Goal: Transaction & Acquisition: Purchase product/service

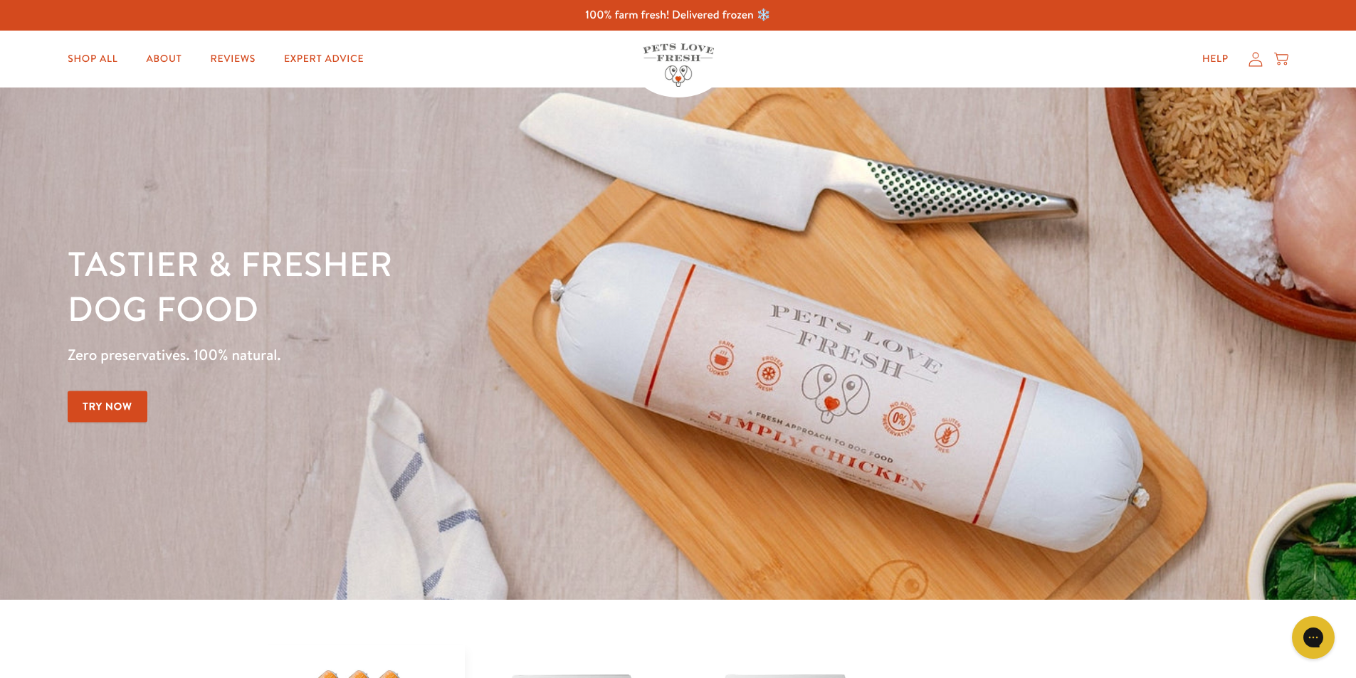
click at [1255, 63] on icon at bounding box center [1255, 59] width 14 height 15
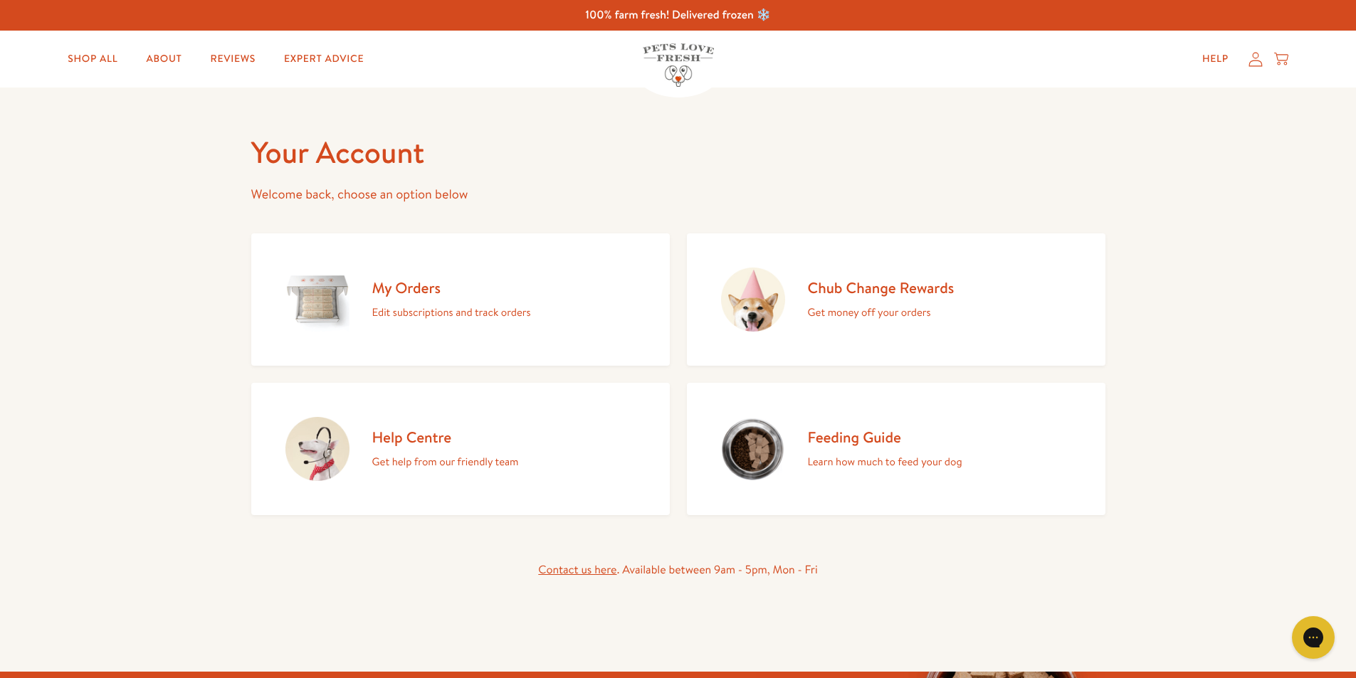
click at [374, 288] on h2 "My Orders" at bounding box center [451, 287] width 159 height 19
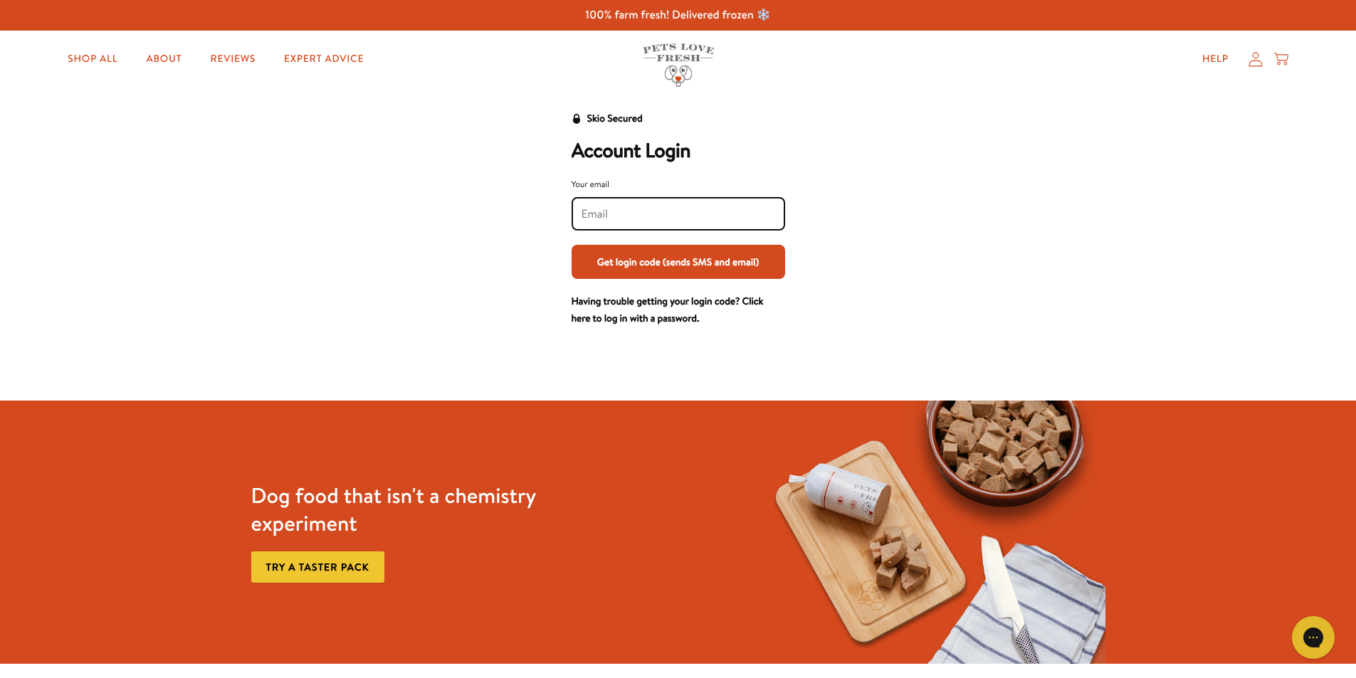
click at [626, 214] on input "Your email" at bounding box center [678, 214] width 194 height 16
type input "jodychristie@hotmail.com"
click at [665, 263] on button "Get login code (sends SMS and email)" at bounding box center [679, 262] width 214 height 34
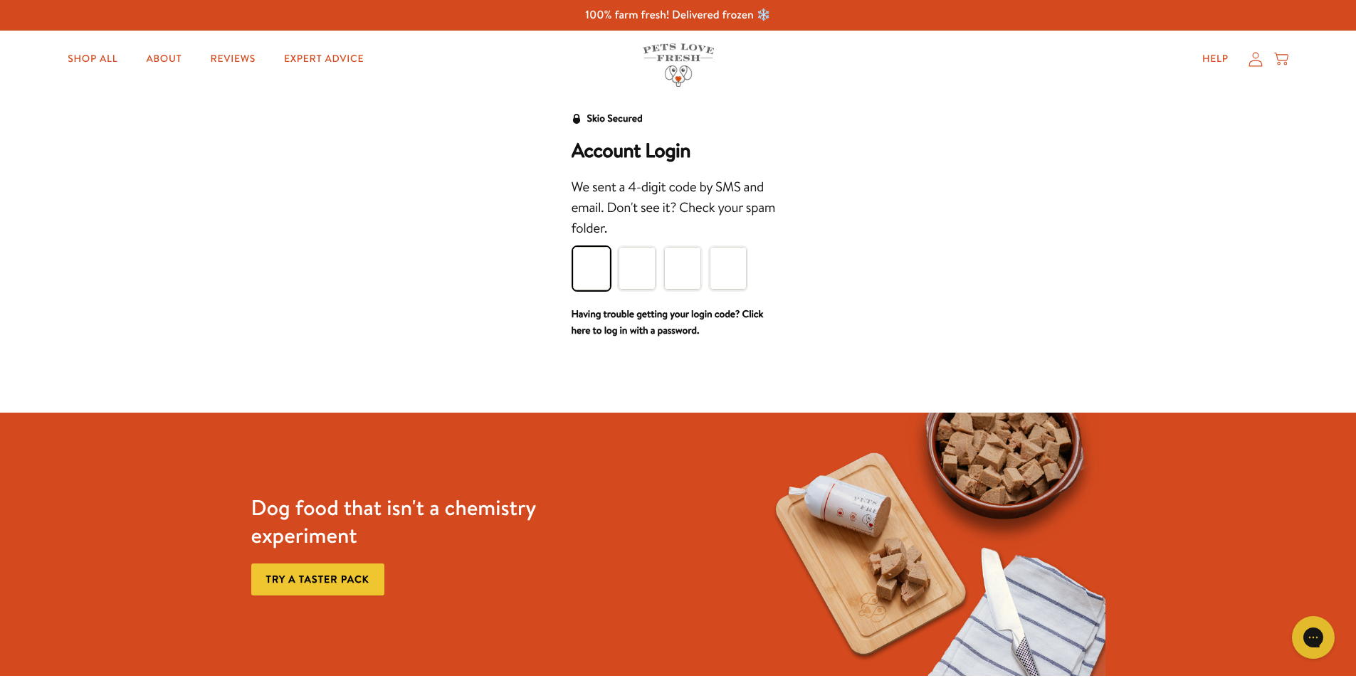
type input "1"
type input "6"
type input "3"
type input "1"
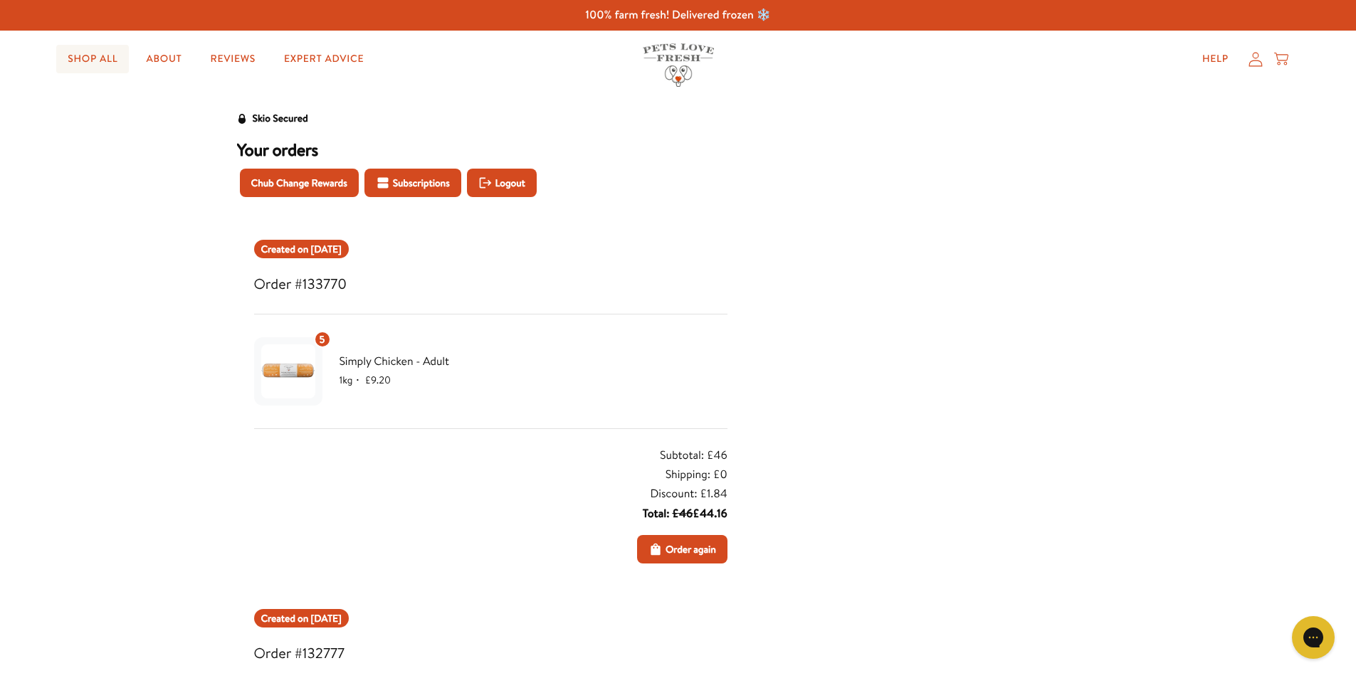
click at [83, 58] on link "Shop All" at bounding box center [92, 59] width 73 height 28
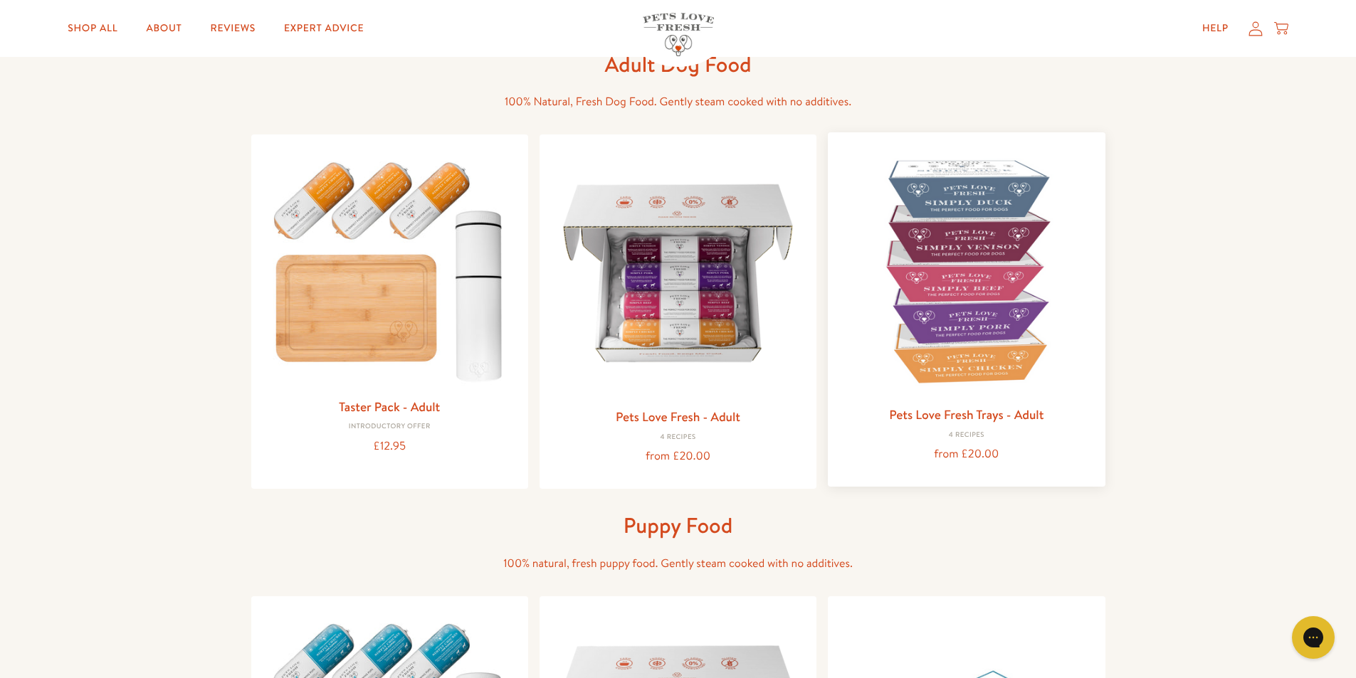
scroll to position [71, 0]
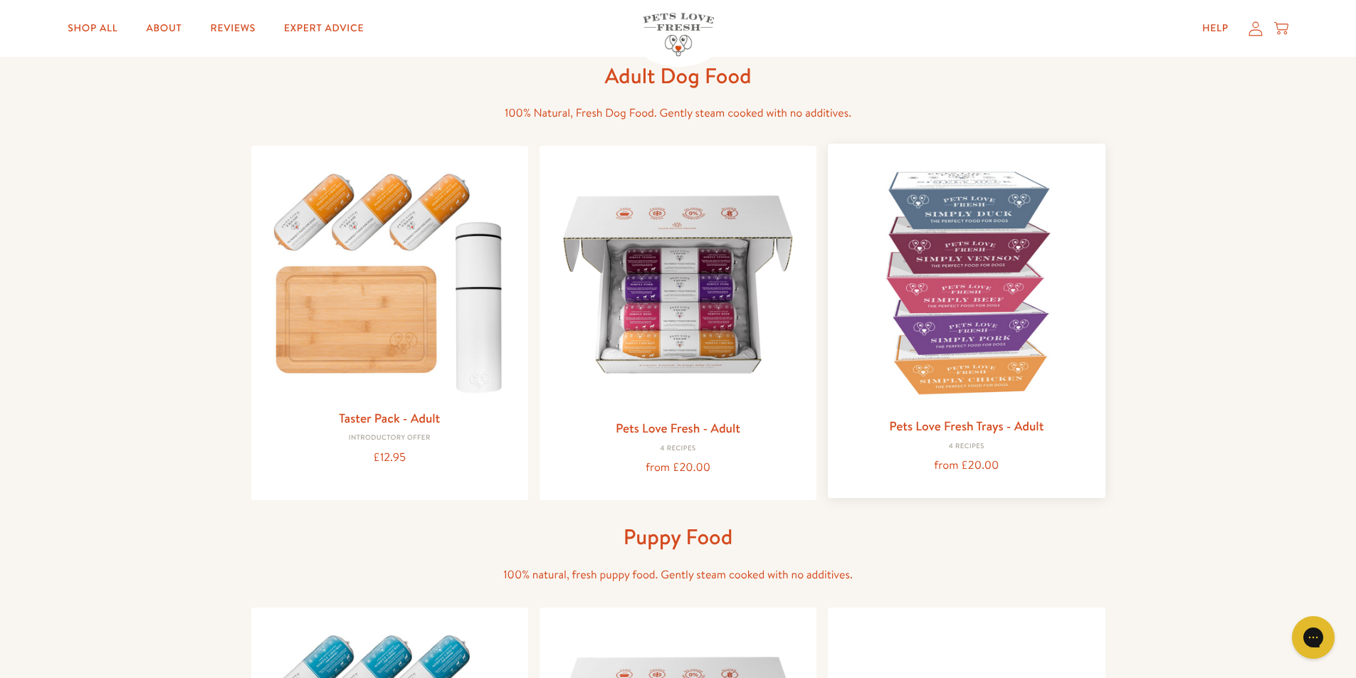
click at [971, 316] on img at bounding box center [966, 282] width 254 height 254
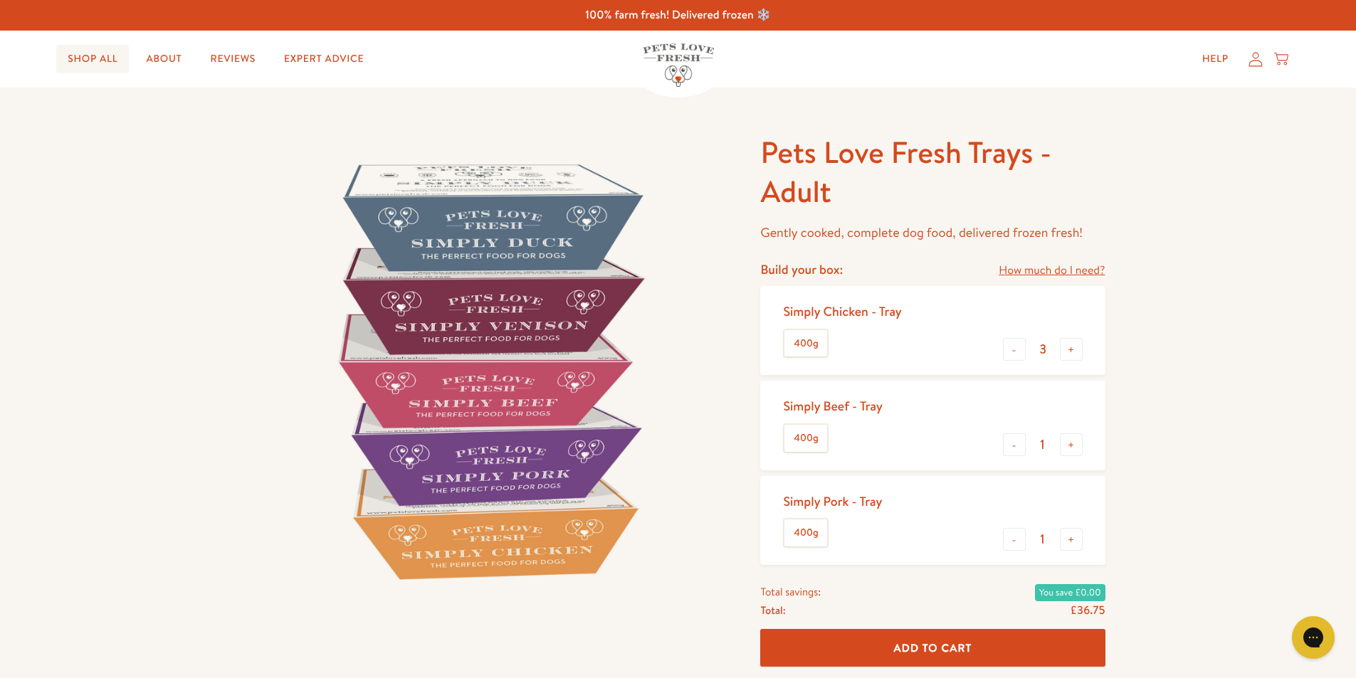
click at [83, 49] on link "Shop All" at bounding box center [92, 59] width 73 height 28
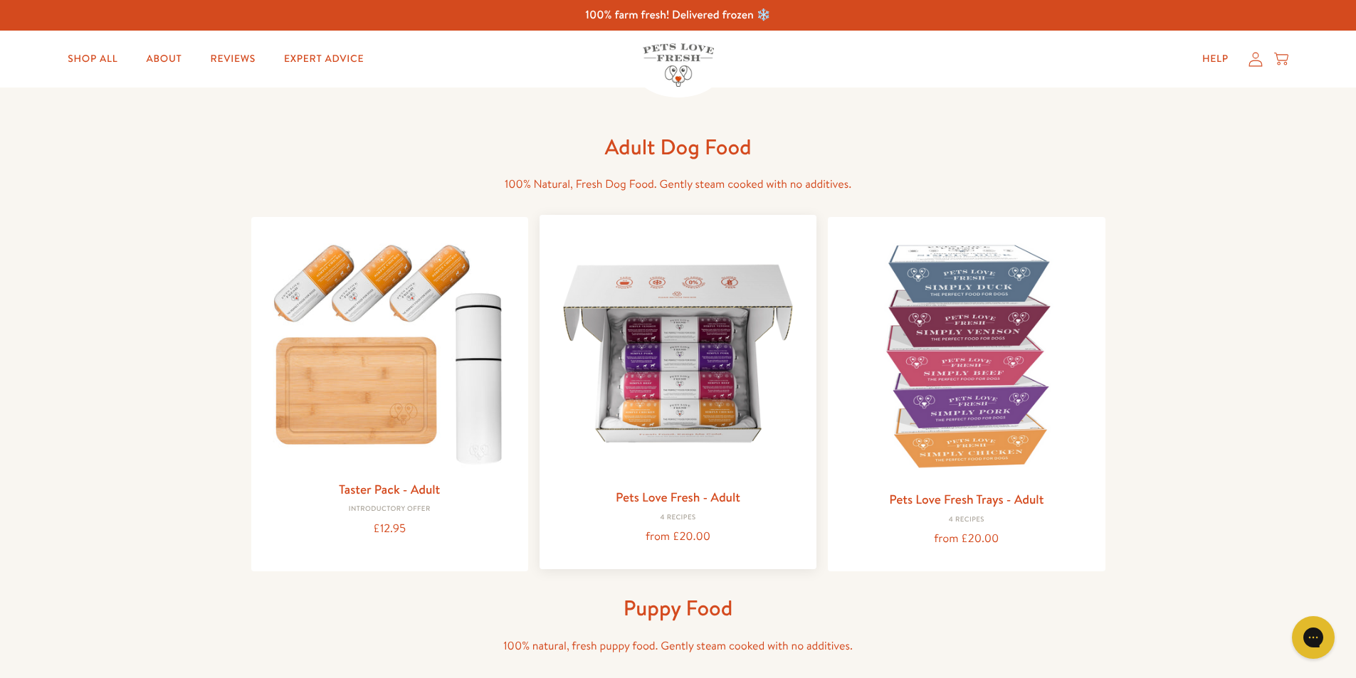
click at [705, 358] on img at bounding box center [678, 353] width 254 height 254
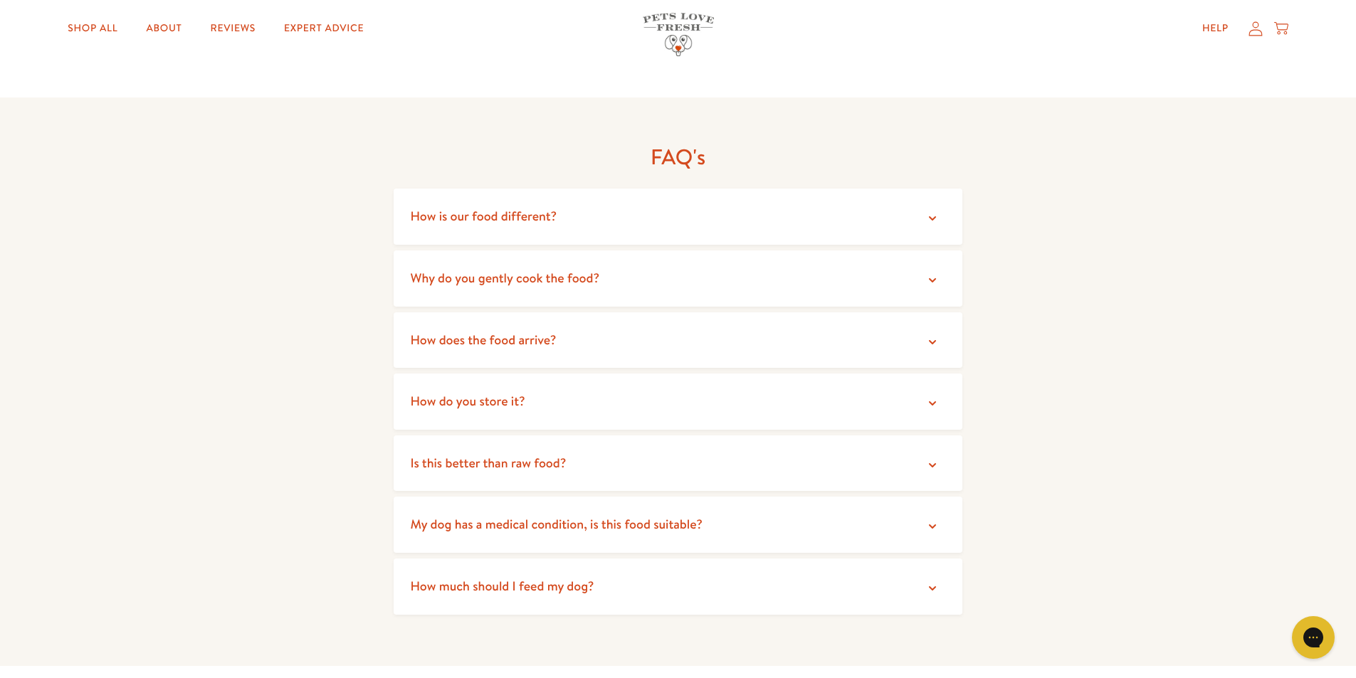
scroll to position [2420, 0]
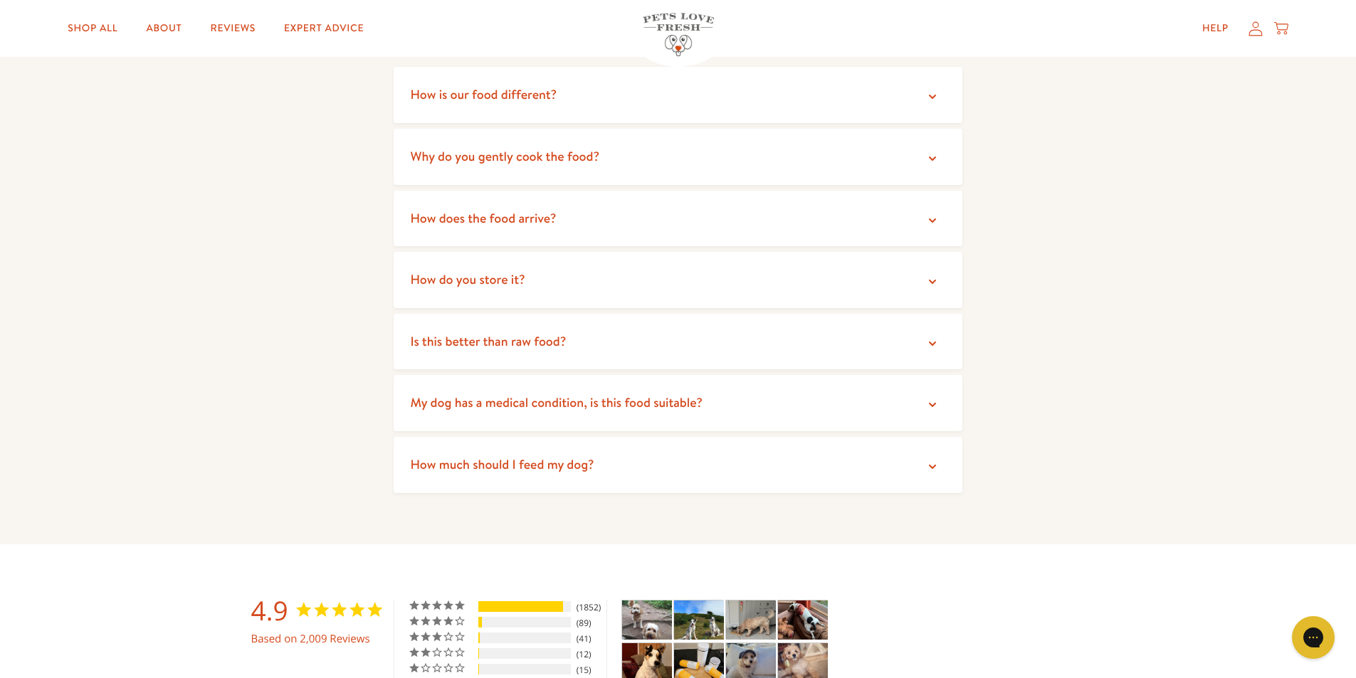
click at [930, 337] on icon at bounding box center [932, 344] width 14 height 14
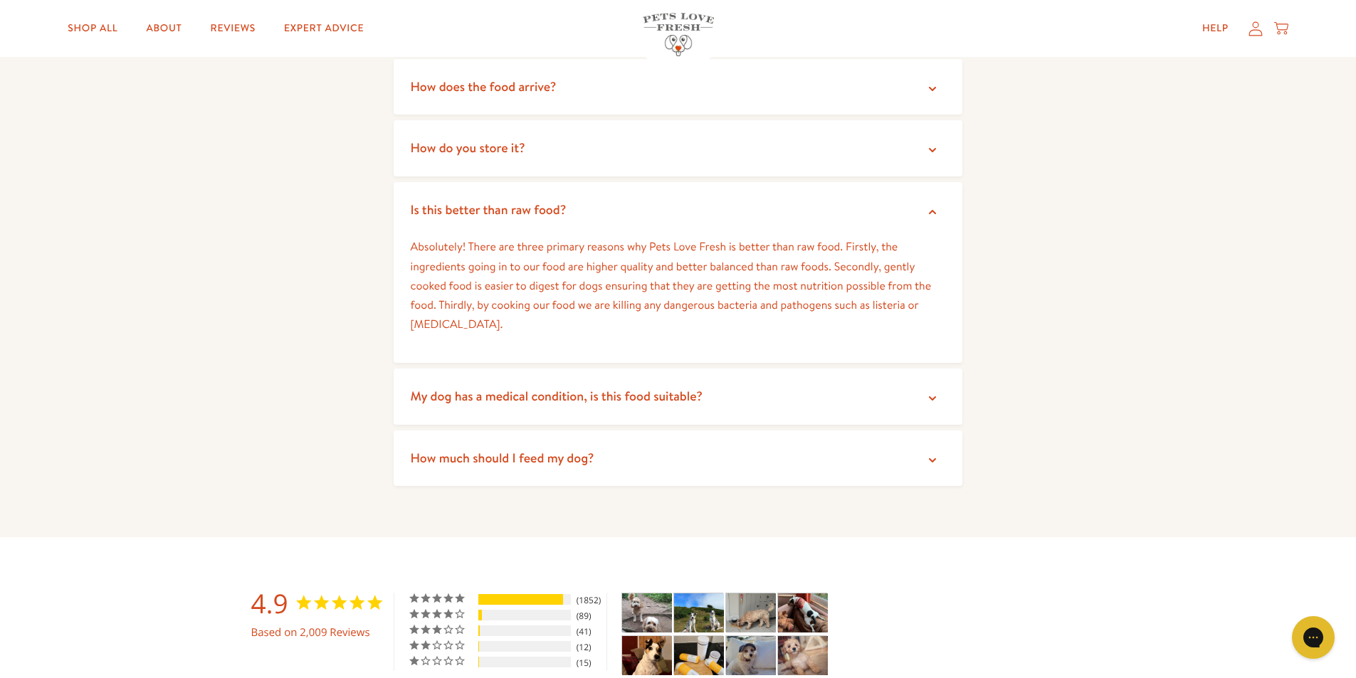
scroll to position [2776, 0]
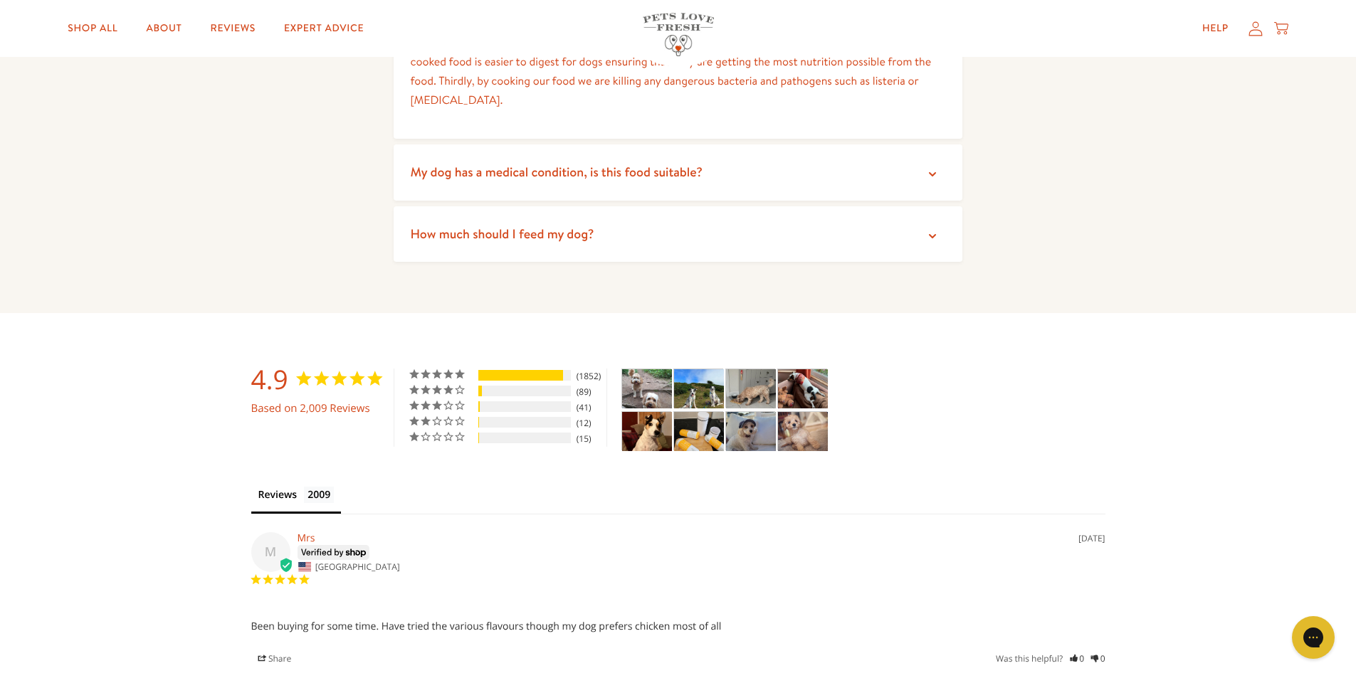
click at [759, 371] on img "Taster Pack - Adult - Customer Photo From Hannah Beckingham" at bounding box center [751, 388] width 50 height 39
click at [656, 369] on img "- Customer Photo From Kathleen Maguire" at bounding box center [647, 388] width 50 height 39
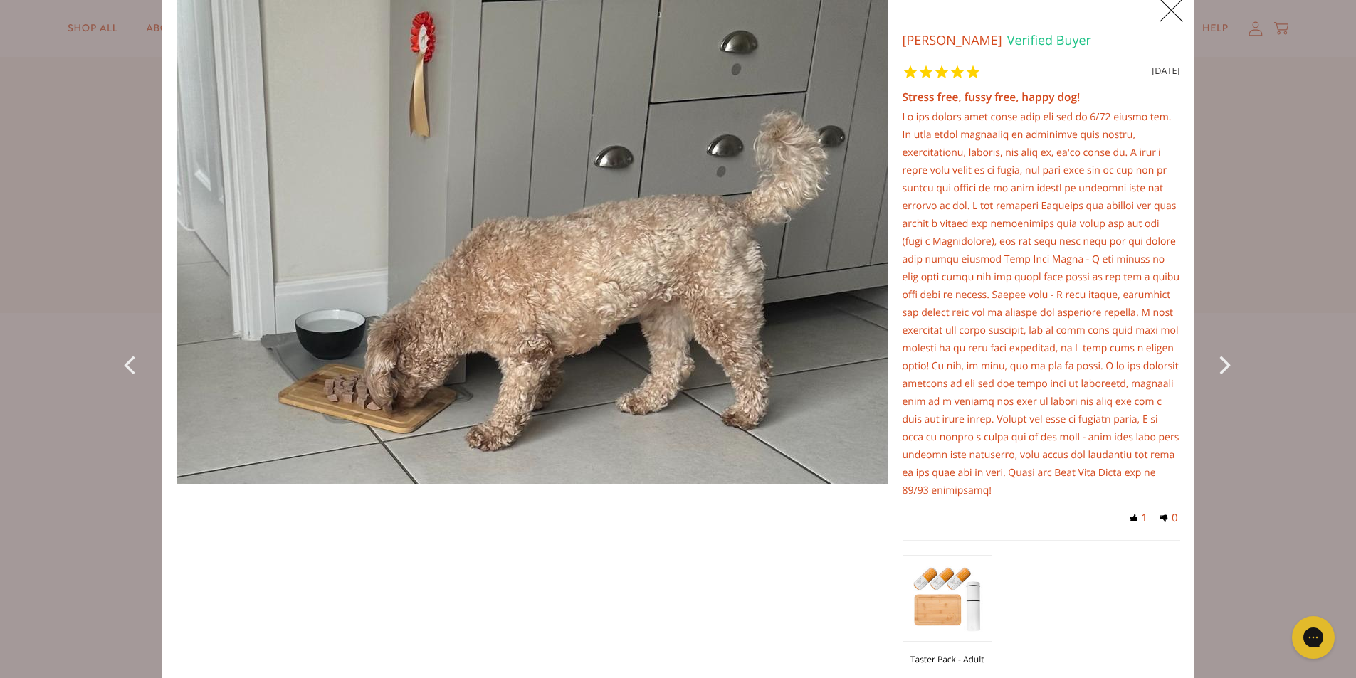
click at [1220, 368] on icon "Next Photo" at bounding box center [1228, 364] width 17 height 32
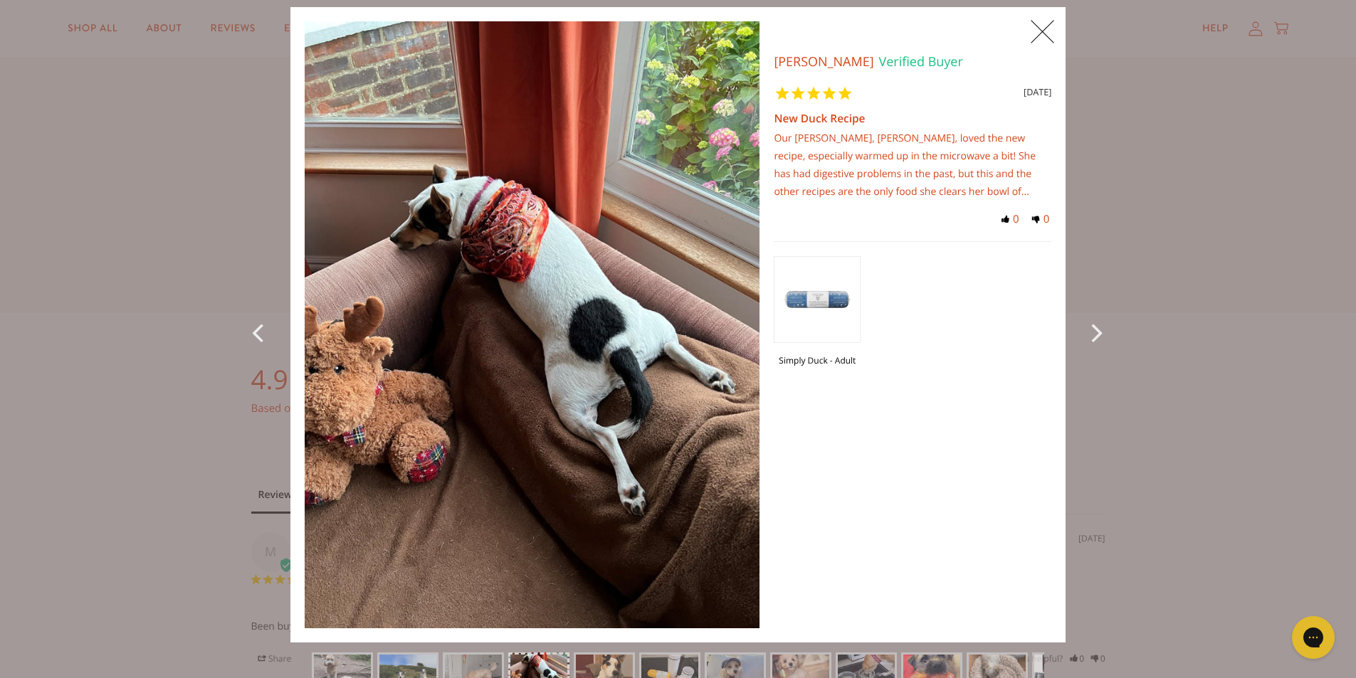
click at [1214, 366] on div "X 0 1 X Photos Garry B. Verified Buyer 25 months ago New Duck Recipe Our Jack R…" at bounding box center [678, 339] width 1356 height 678
click at [1080, 327] on div "Next Photo" at bounding box center [1098, 325] width 36 height 636
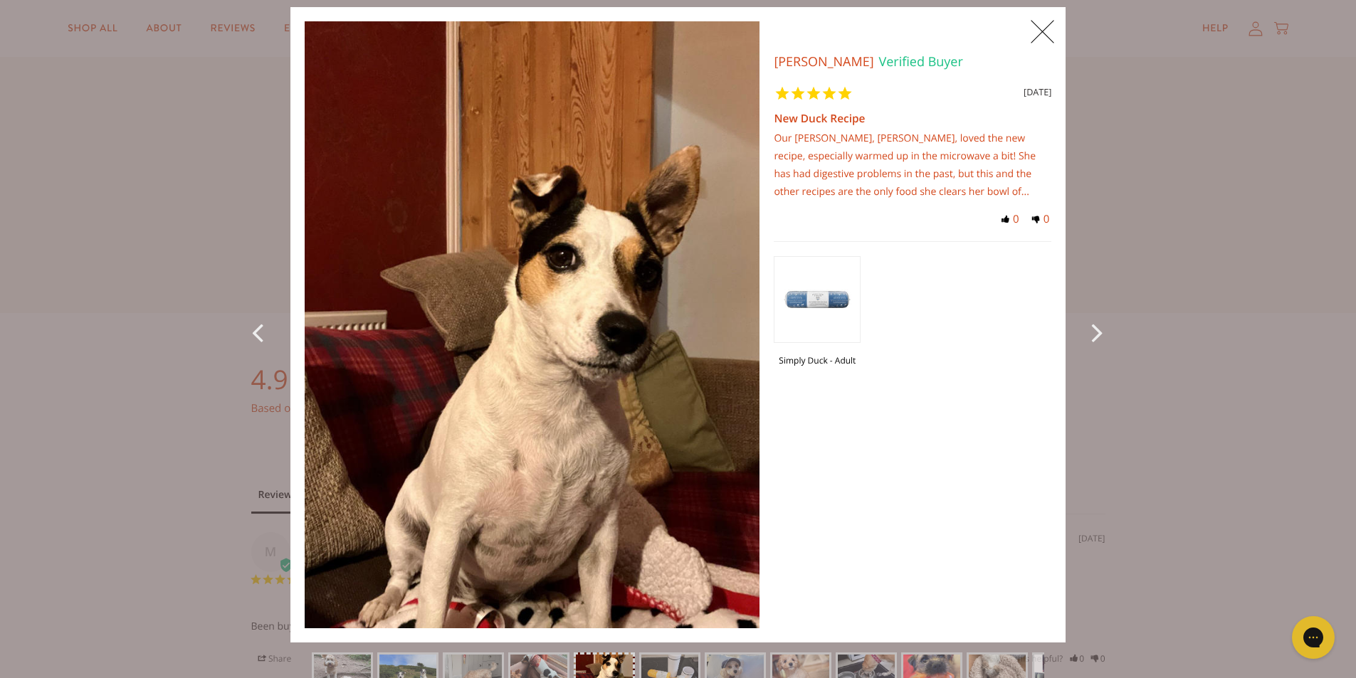
click at [1080, 327] on div "Next Photo" at bounding box center [1098, 325] width 36 height 636
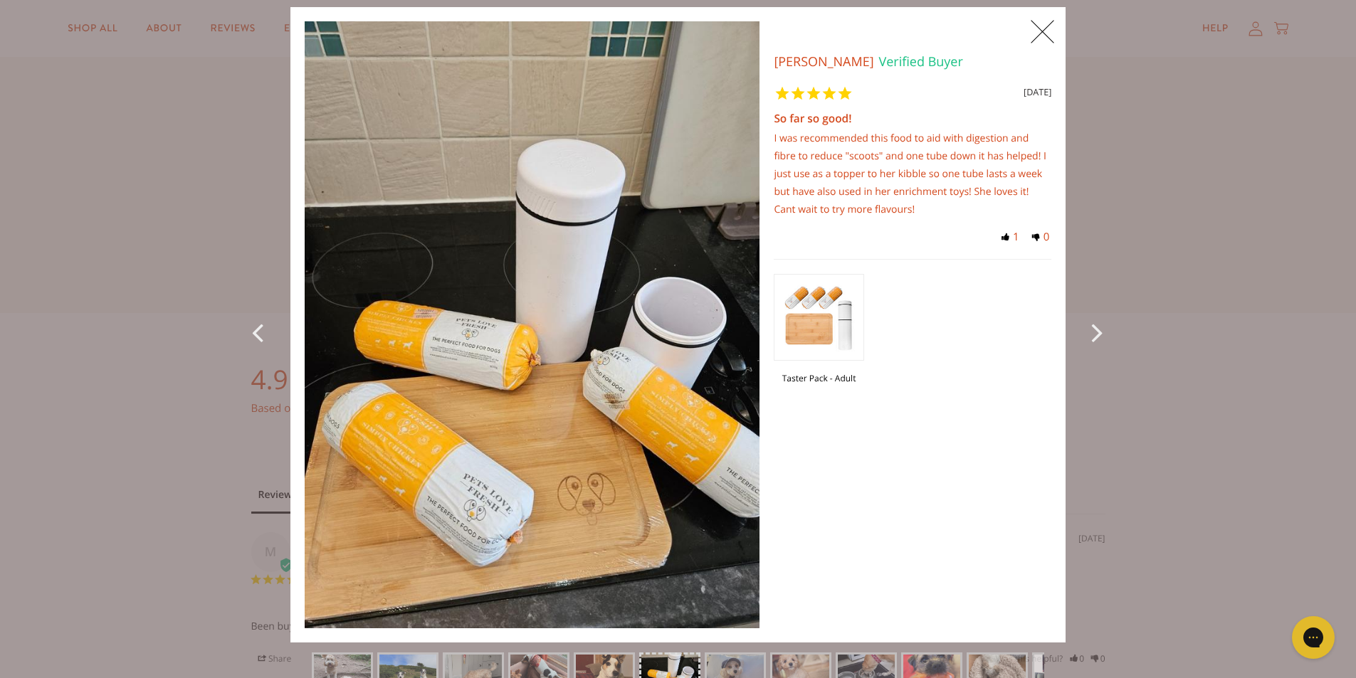
click at [1080, 327] on div "Next Photo" at bounding box center [1098, 325] width 36 height 636
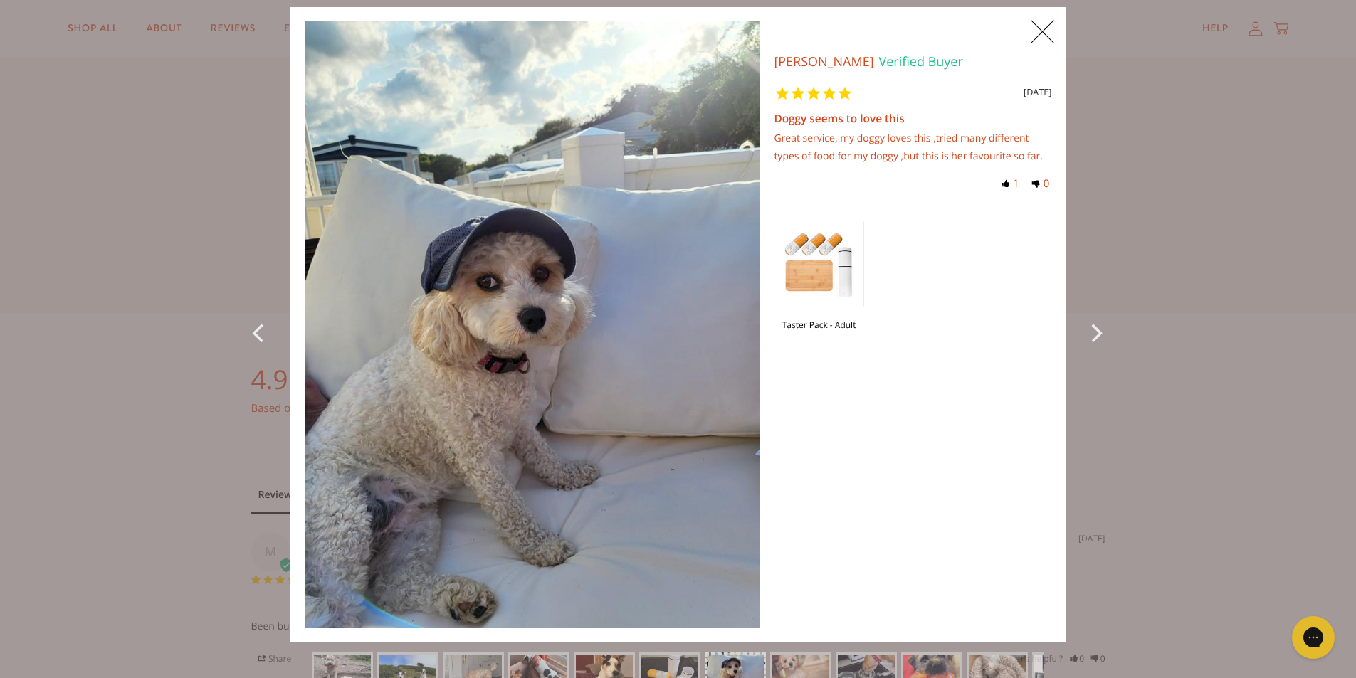
click at [1080, 326] on div "Next Photo" at bounding box center [1098, 325] width 36 height 636
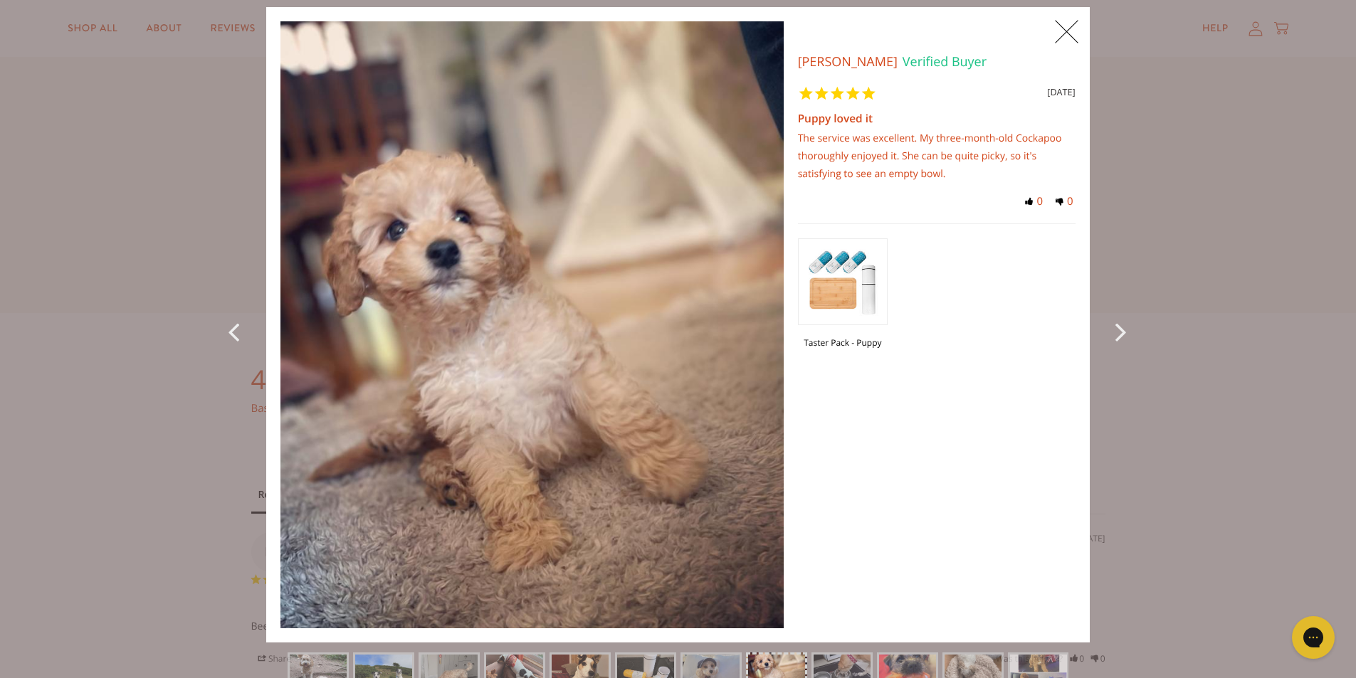
click at [1076, 326] on div "Photos Julie R. Verified Buyer 27 months ago Puppy loved it The service was exc…" at bounding box center [944, 231] width 292 height 362
click at [1107, 325] on div "Next Photo" at bounding box center [1122, 325] width 36 height 636
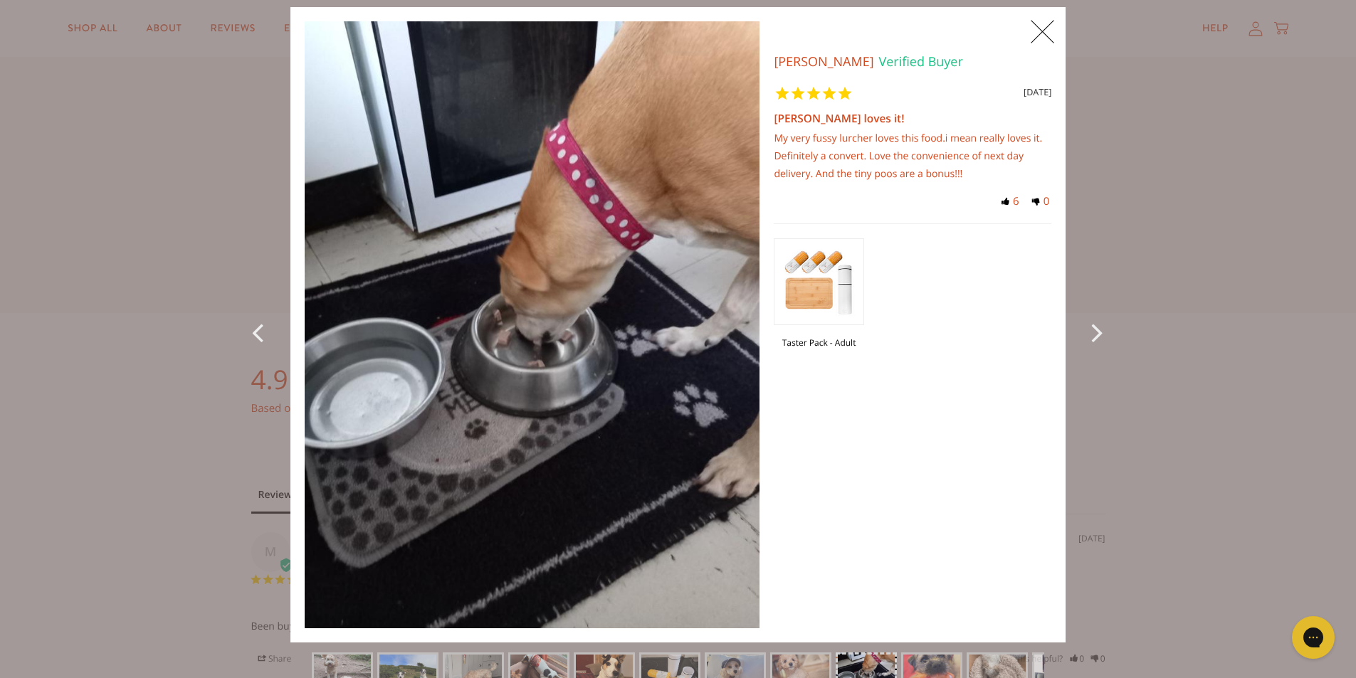
click at [1092, 332] on icon "Next Photo" at bounding box center [1099, 332] width 17 height 32
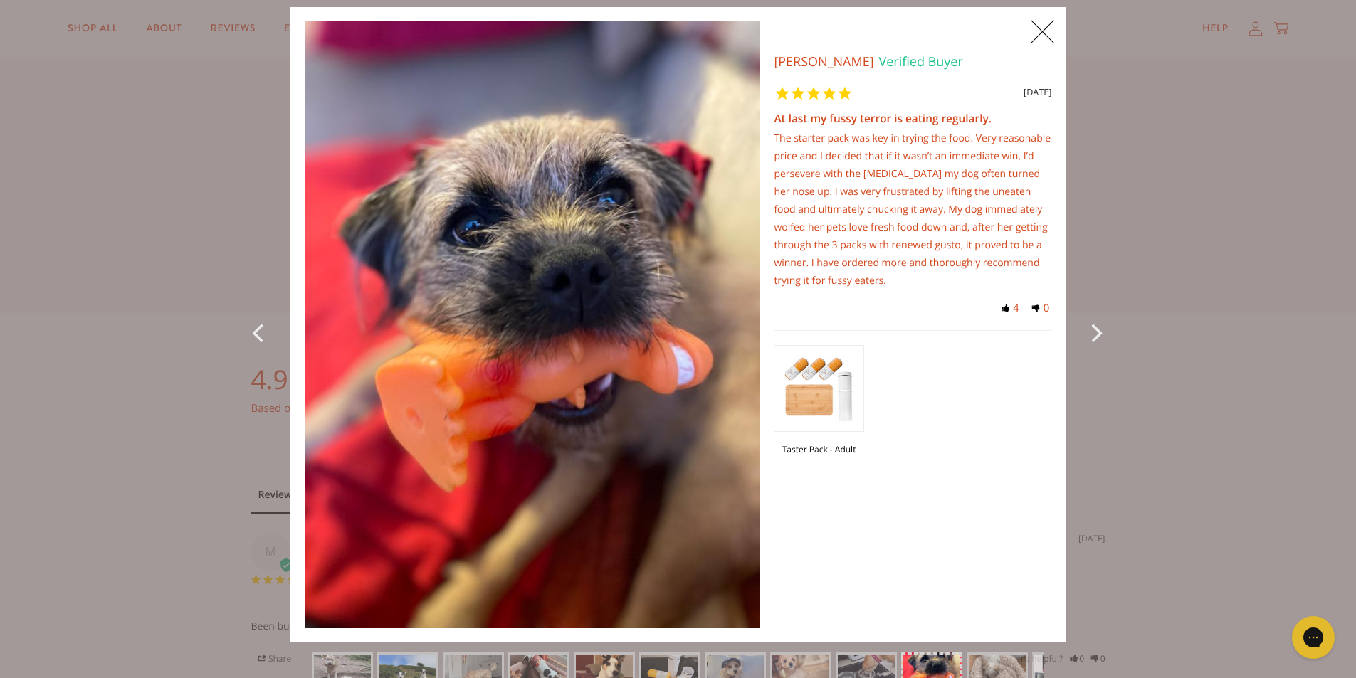
click at [1092, 330] on icon "Next Photo" at bounding box center [1099, 332] width 17 height 32
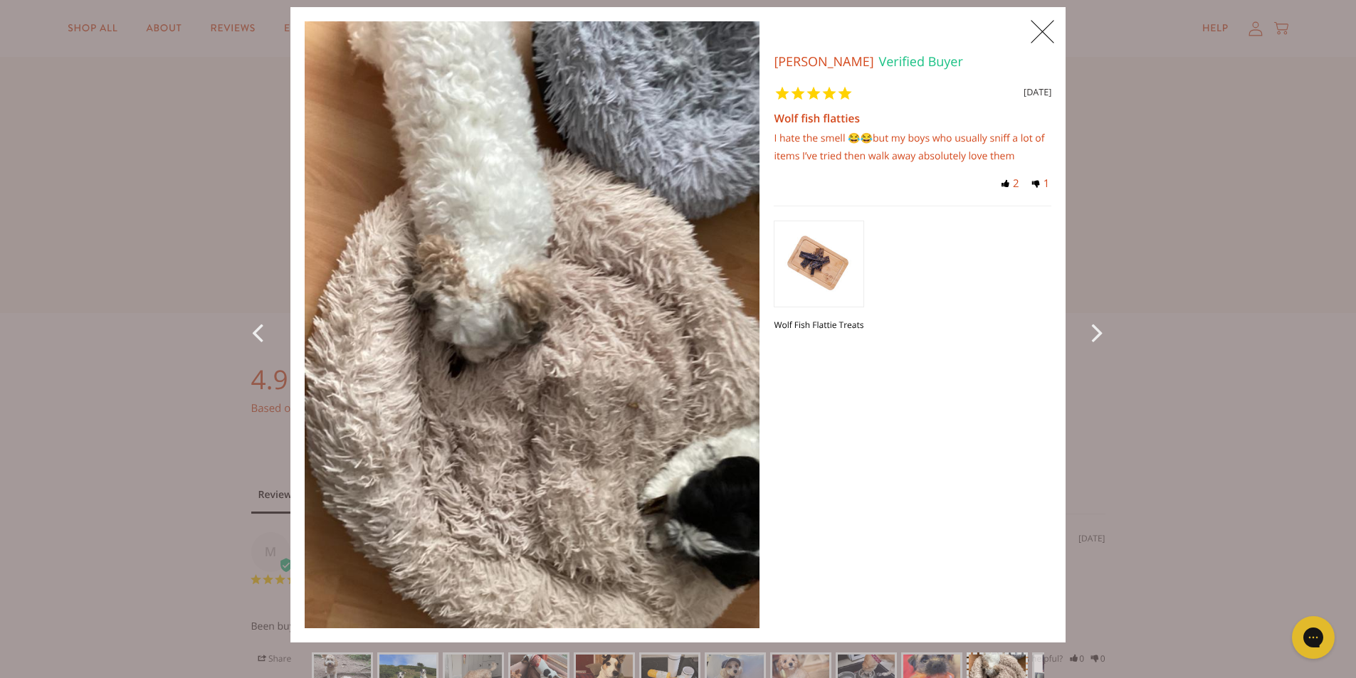
click at [1092, 330] on icon "Next Photo" at bounding box center [1099, 332] width 17 height 32
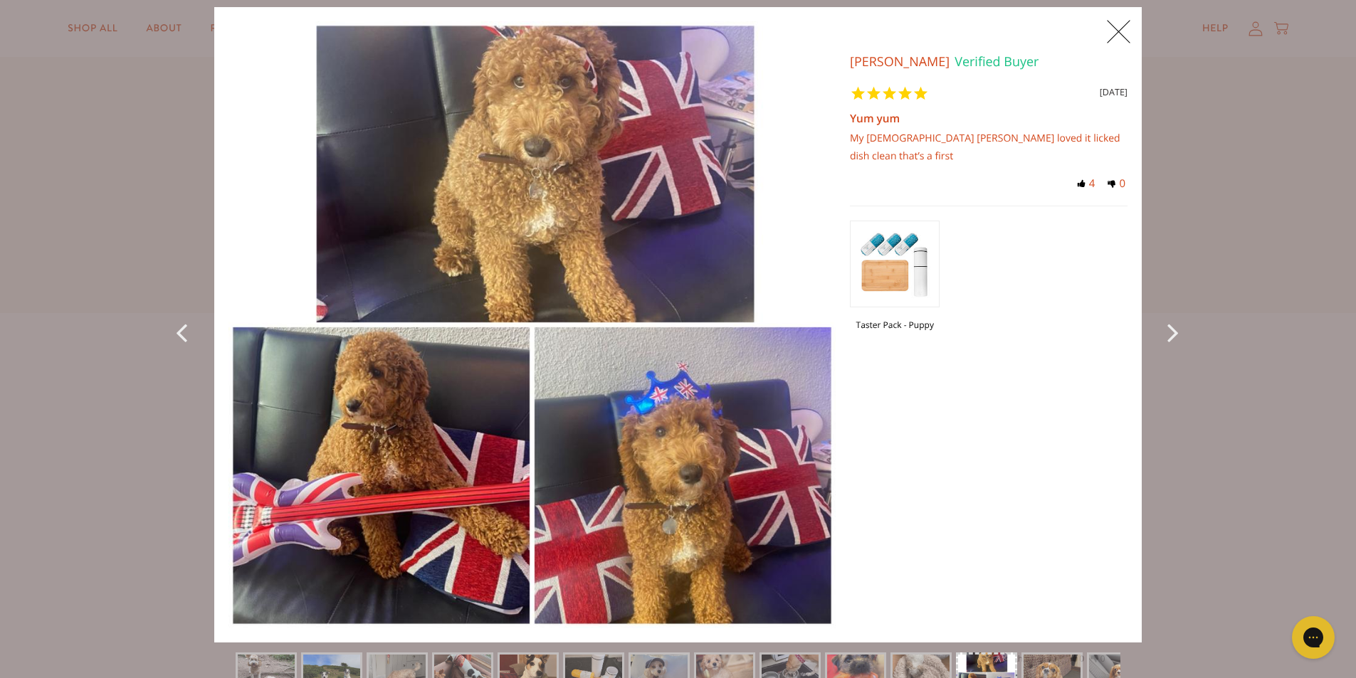
click at [1092, 330] on div "Taster Pack - Puppy" at bounding box center [989, 282] width 278 height 153
click at [1167, 330] on icon "Next Photo" at bounding box center [1175, 332] width 17 height 32
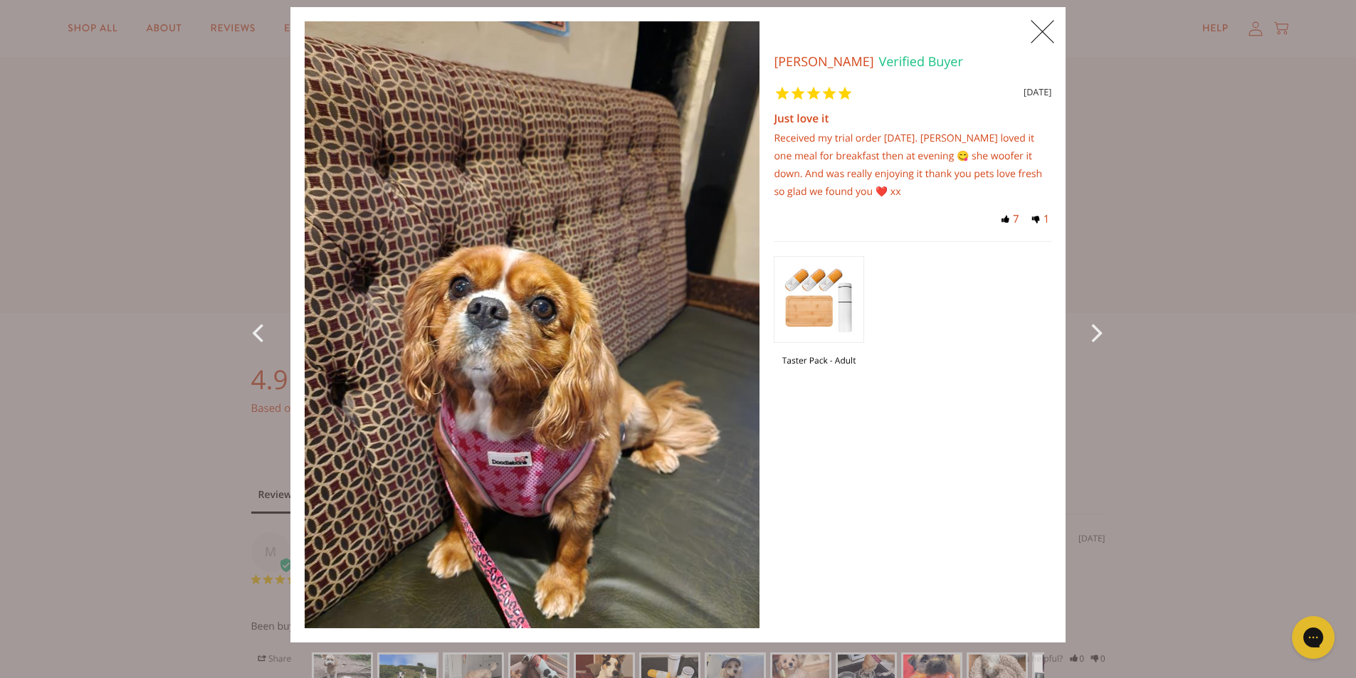
click at [1095, 322] on icon "Next Photo" at bounding box center [1099, 332] width 17 height 32
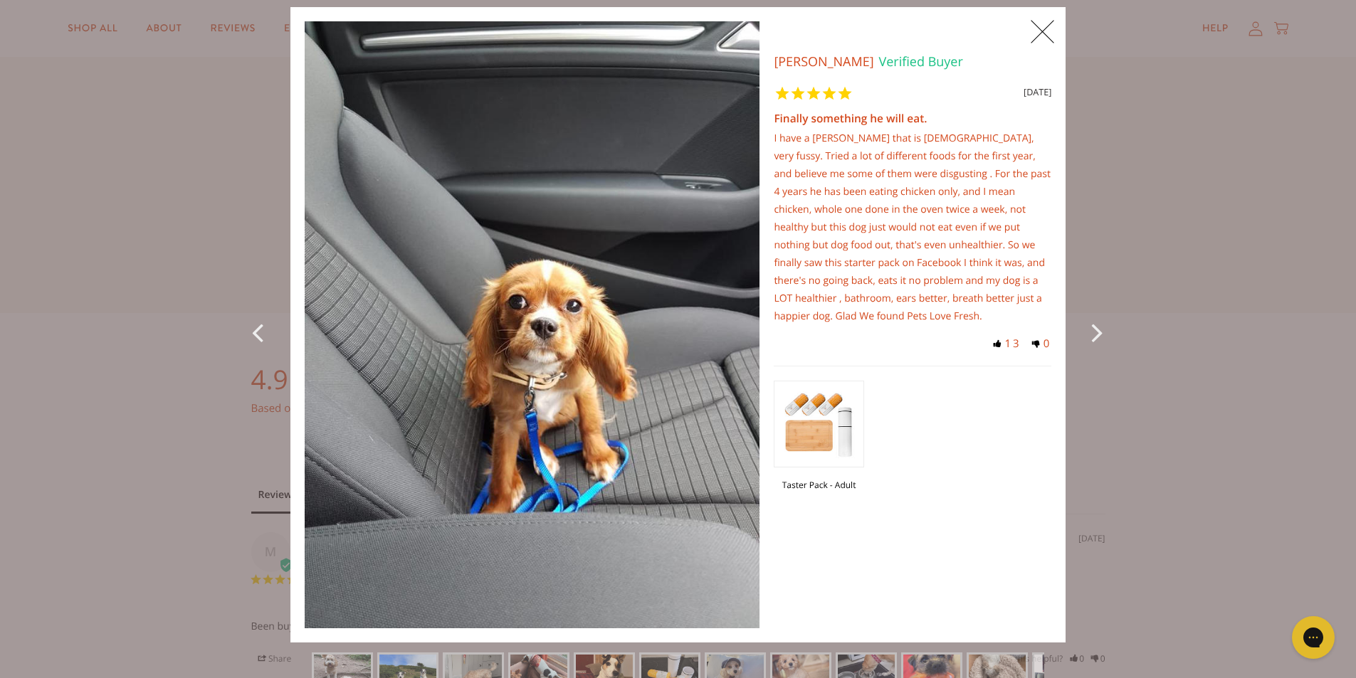
click at [1092, 328] on icon "Next Photo" at bounding box center [1099, 332] width 17 height 32
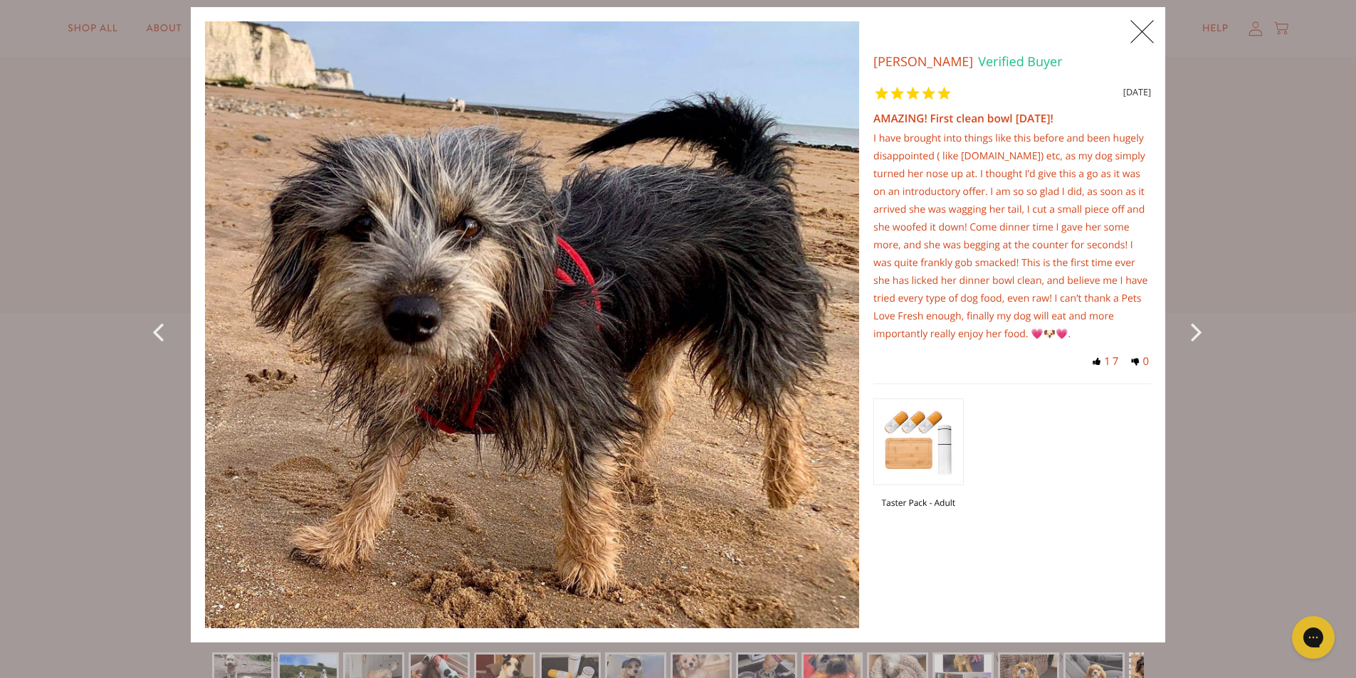
click at [1092, 328] on div "I have brought into things like this before and been hugely disappointed ( like…" at bounding box center [1012, 237] width 278 height 214
click at [1181, 332] on div "Next Photo" at bounding box center [1197, 325] width 36 height 636
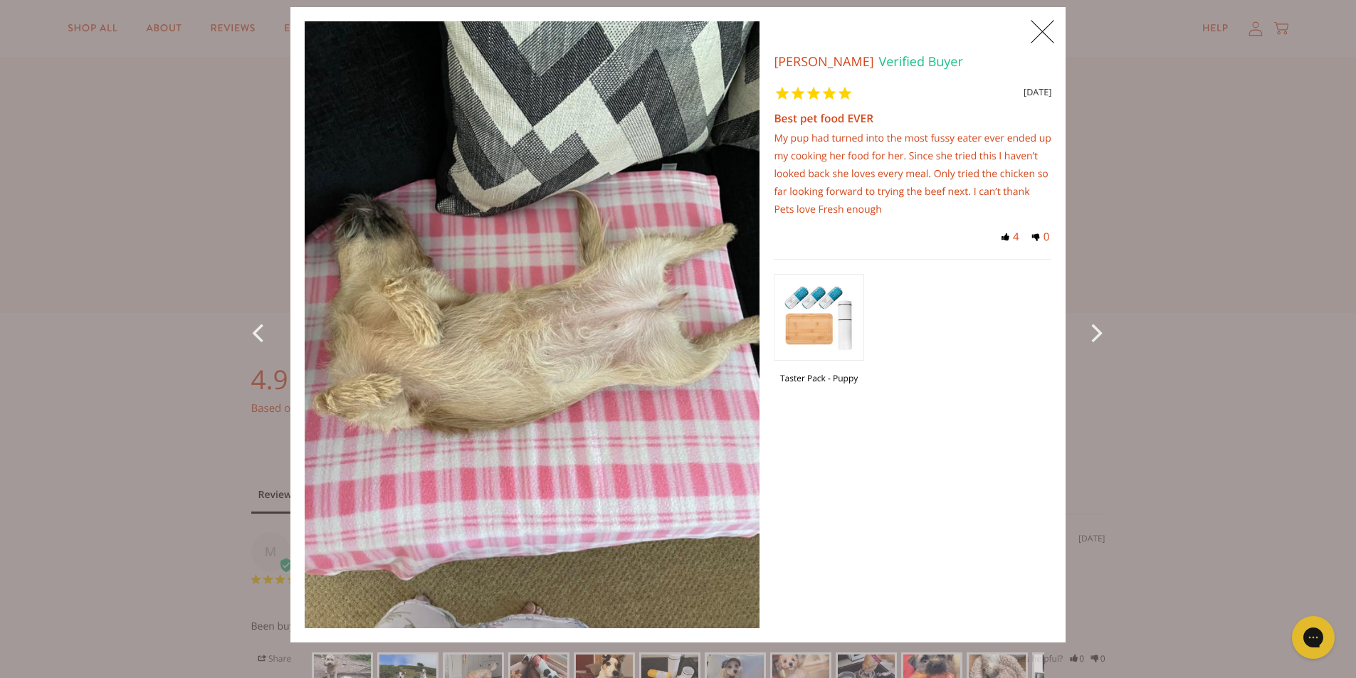
click at [1173, 333] on div "X 0 X Photos Christine G. Verified Buyer 43 months ago Best pet food EVER My pu…" at bounding box center [678, 339] width 1356 height 678
click at [1091, 333] on icon "Next Photo" at bounding box center [1099, 332] width 17 height 32
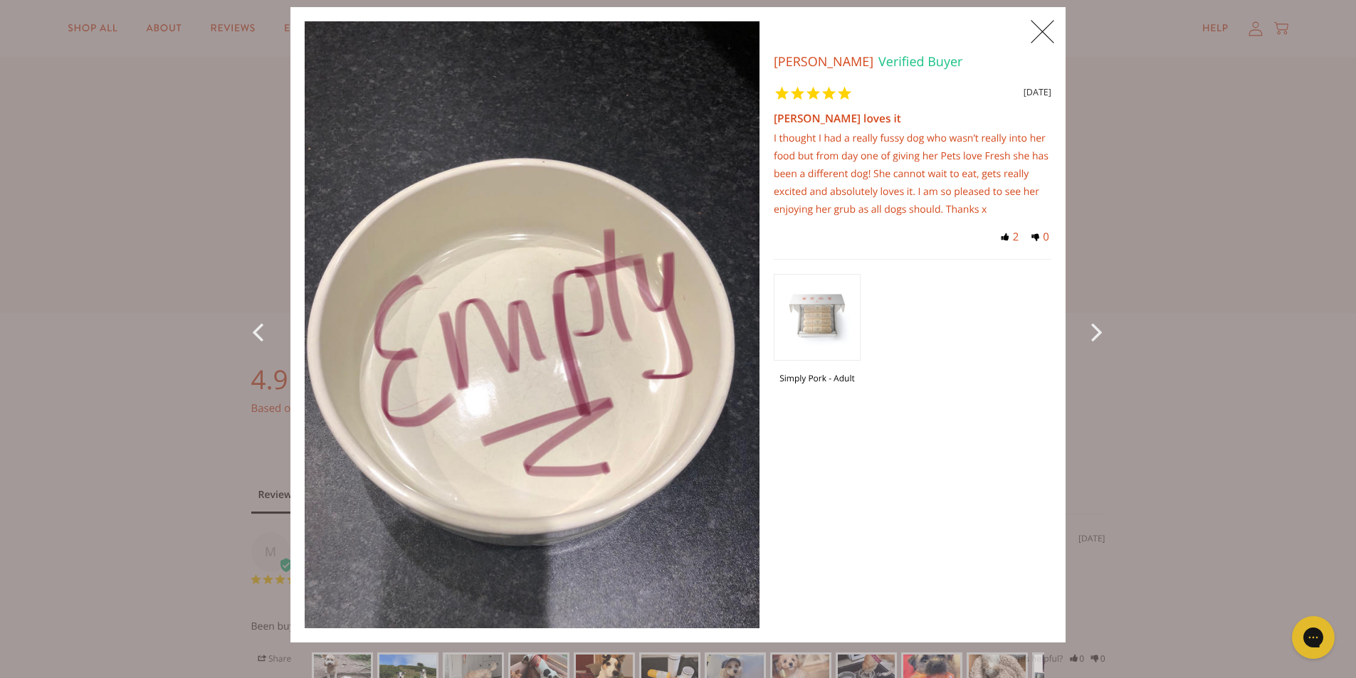
click at [1084, 326] on div "Next Photo" at bounding box center [1098, 325] width 36 height 636
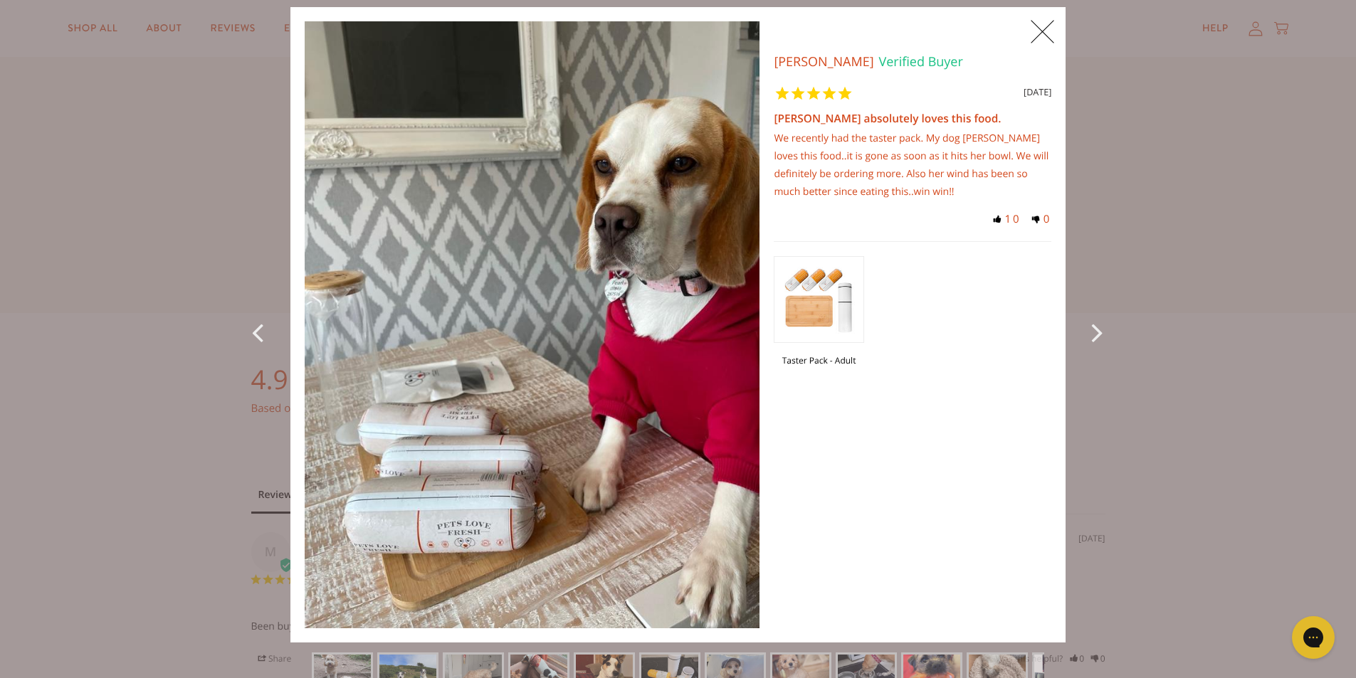
click at [1080, 323] on div "Next Photo" at bounding box center [1098, 325] width 36 height 636
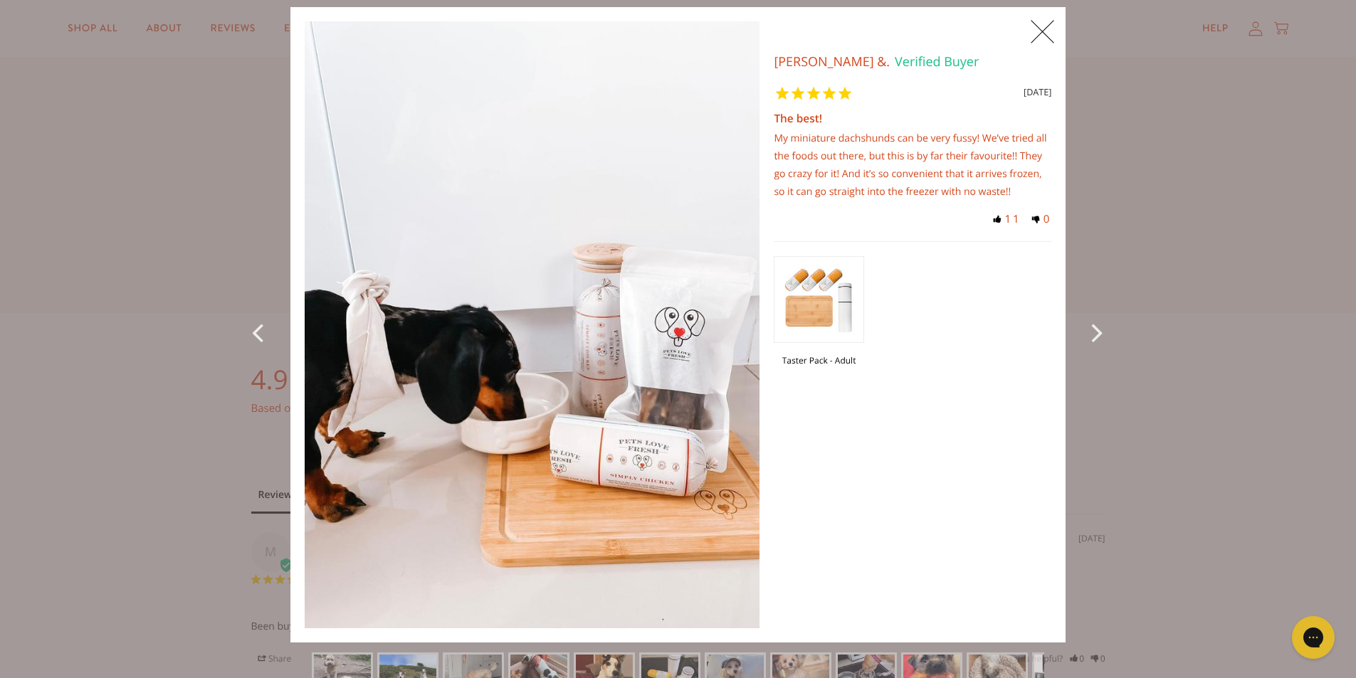
click at [1080, 323] on div "Next Photo" at bounding box center [1098, 325] width 36 height 636
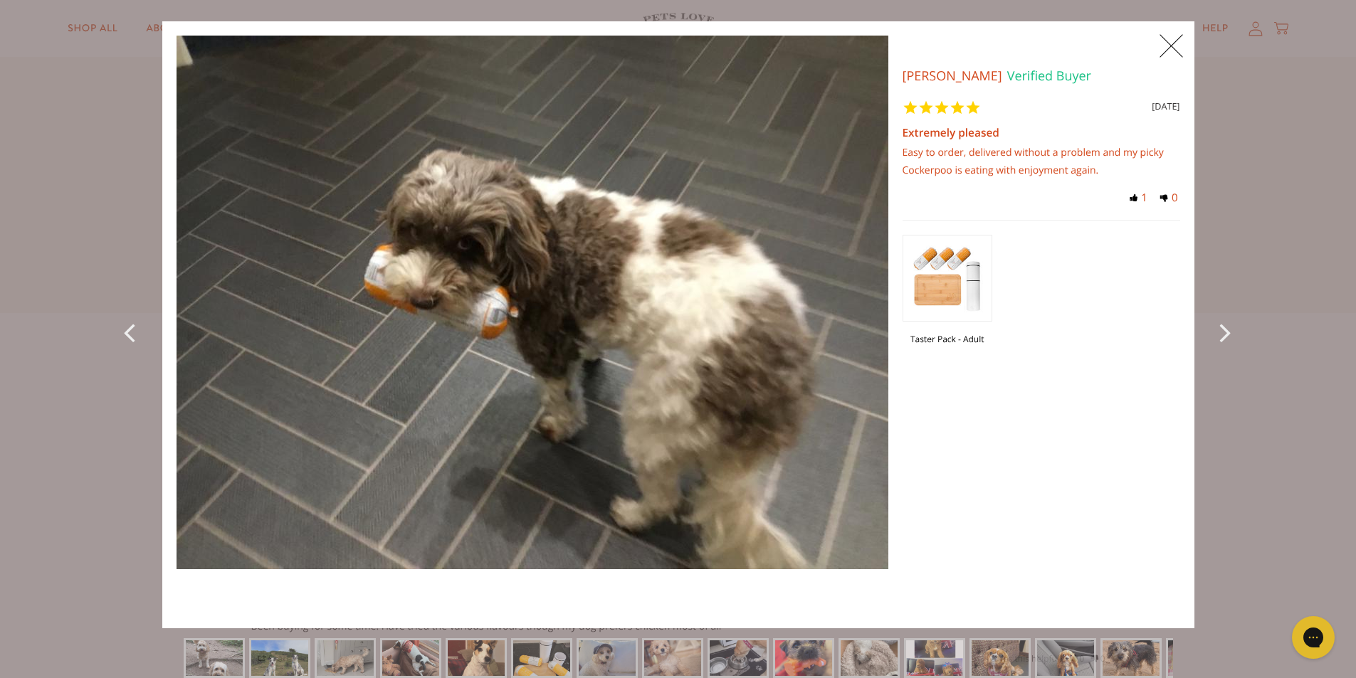
click at [1212, 329] on div "Next Photo" at bounding box center [1226, 324] width 36 height 607
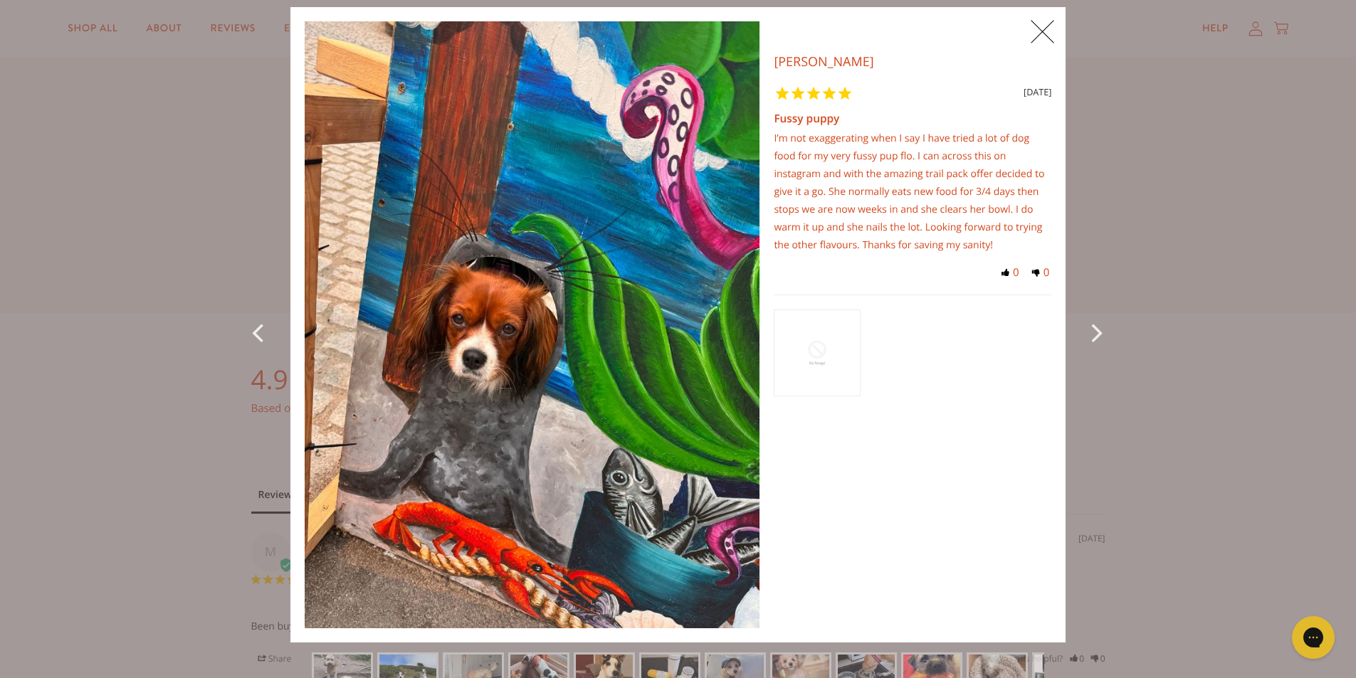
click at [1214, 336] on div "X 0 X Photos Claire H. Verified Buyer 1 month ago Fussy puppy I’m not exaggerat…" at bounding box center [678, 339] width 1356 height 678
click at [1099, 333] on icon "Next Photo" at bounding box center [1099, 332] width 17 height 32
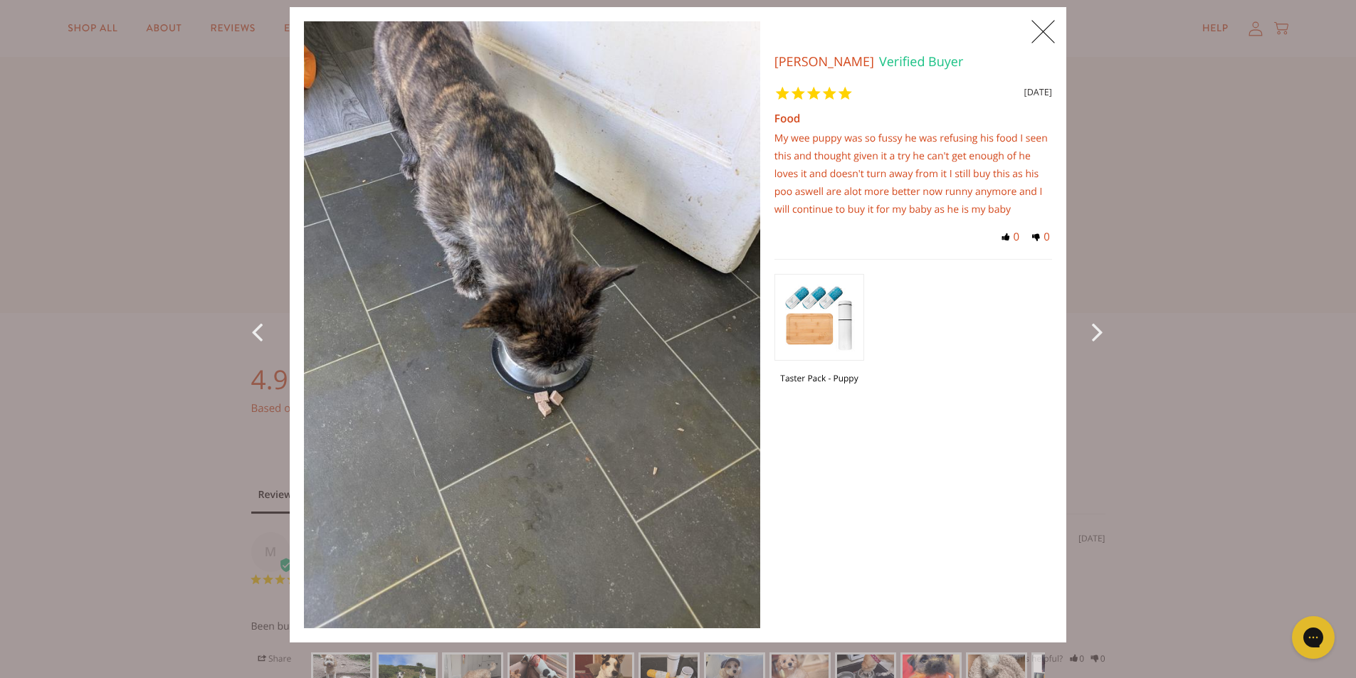
click at [1100, 333] on icon "Next Photo" at bounding box center [1100, 331] width 17 height 32
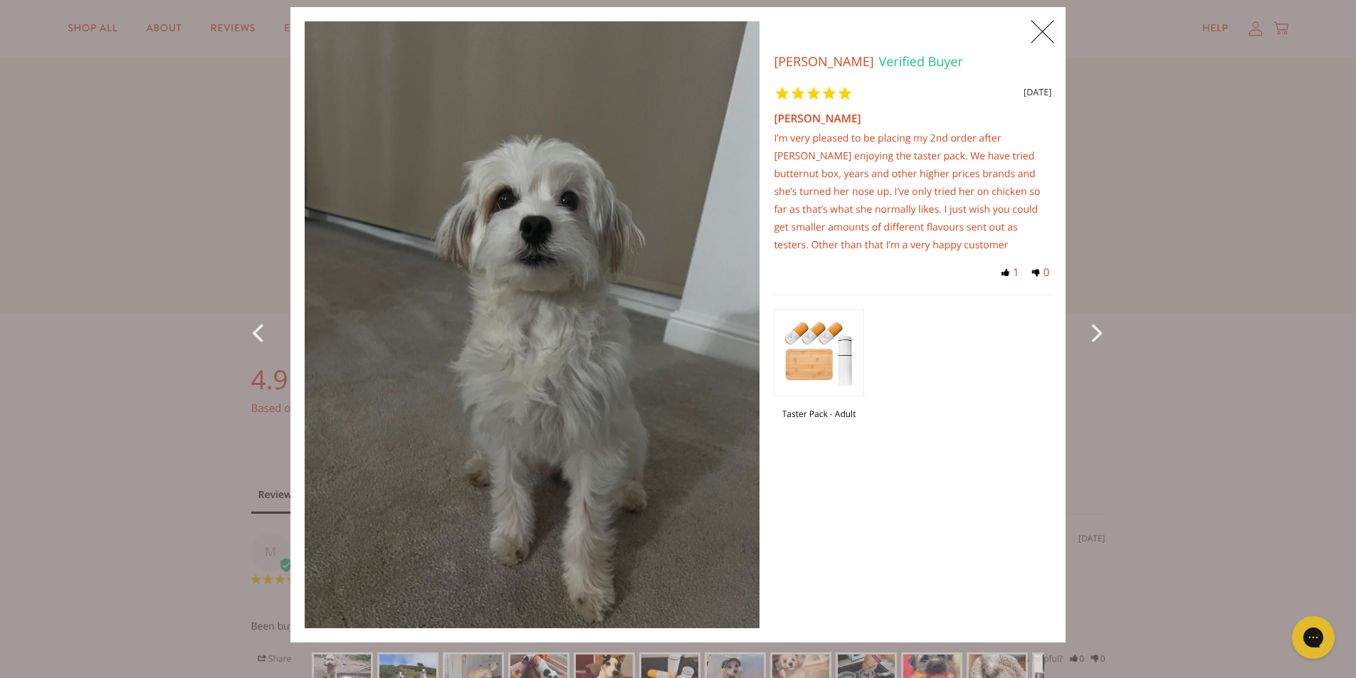
click at [1100, 333] on icon "Next Photo" at bounding box center [1099, 332] width 17 height 32
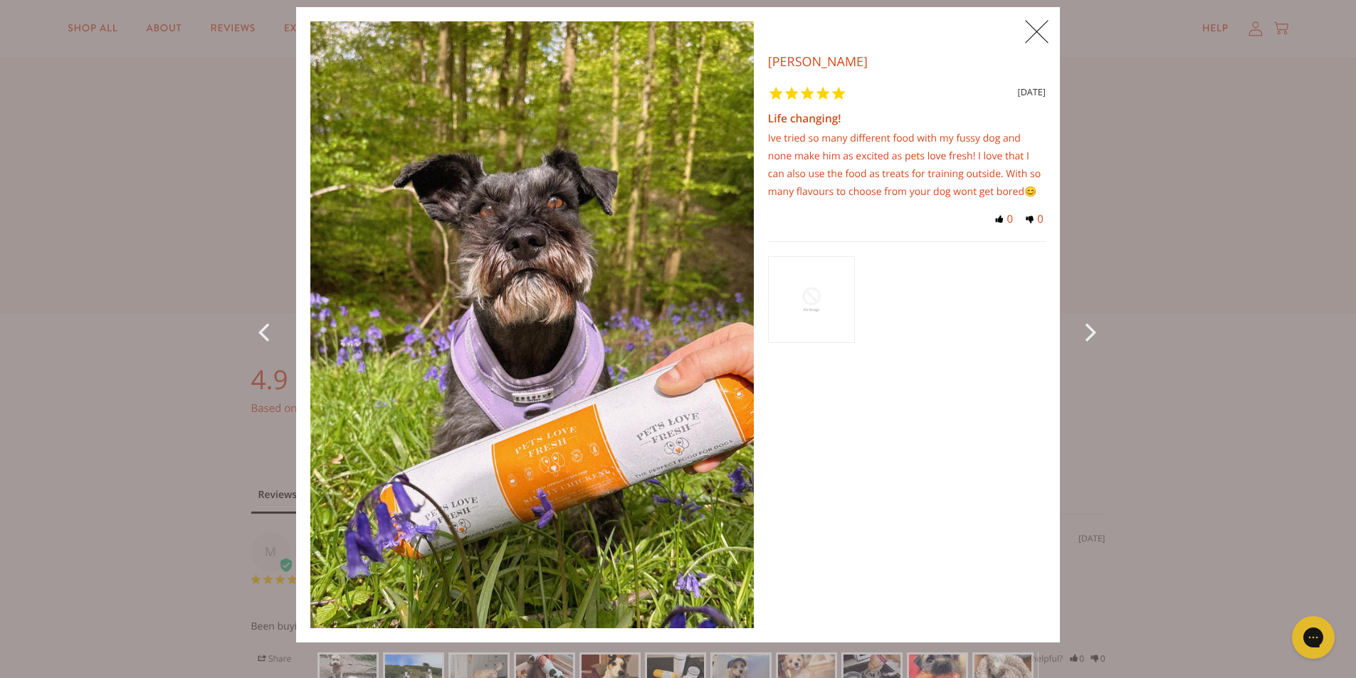
click at [258, 337] on icon "Previous Photo" at bounding box center [267, 331] width 19 height 32
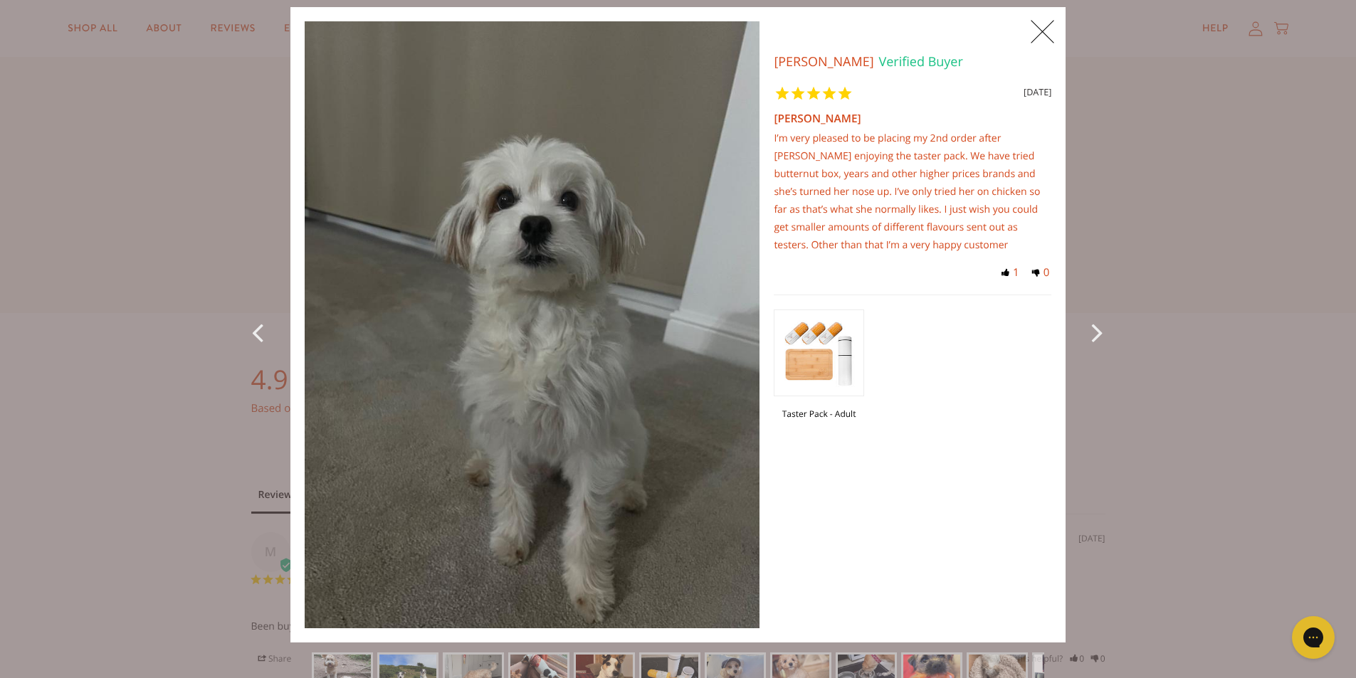
click at [258, 337] on icon "Previous Photo" at bounding box center [261, 332] width 19 height 32
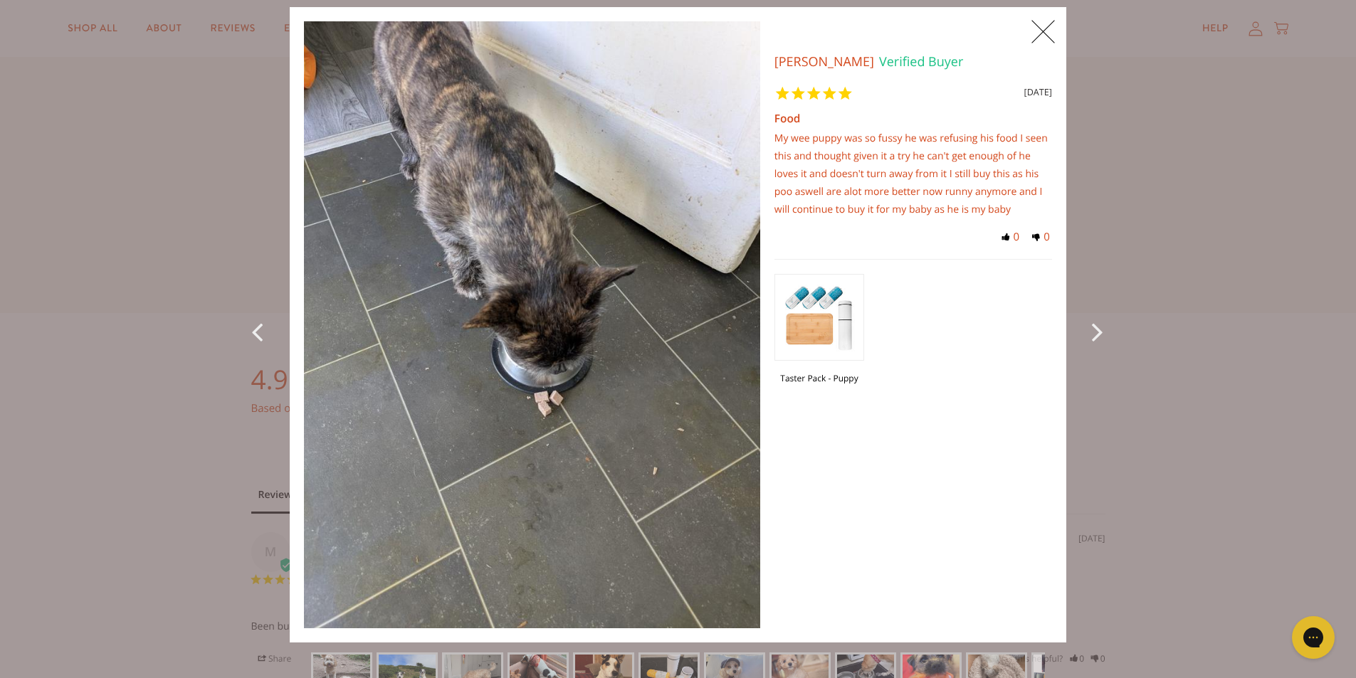
click at [258, 337] on icon "Previous Photo" at bounding box center [260, 331] width 19 height 32
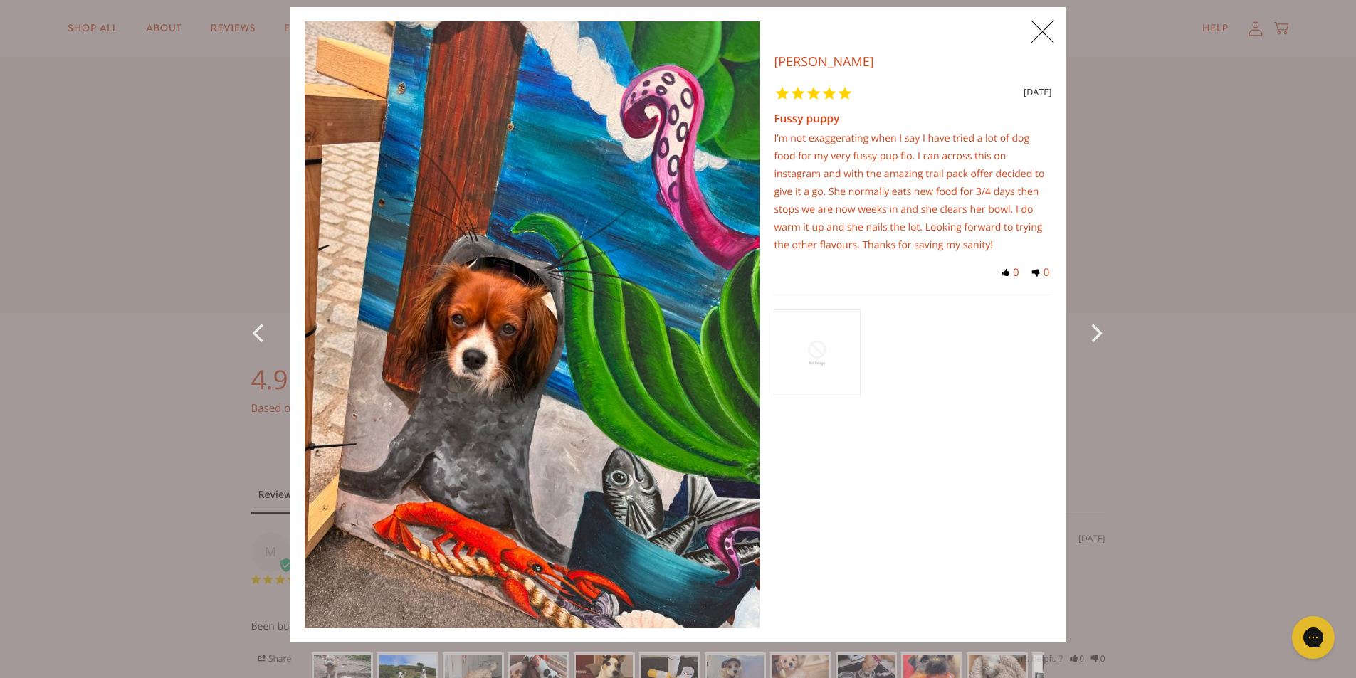
click at [258, 339] on icon "Previous Photo" at bounding box center [261, 332] width 19 height 32
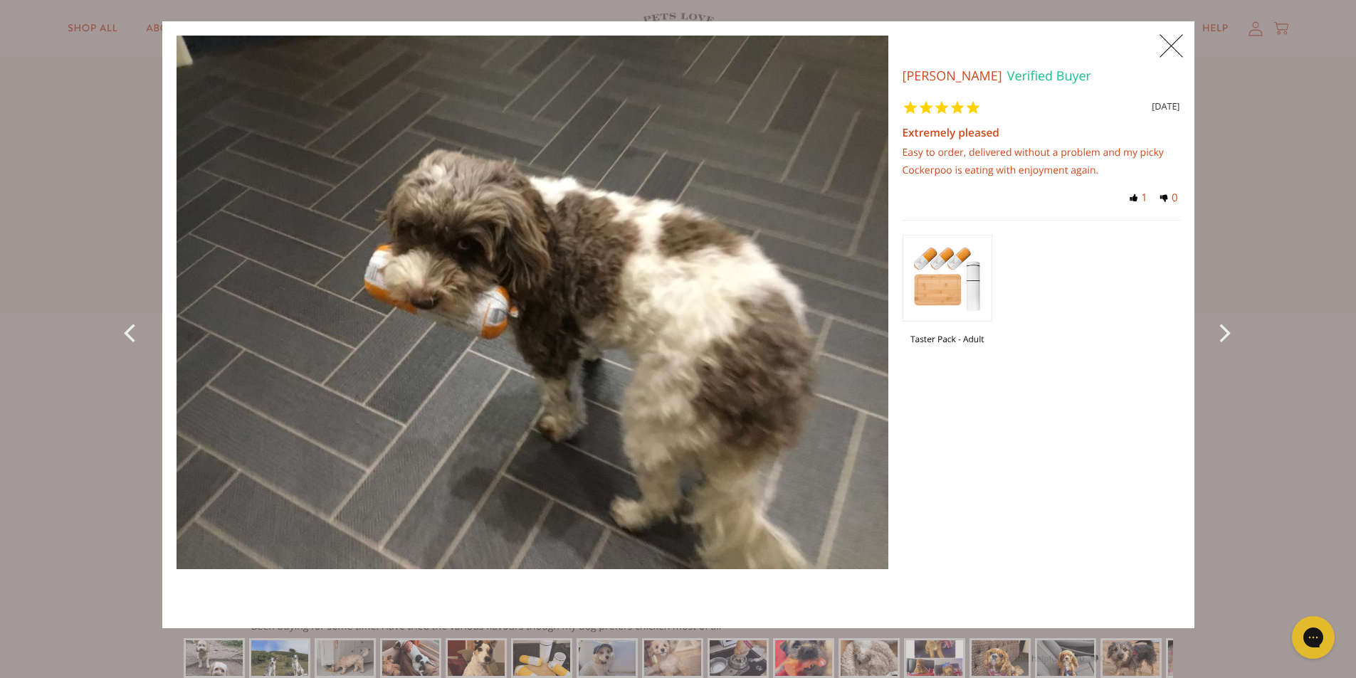
click at [258, 340] on img "slide" at bounding box center [533, 303] width 712 height 534
click at [1223, 325] on icon "Next Photo" at bounding box center [1228, 332] width 17 height 32
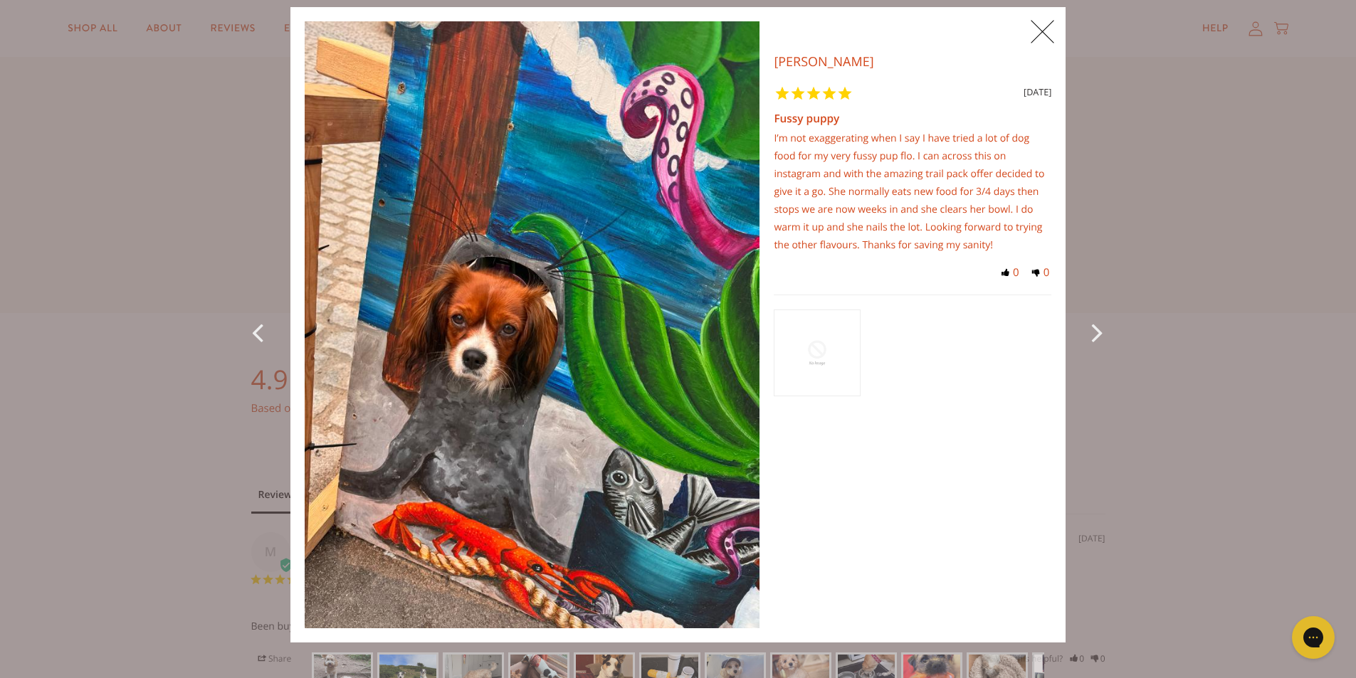
click at [1223, 329] on div "X 0 X Photos Claire H. Verified Buyer 1 month ago Fussy puppy I’m not exaggerat…" at bounding box center [678, 339] width 1356 height 678
click at [1095, 336] on icon "Next Photo" at bounding box center [1099, 332] width 17 height 32
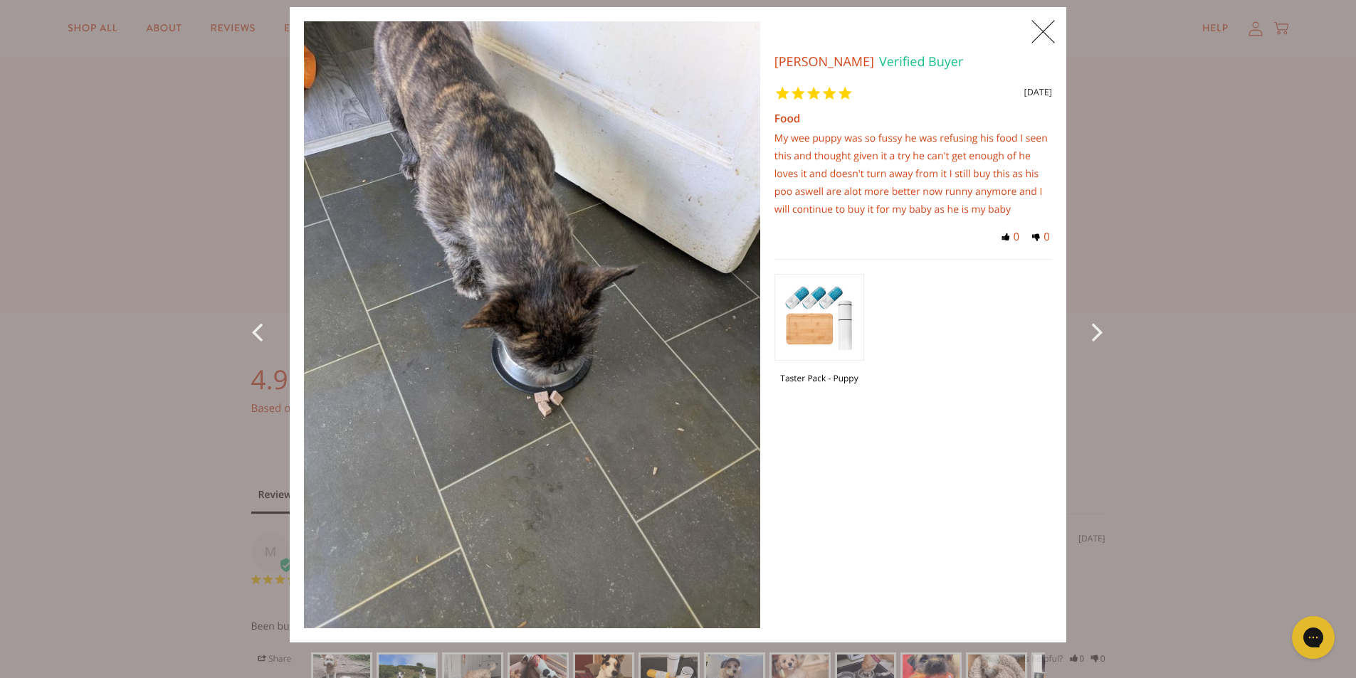
click at [1095, 336] on icon "Next Photo" at bounding box center [1100, 331] width 17 height 32
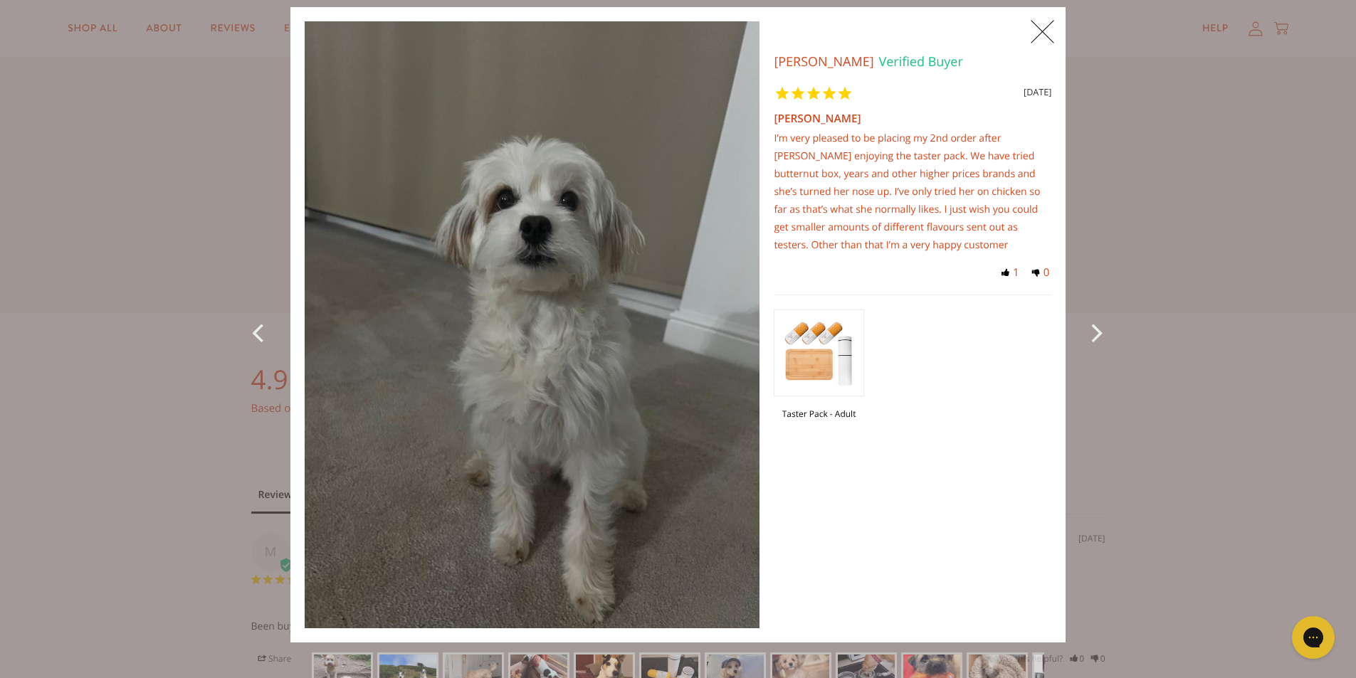
click at [1095, 336] on icon "Next Photo" at bounding box center [1099, 332] width 17 height 32
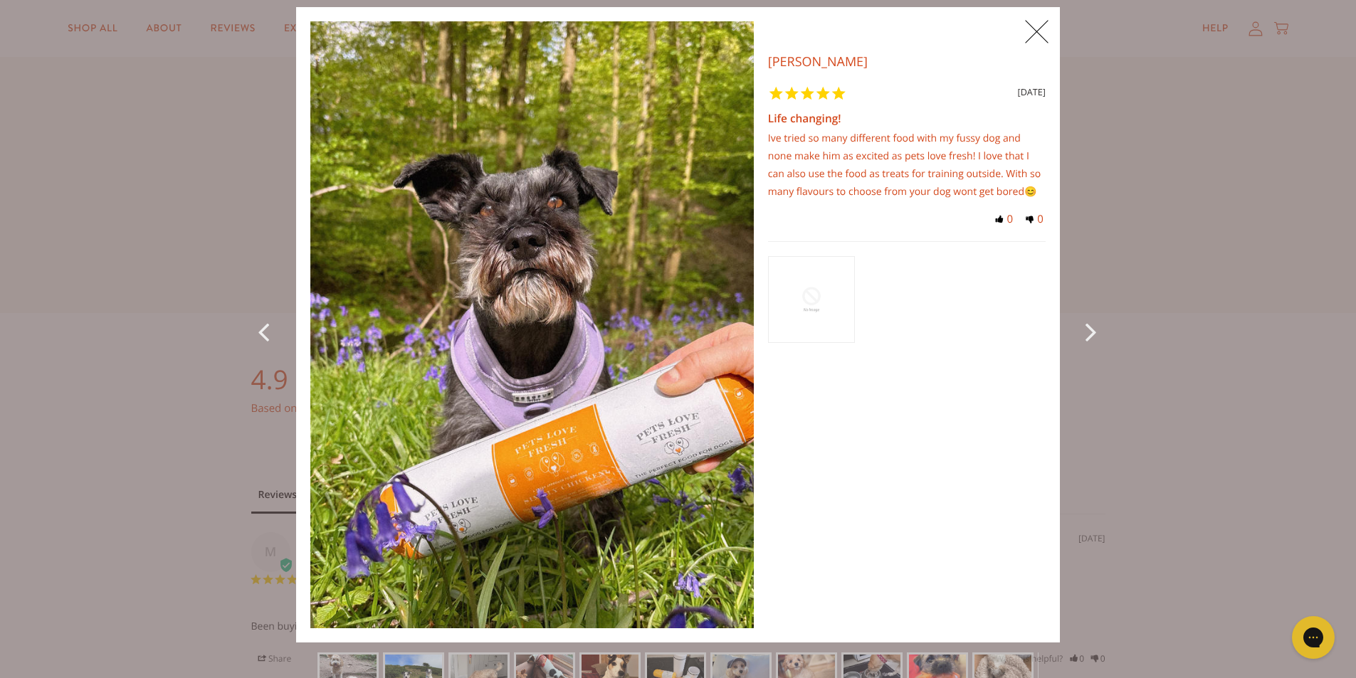
click at [1095, 336] on icon "Next Photo" at bounding box center [1093, 331] width 17 height 32
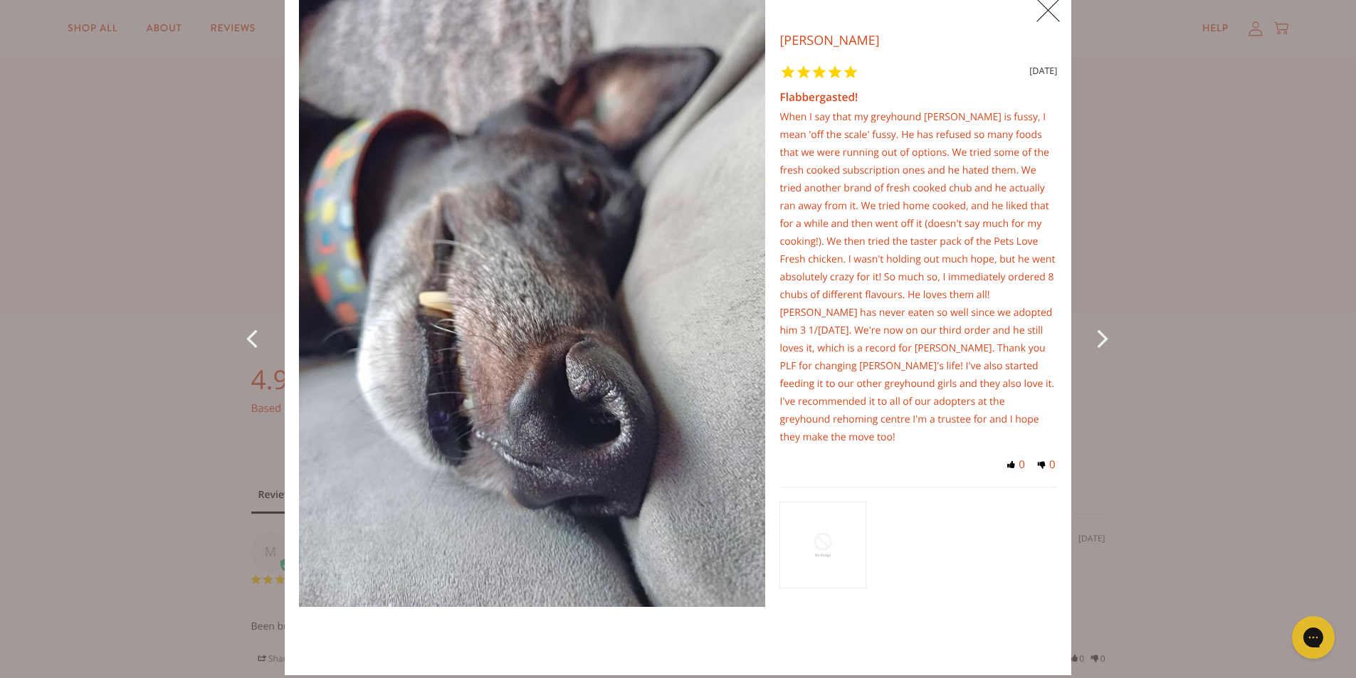
click at [1097, 332] on icon "Next Photo" at bounding box center [1105, 338] width 17 height 32
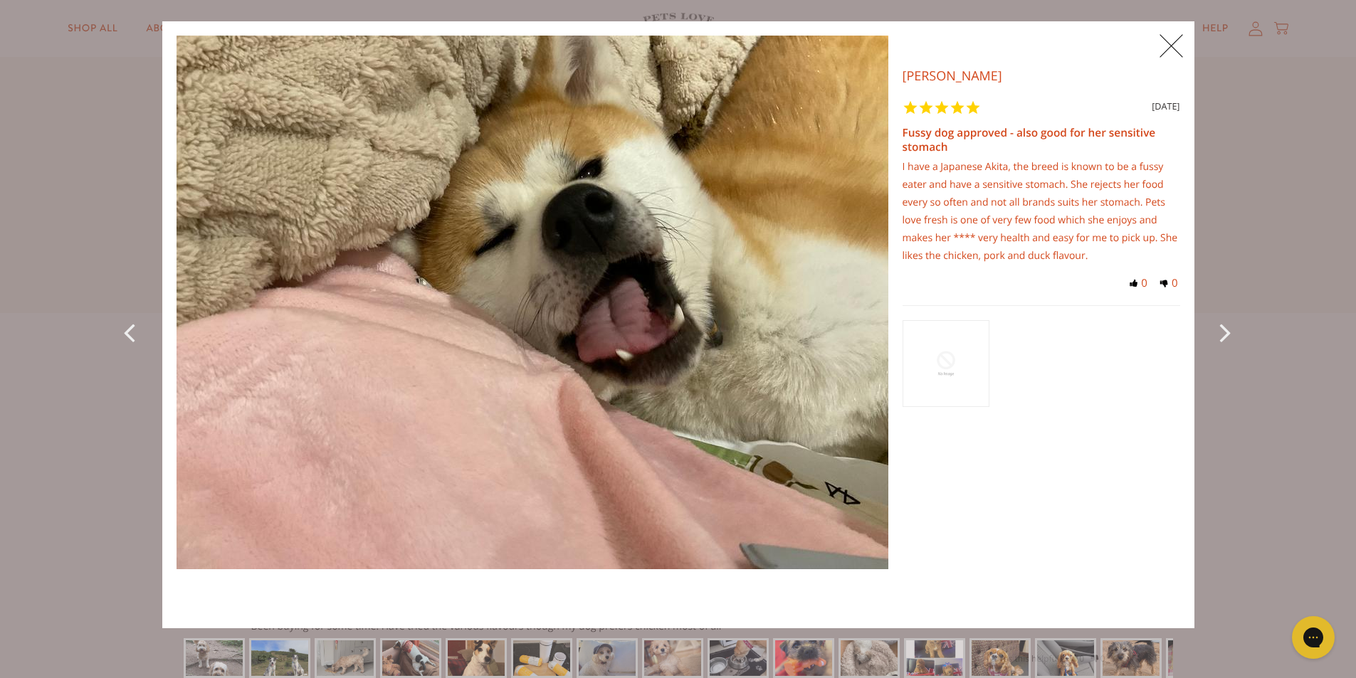
click at [1097, 332] on div "carousel" at bounding box center [1041, 381] width 278 height 153
click at [1220, 326] on icon "Next Photo" at bounding box center [1228, 332] width 17 height 32
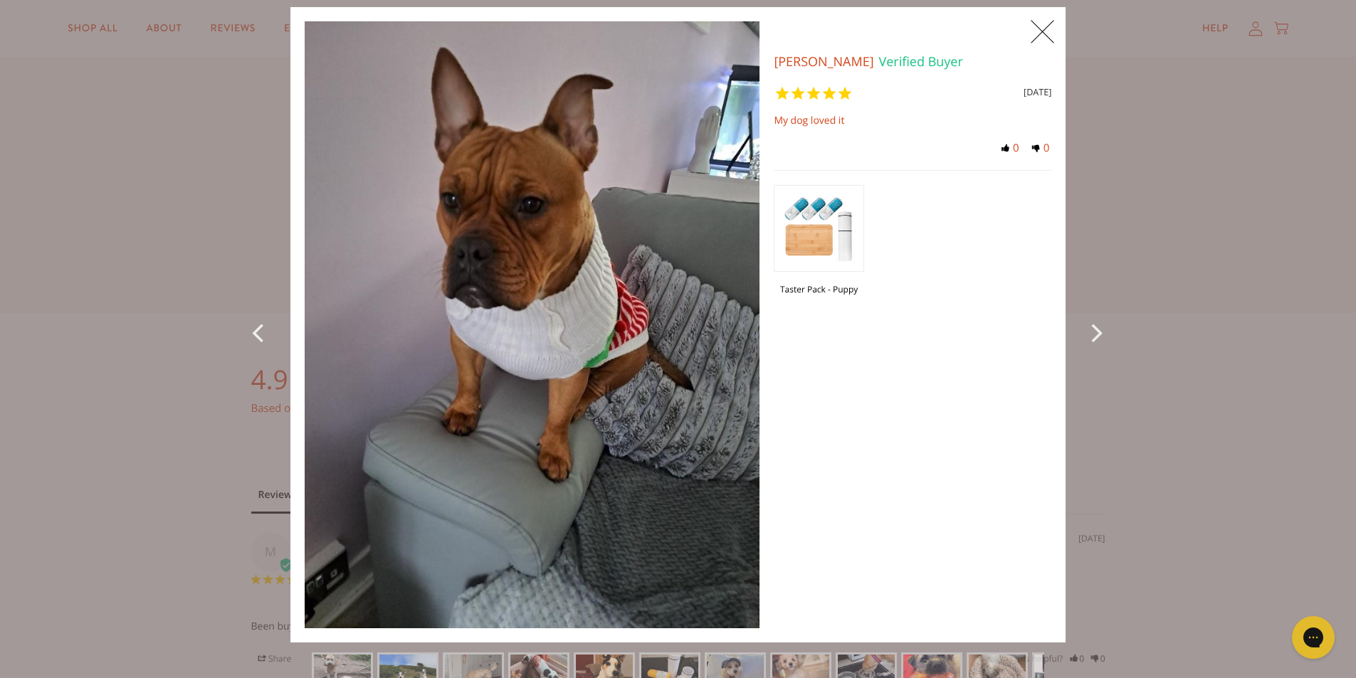
click at [1216, 327] on div "X 0 X Photos Janet M. Verified Buyer 9 months ago My dog loved it Taster Pack -…" at bounding box center [678, 339] width 1356 height 678
click at [1091, 330] on icon "Next Photo" at bounding box center [1099, 332] width 17 height 32
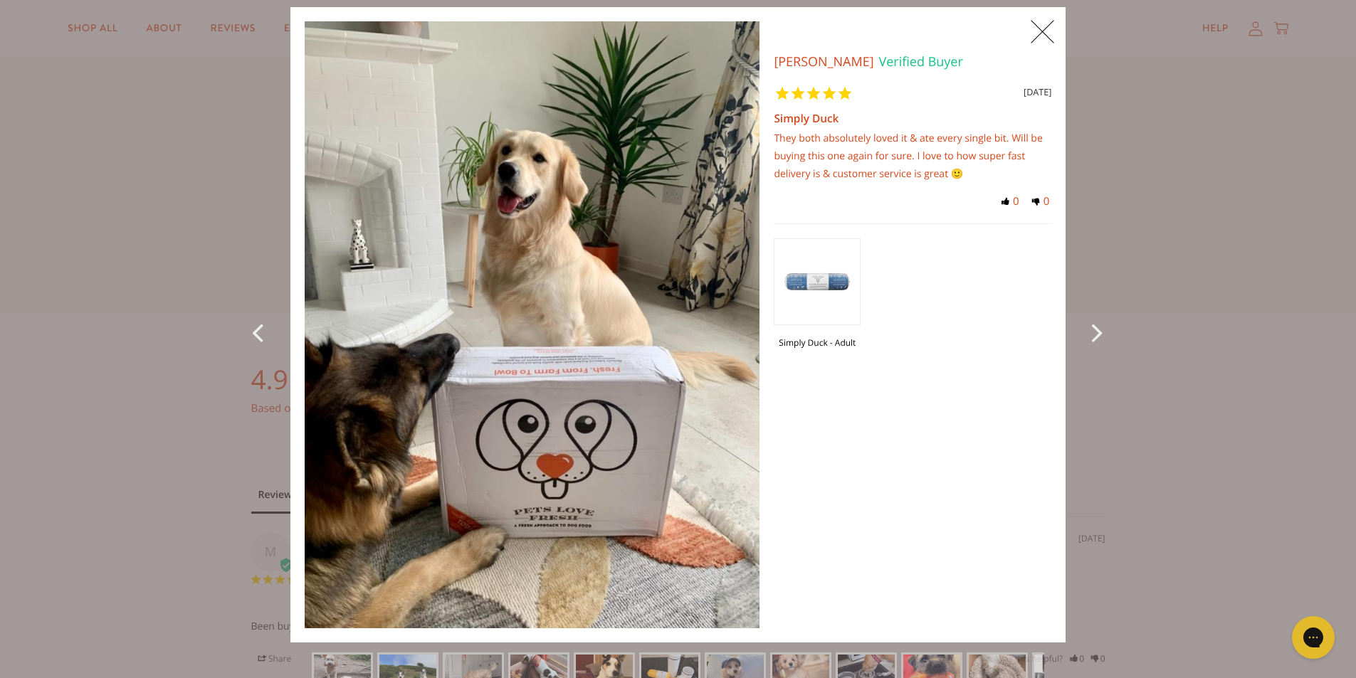
click at [1091, 332] on icon "Next Photo" at bounding box center [1099, 332] width 17 height 32
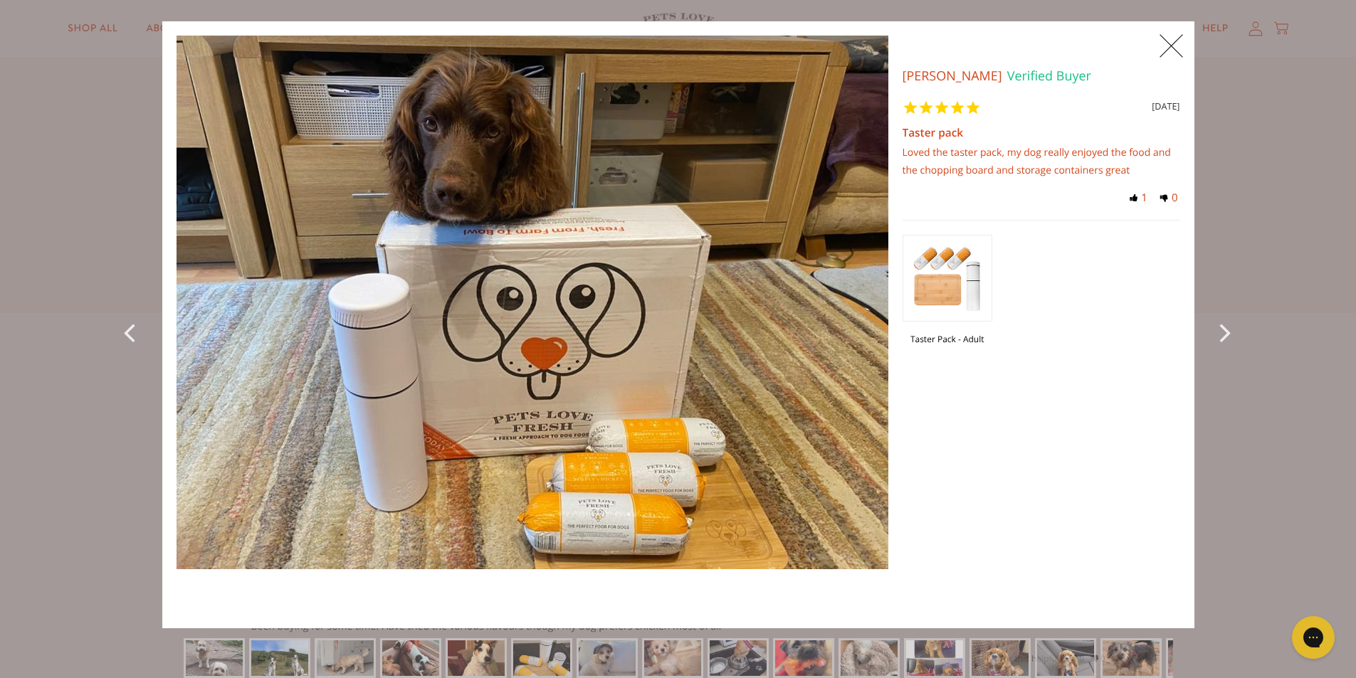
click at [1209, 327] on div "Next Photo" at bounding box center [1226, 324] width 36 height 607
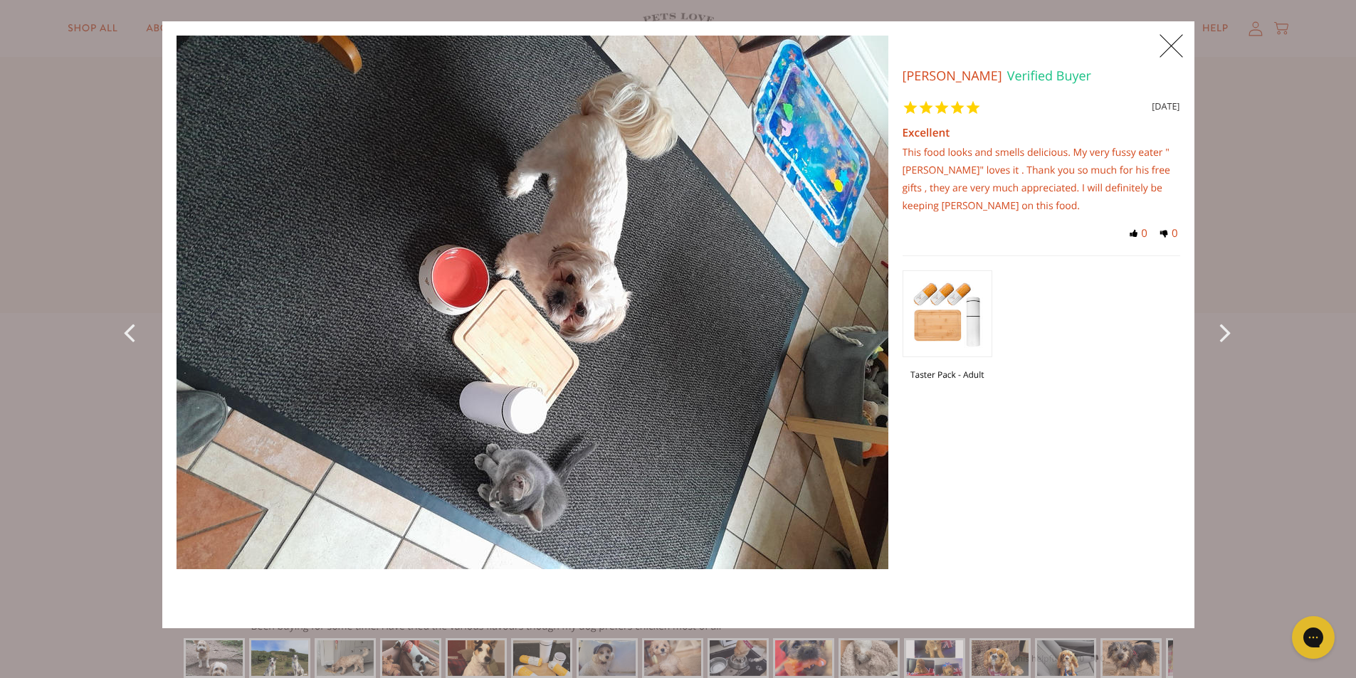
click at [1209, 327] on div "Next Photo" at bounding box center [1226, 324] width 36 height 607
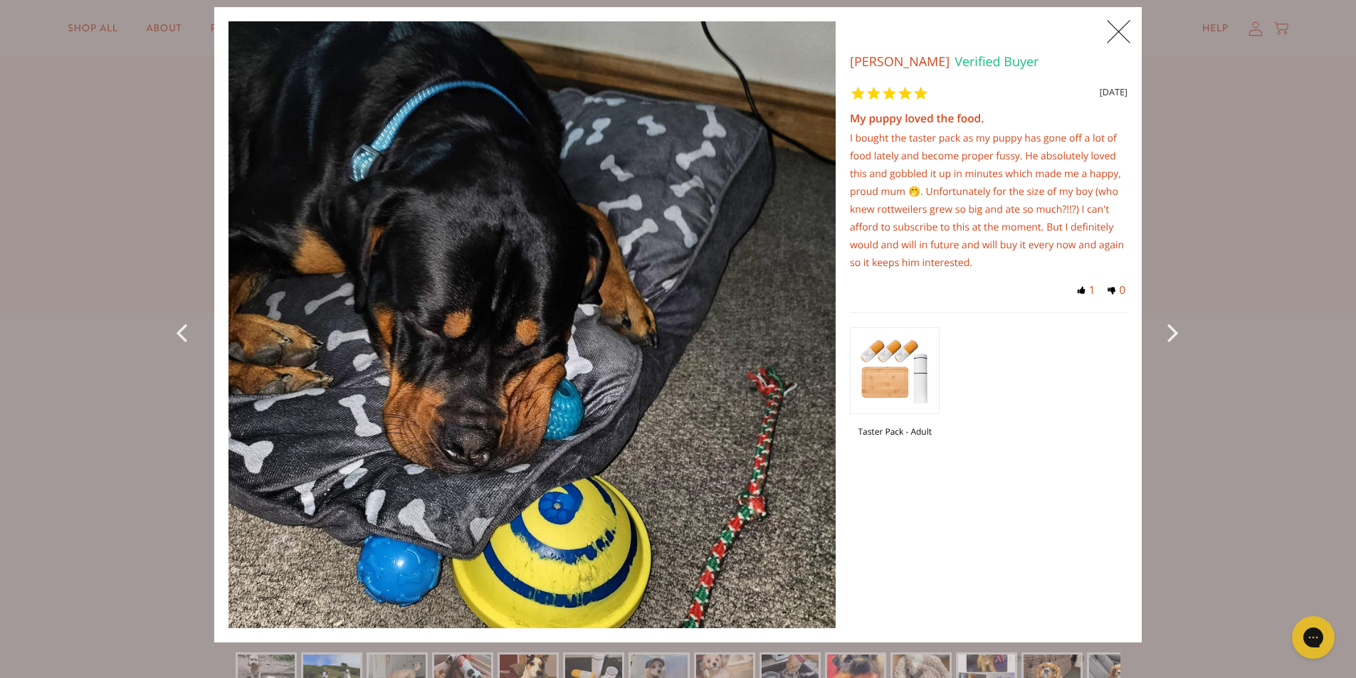
click at [1209, 327] on div "X 0 X Photos Hayley G. Verified Buyer 17 months ago My puppy loved the food. I …" at bounding box center [678, 339] width 1356 height 678
click at [1167, 332] on icon "Next Photo" at bounding box center [1175, 332] width 17 height 32
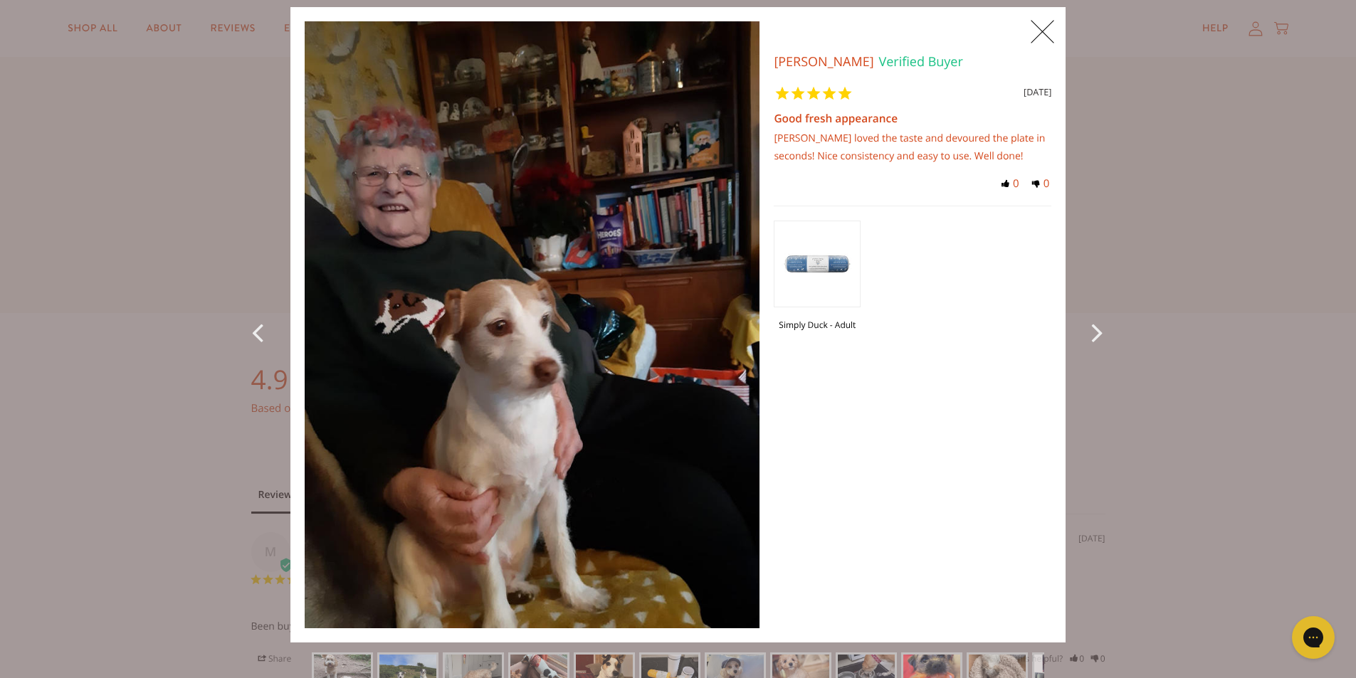
click at [1168, 333] on div "X 0 X Photos Barbara N. Verified Buyer 19 months ago Good fresh appearance Kipp…" at bounding box center [678, 339] width 1356 height 678
click at [1095, 334] on icon "Next Photo" at bounding box center [1099, 332] width 17 height 32
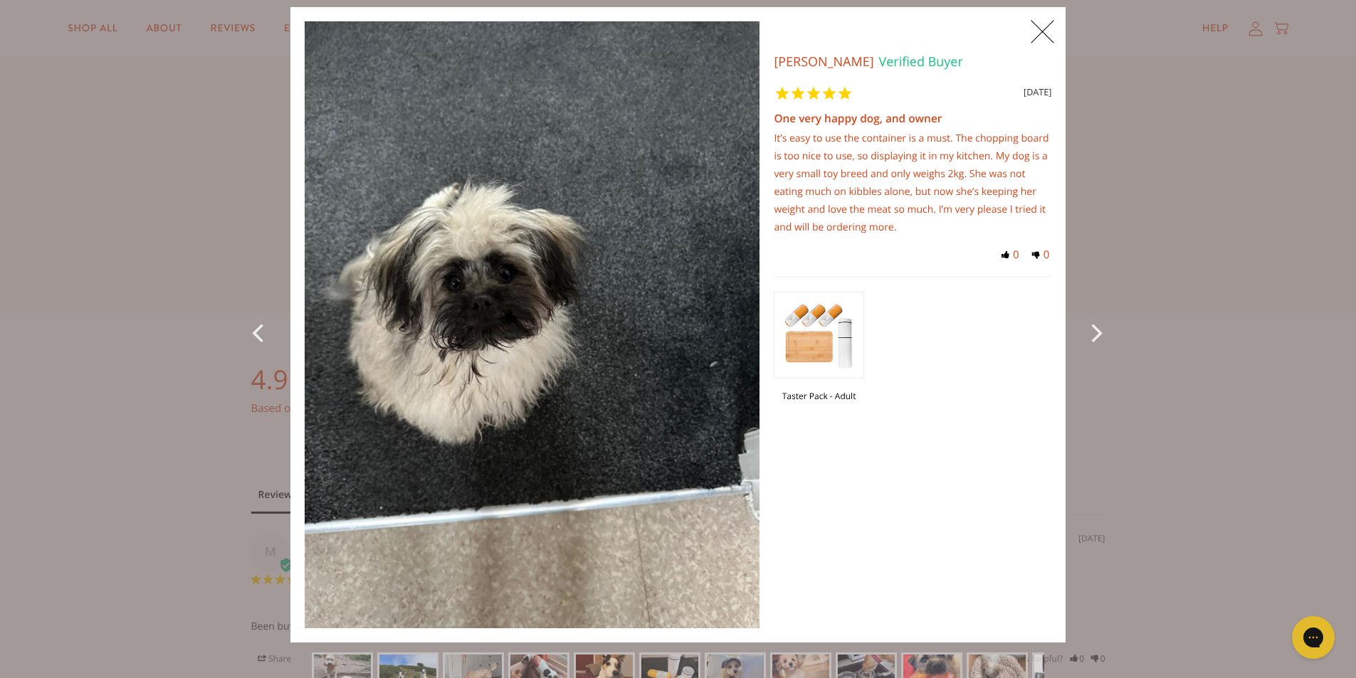
click at [1095, 332] on icon "Next Photo" at bounding box center [1099, 332] width 17 height 32
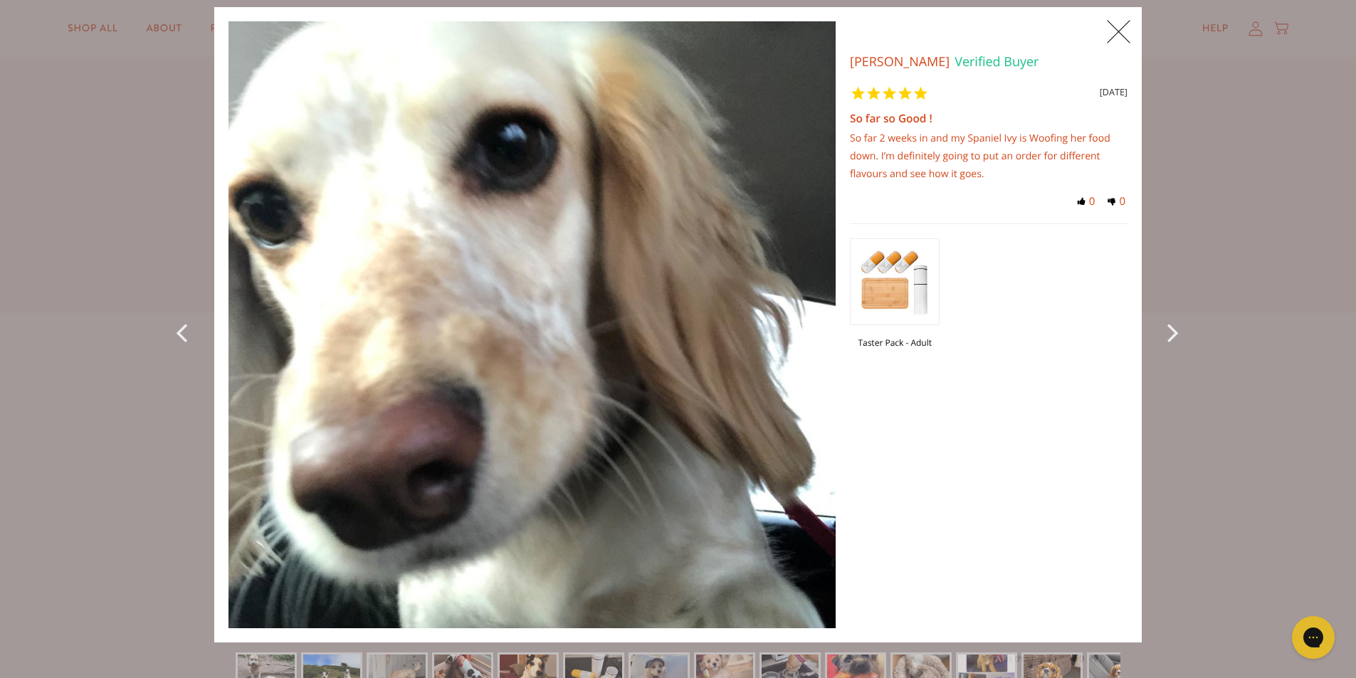
click at [1095, 332] on div "Taster Pack - Adult" at bounding box center [989, 299] width 278 height 153
click at [1168, 332] on icon "Next Photo" at bounding box center [1175, 332] width 17 height 32
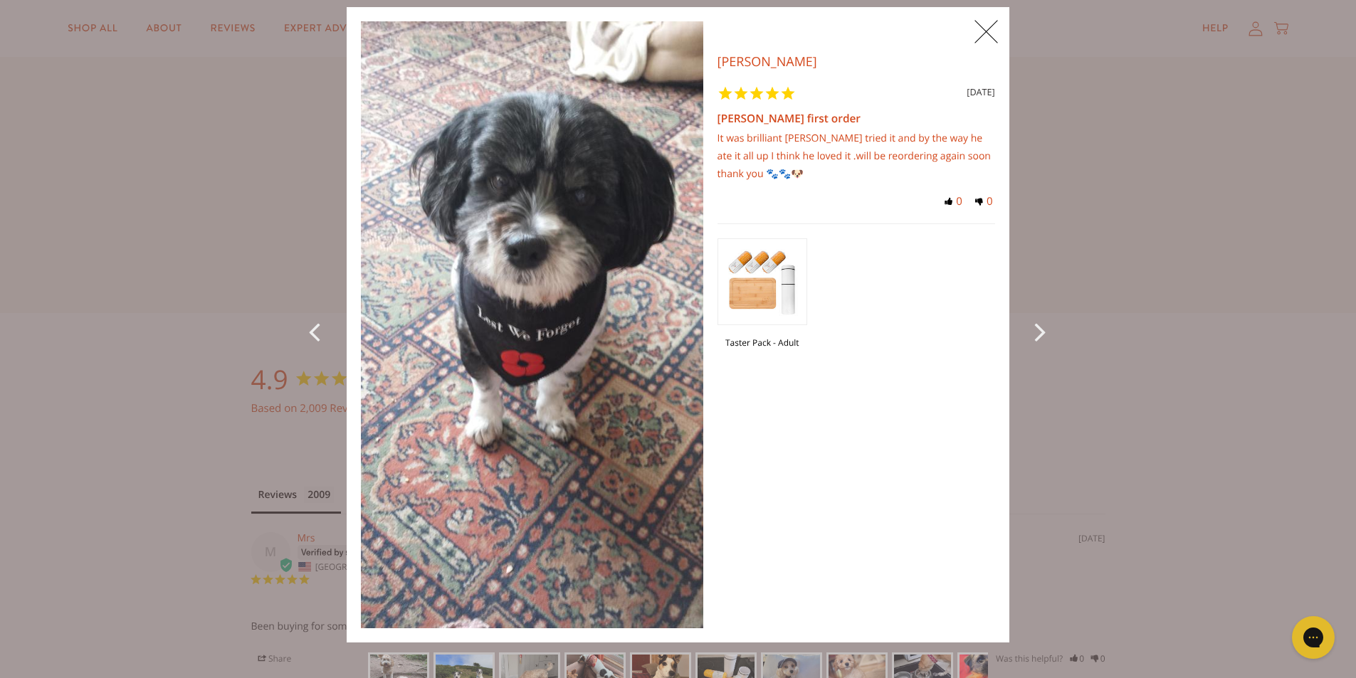
click at [1035, 331] on icon "Next Photo" at bounding box center [1043, 331] width 17 height 32
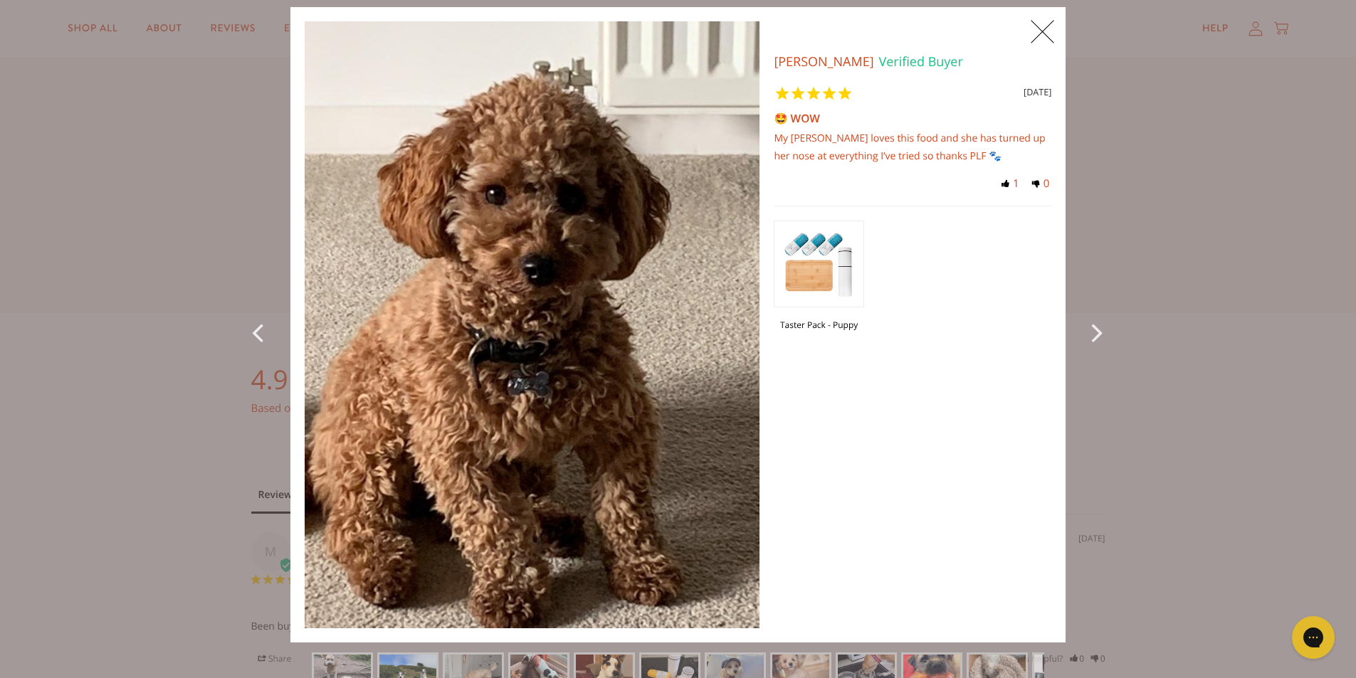
click at [1083, 330] on div "Next Photo" at bounding box center [1098, 325] width 36 height 636
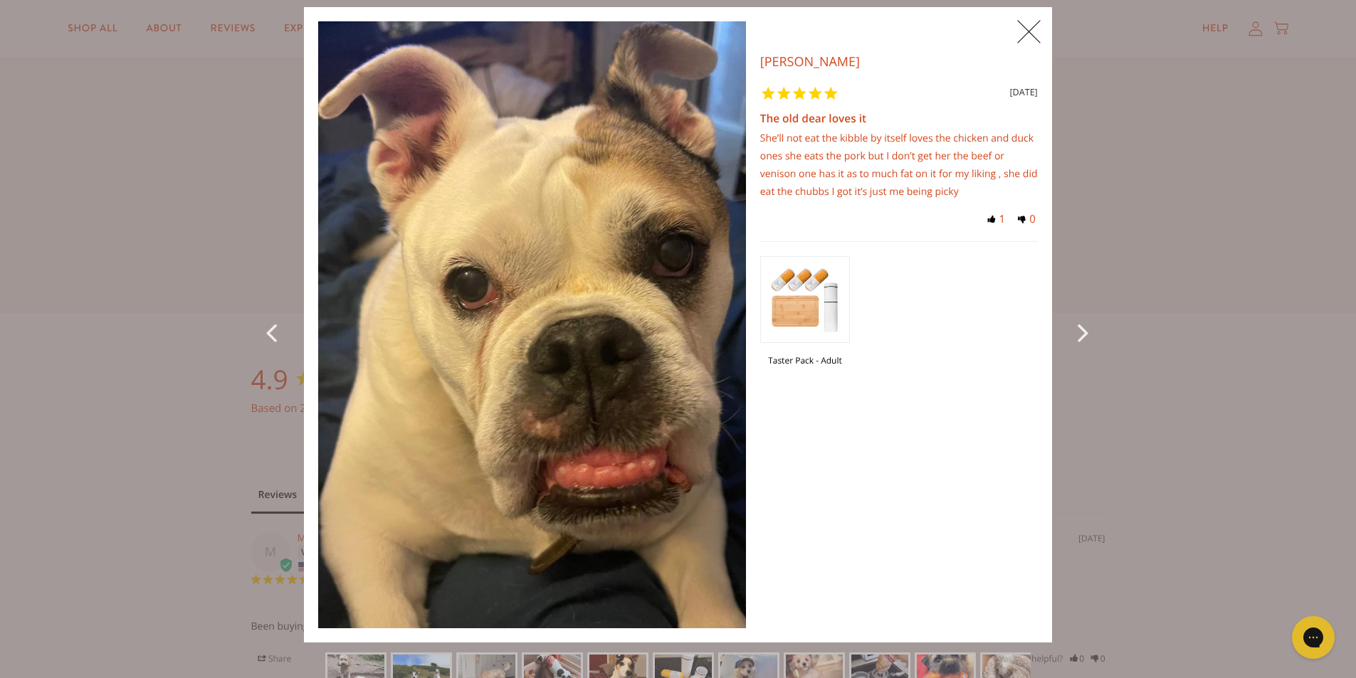
click at [1083, 329] on icon "Next Photo" at bounding box center [1086, 332] width 17 height 32
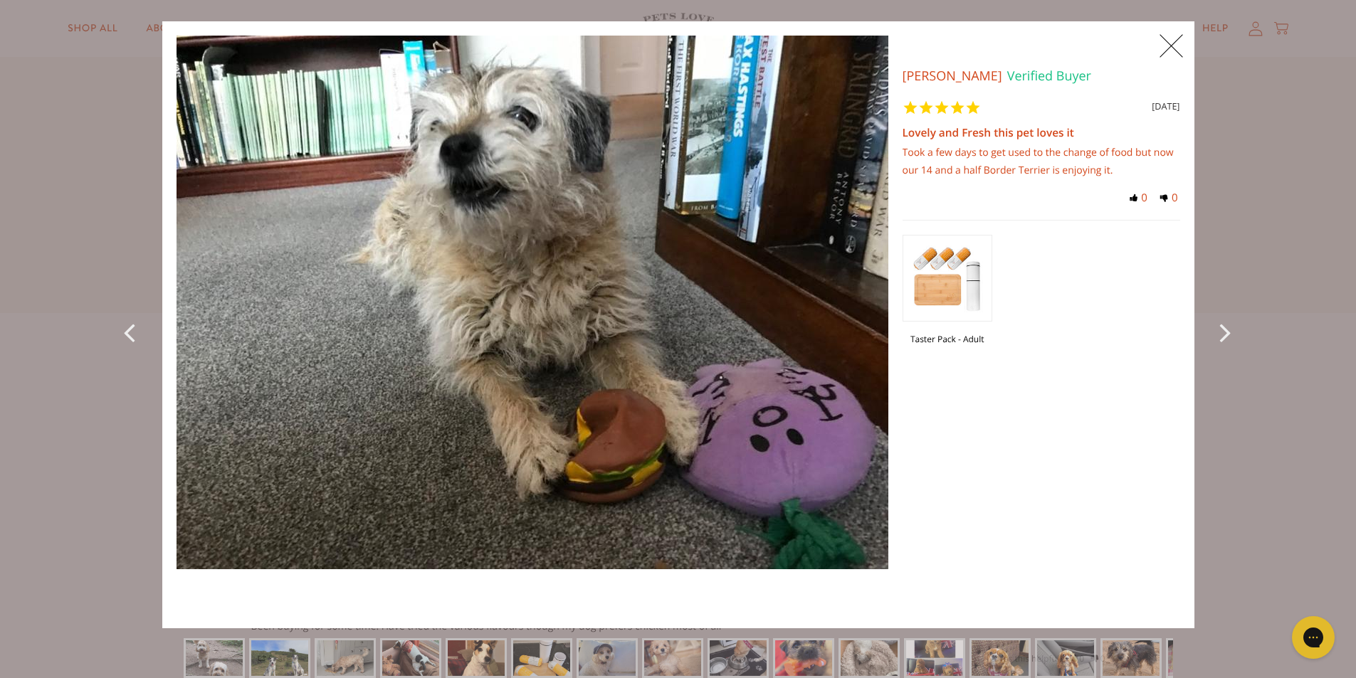
click at [1220, 330] on icon "Next Photo" at bounding box center [1228, 332] width 17 height 32
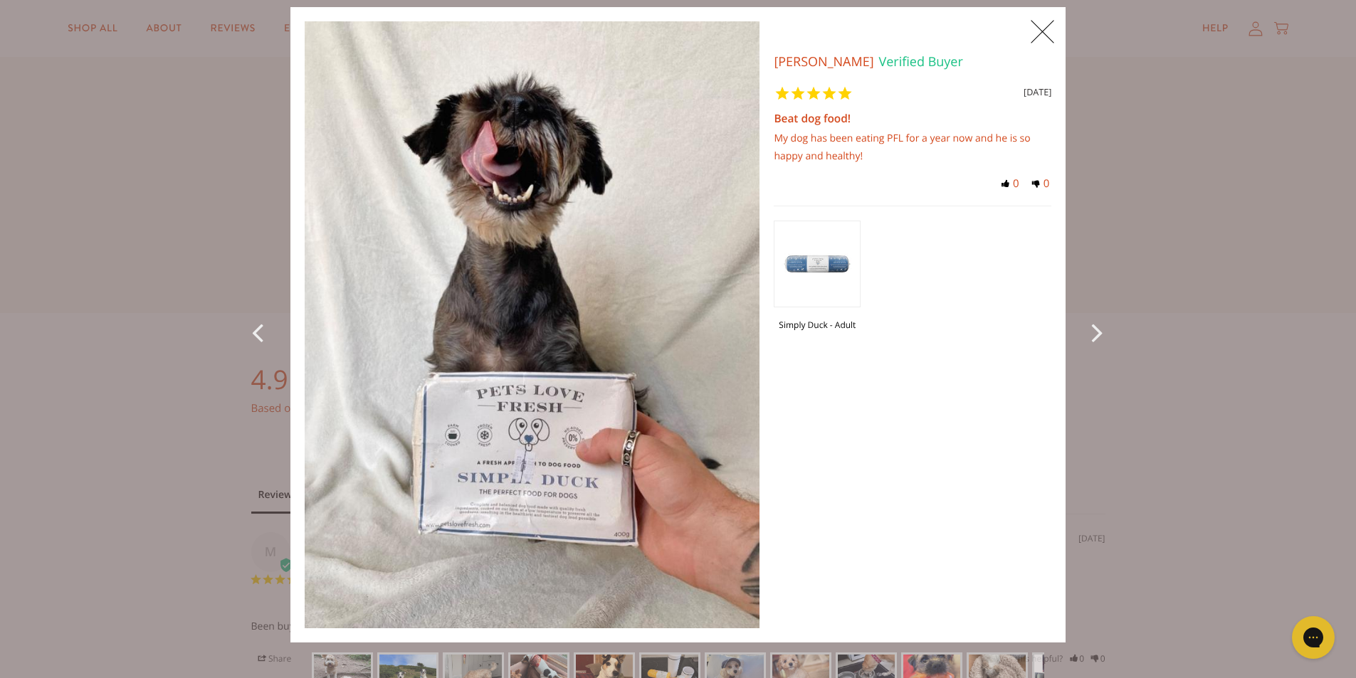
click at [1220, 330] on div "X 0 X Photos Kristina K. Verified Buyer 23 months ago Beat dog food! My dog has…" at bounding box center [678, 339] width 1356 height 678
click at [1092, 332] on icon "Next Photo" at bounding box center [1099, 332] width 17 height 32
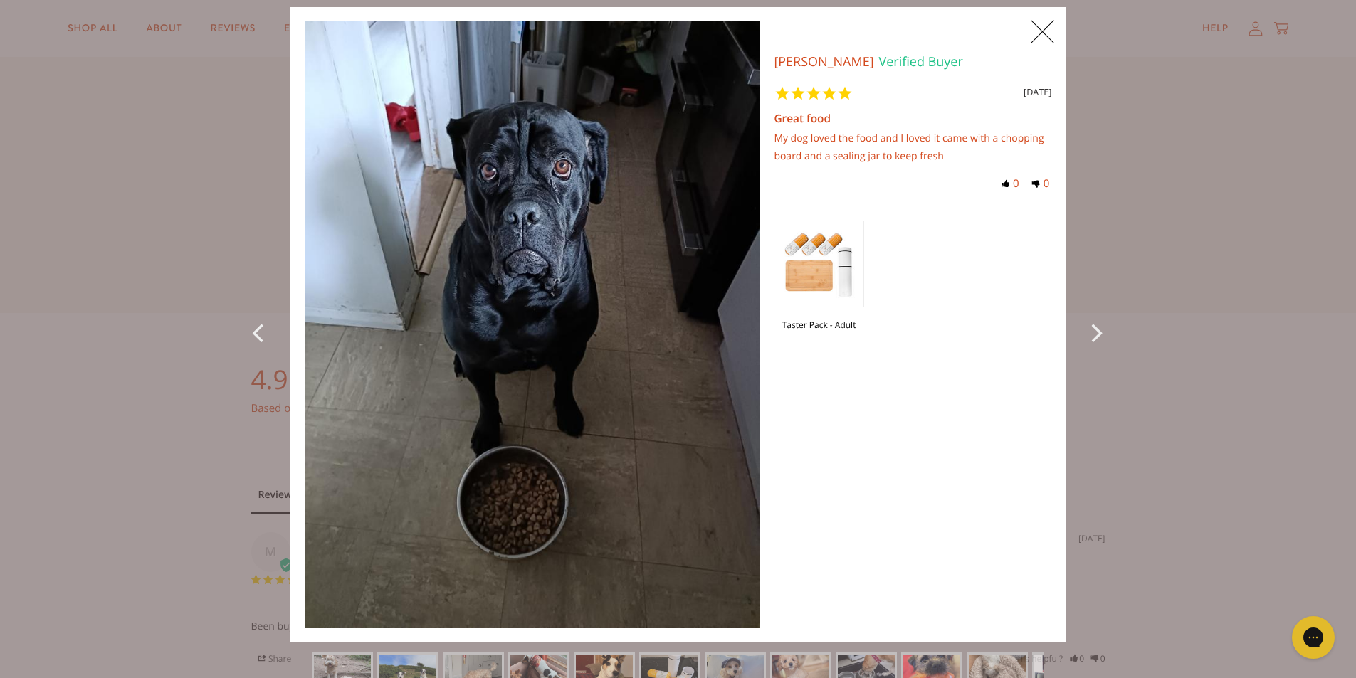
click at [1091, 332] on icon "Next Photo" at bounding box center [1099, 332] width 17 height 32
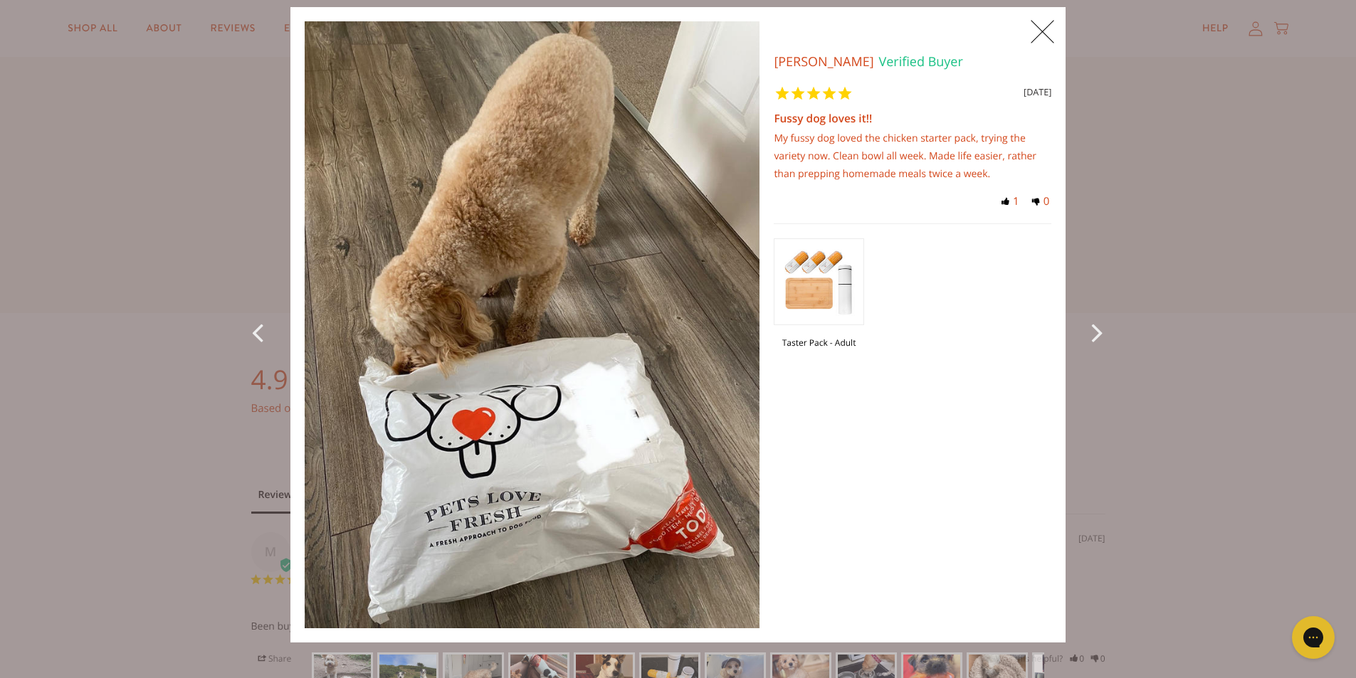
click at [1091, 332] on icon "Next Photo" at bounding box center [1099, 332] width 17 height 32
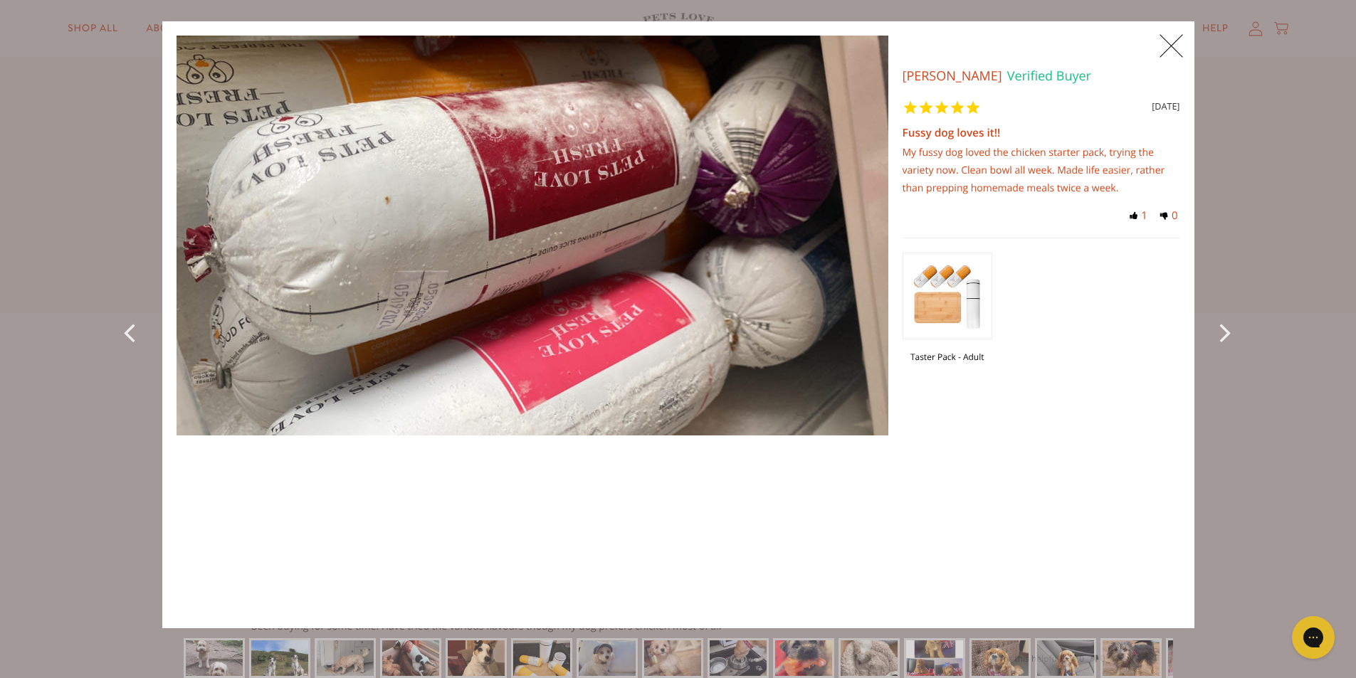
click at [1220, 327] on icon "Next Photo" at bounding box center [1228, 332] width 17 height 32
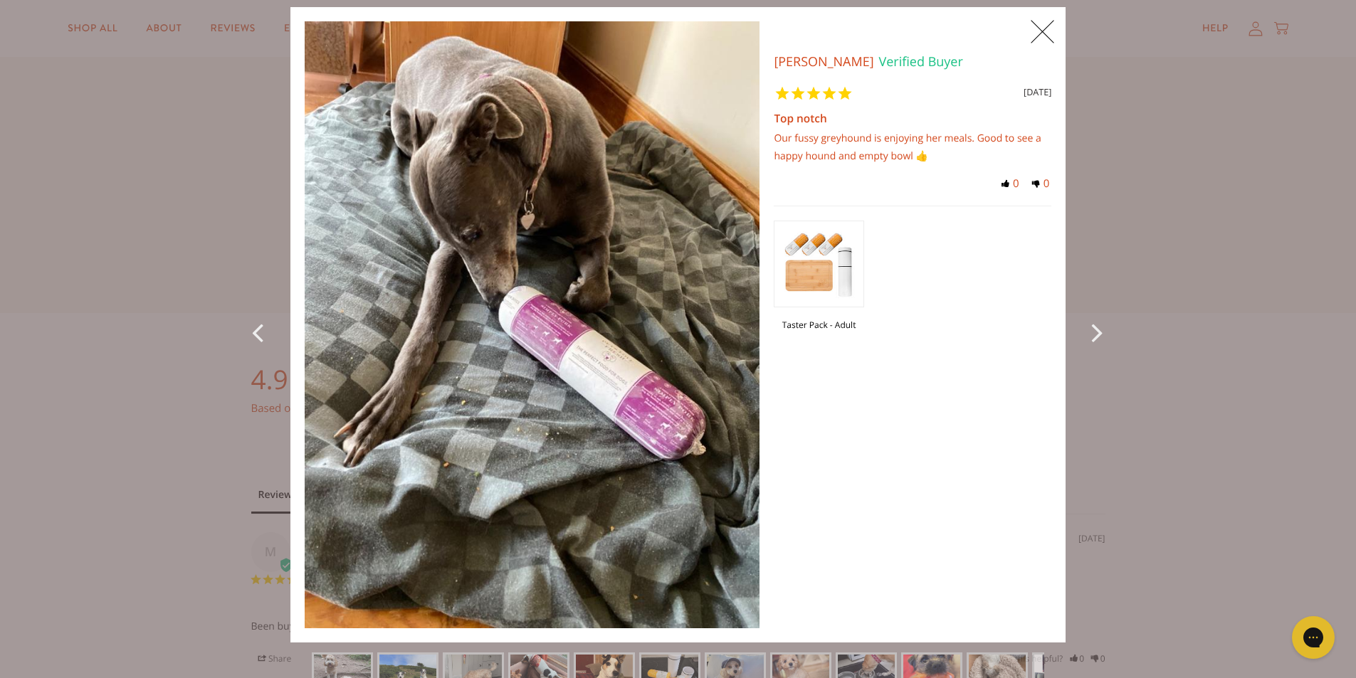
click at [1220, 327] on div "X 0 X Photos Sam H. Verified Buyer 25 months ago Top notch Our fussy greyhound …" at bounding box center [678, 339] width 1356 height 678
click at [1091, 330] on icon "Next Photo" at bounding box center [1099, 332] width 17 height 32
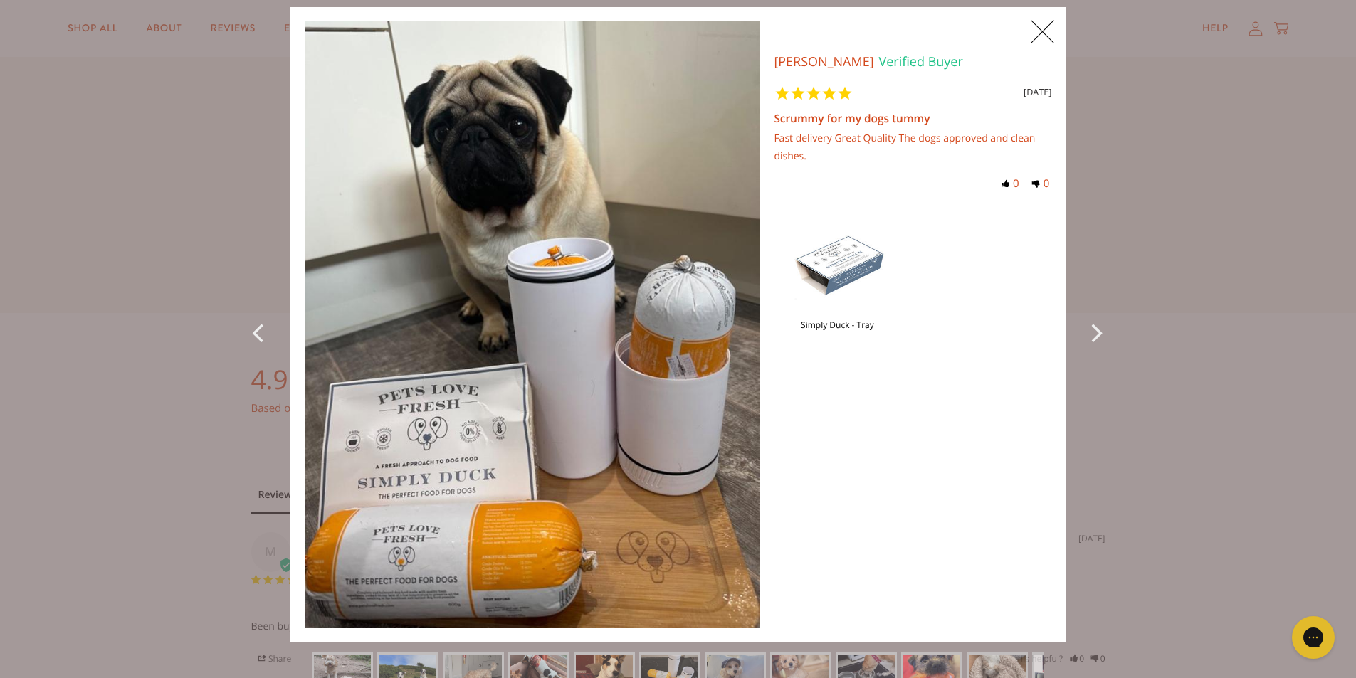
click at [1081, 320] on div "Next Photo" at bounding box center [1098, 325] width 36 height 636
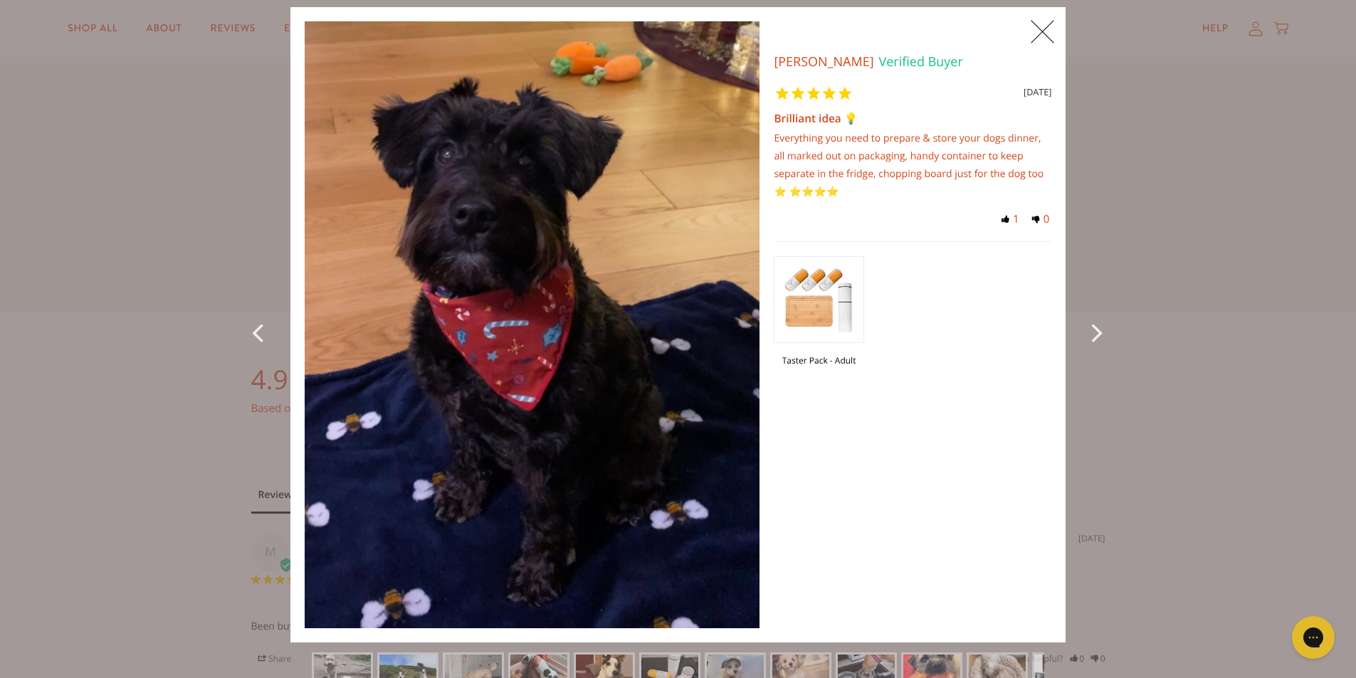
click at [1080, 322] on div "Next Photo" at bounding box center [1098, 325] width 36 height 636
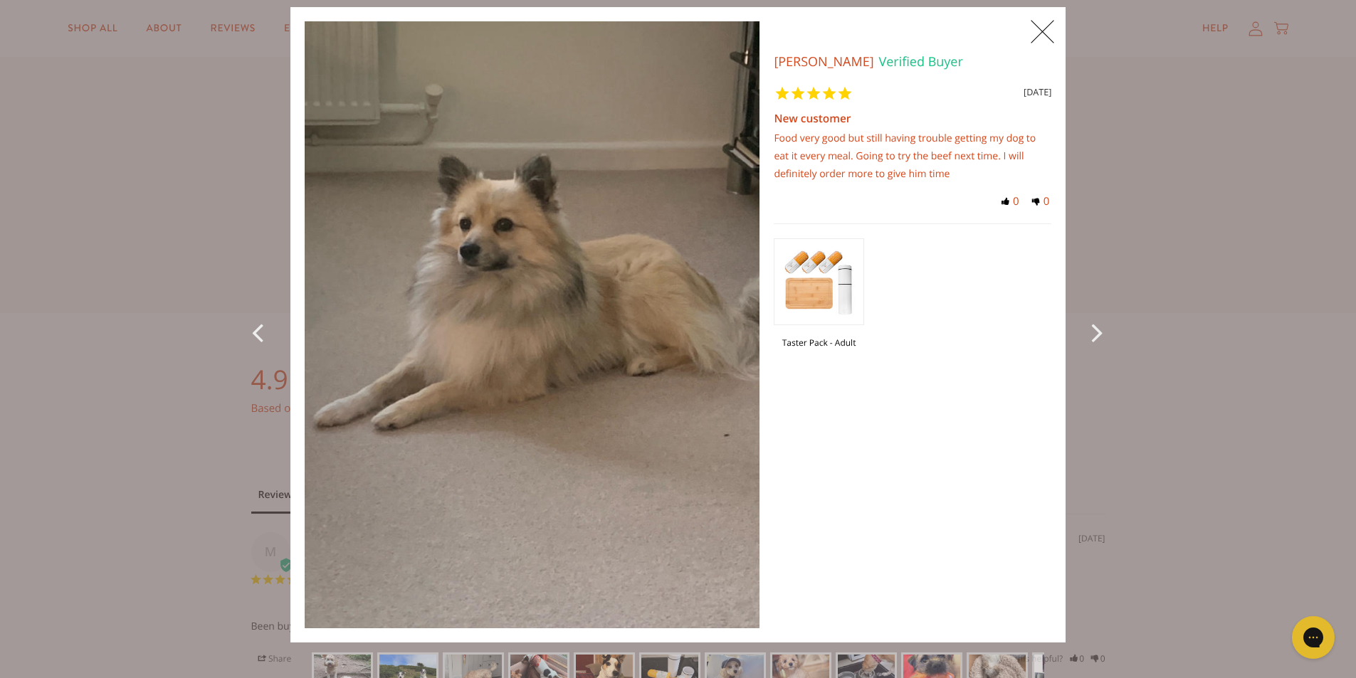
click at [1080, 322] on div "Next Photo" at bounding box center [1098, 325] width 36 height 636
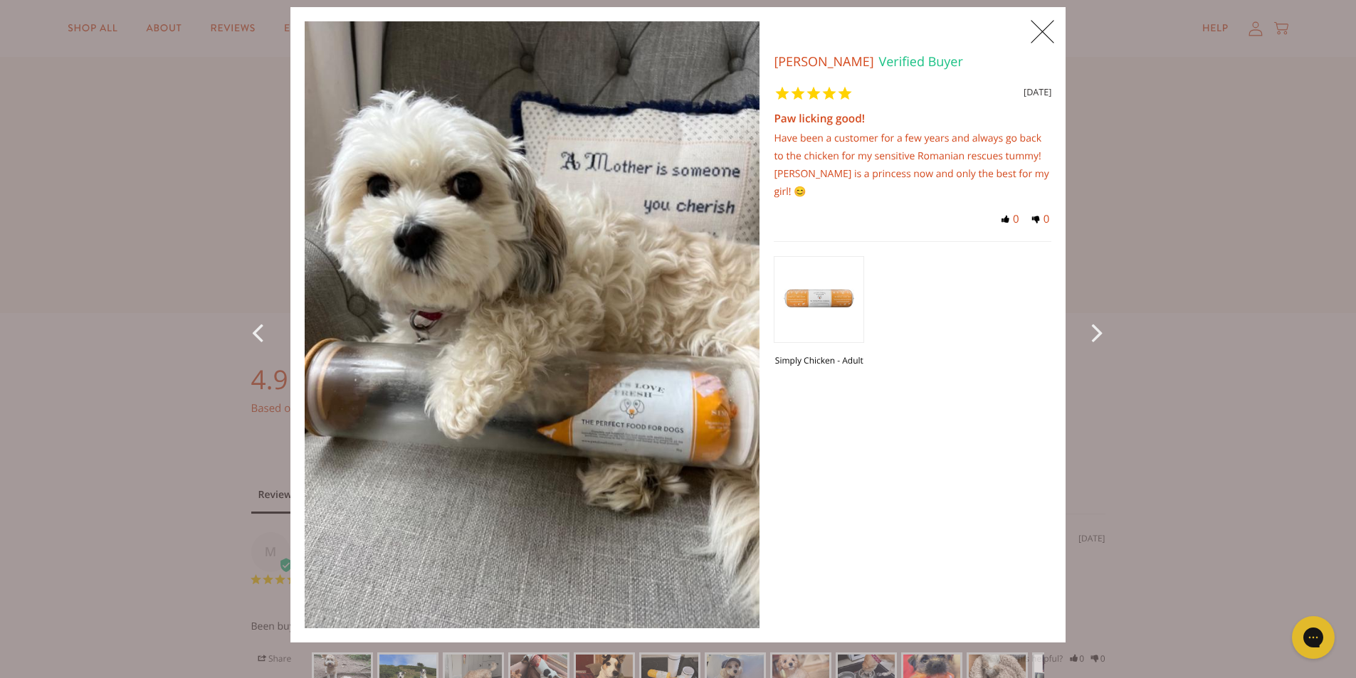
click at [1091, 334] on icon "Next Photo" at bounding box center [1099, 332] width 17 height 32
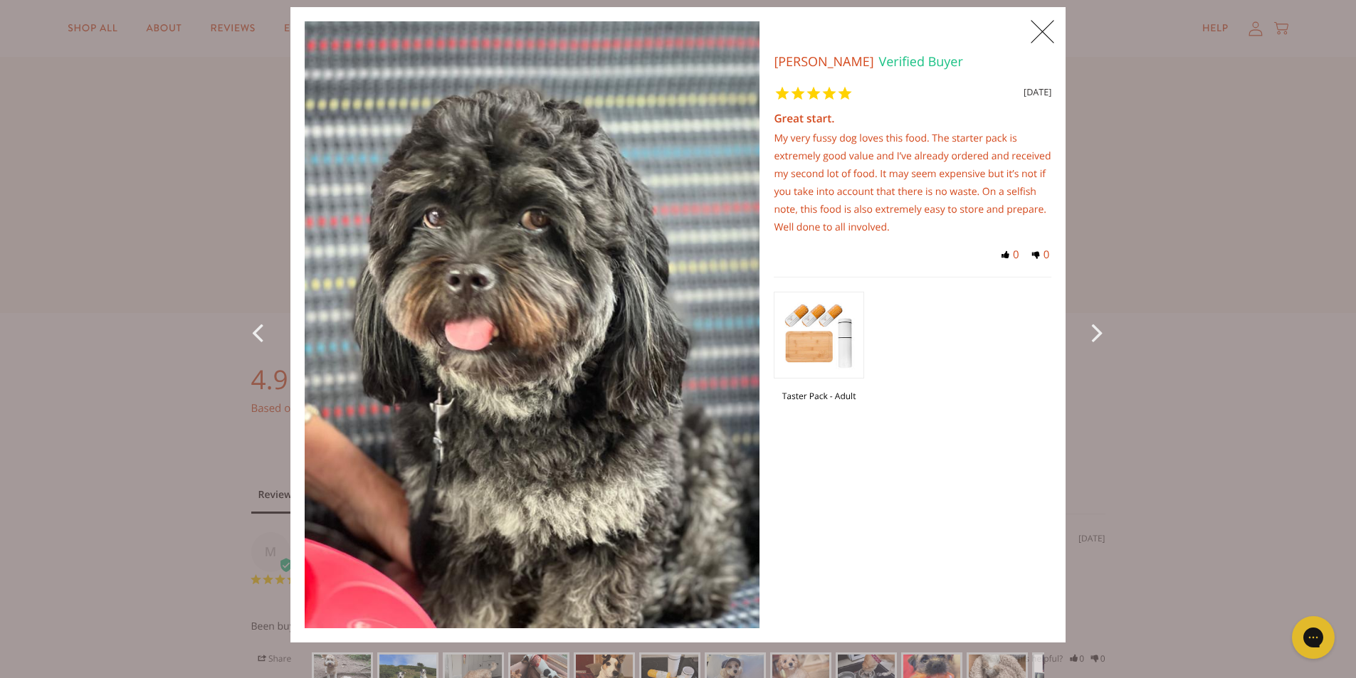
click at [1091, 334] on icon "Next Photo" at bounding box center [1099, 332] width 17 height 32
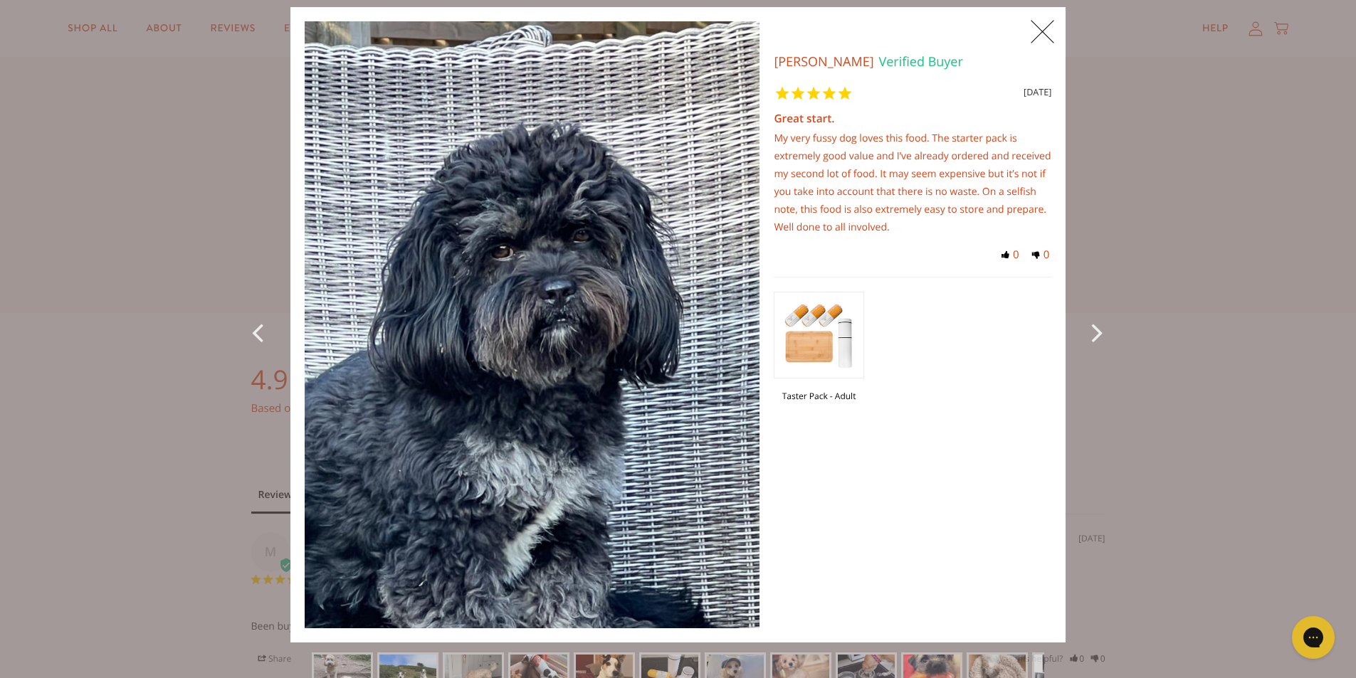
click at [1091, 334] on icon "Next Photo" at bounding box center [1099, 332] width 17 height 32
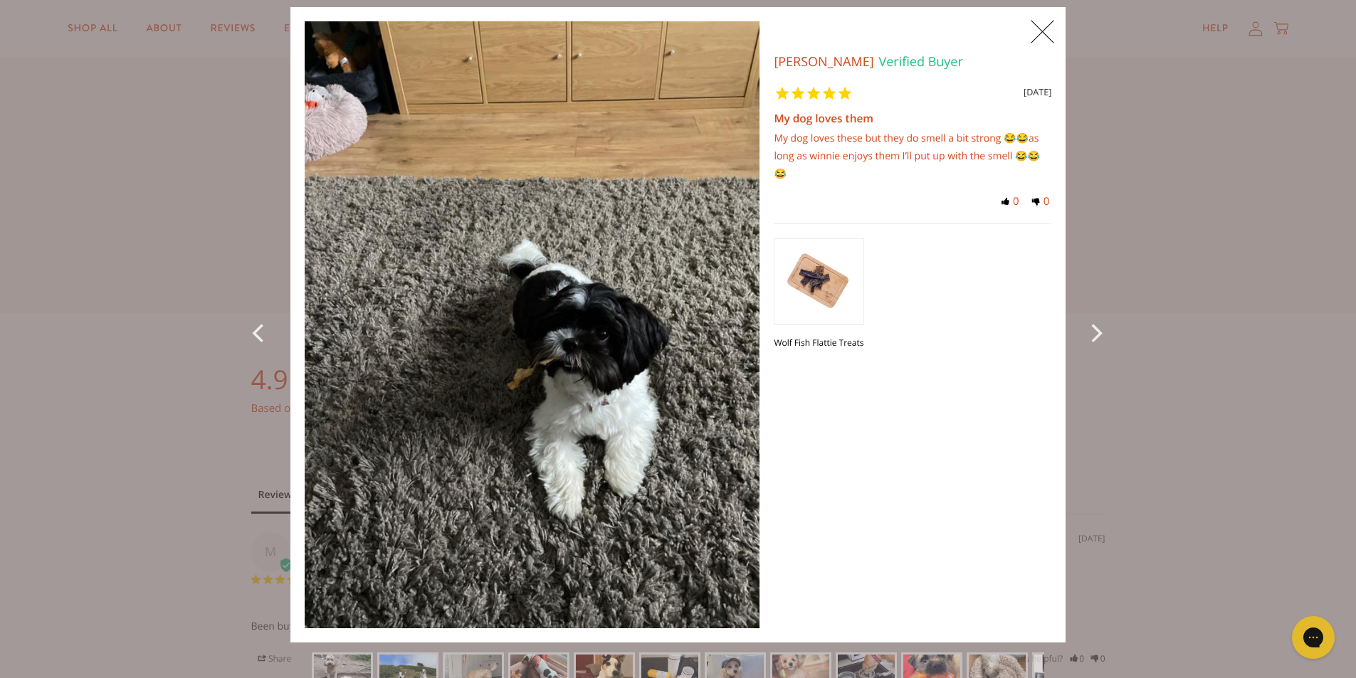
click at [1091, 334] on icon "Next Photo" at bounding box center [1099, 332] width 17 height 32
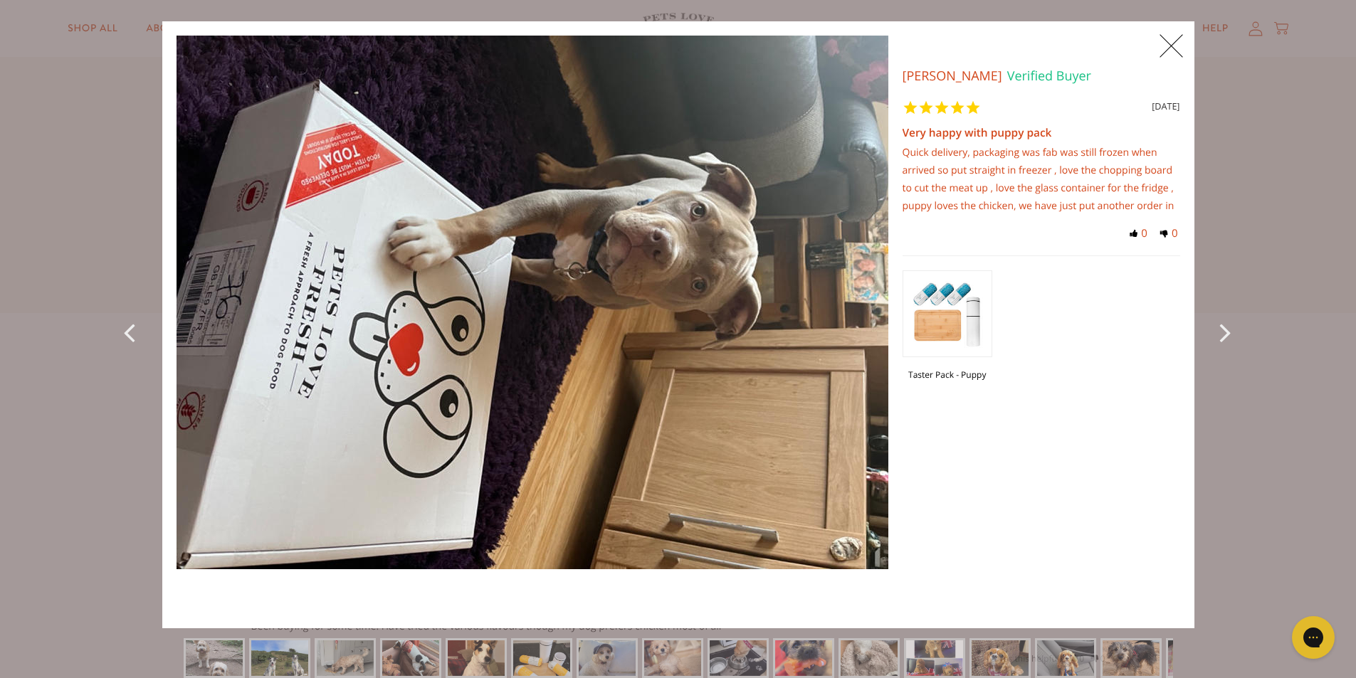
click at [1090, 334] on div "Taster Pack - Puppy" at bounding box center [1041, 332] width 278 height 153
click at [1220, 333] on icon "Next Photo" at bounding box center [1228, 332] width 17 height 32
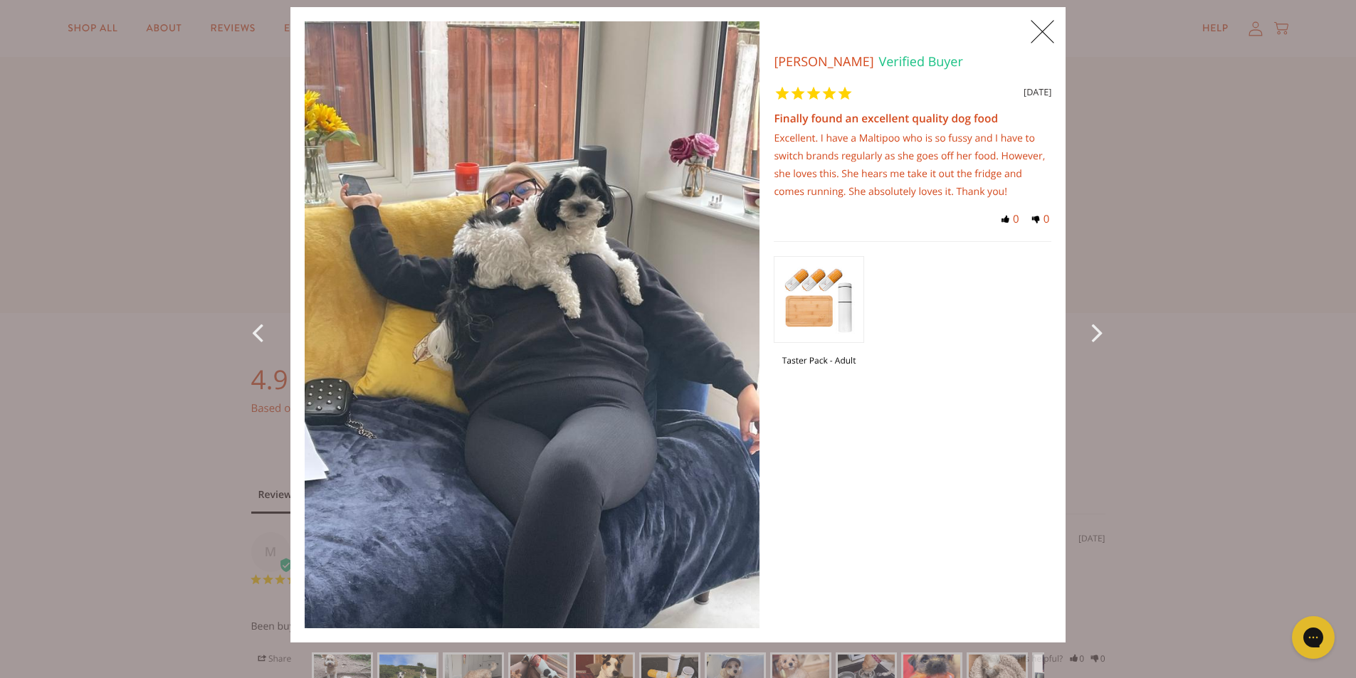
click at [1216, 333] on div "X 0 X Photos Wendy H. Verified Buyer 30 months ago Finally found an excellent q…" at bounding box center [678, 339] width 1356 height 678
click at [1091, 329] on icon "Next Photo" at bounding box center [1099, 332] width 17 height 32
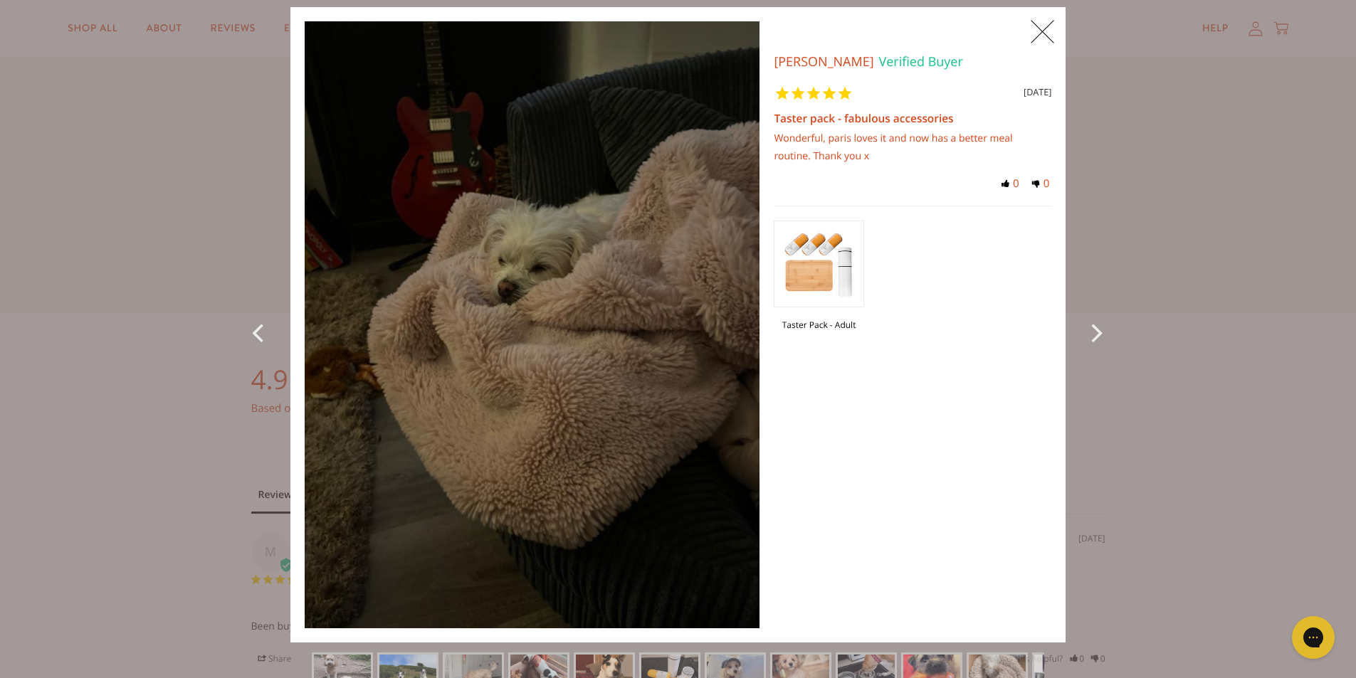
click at [1091, 329] on icon "Next Photo" at bounding box center [1099, 332] width 17 height 32
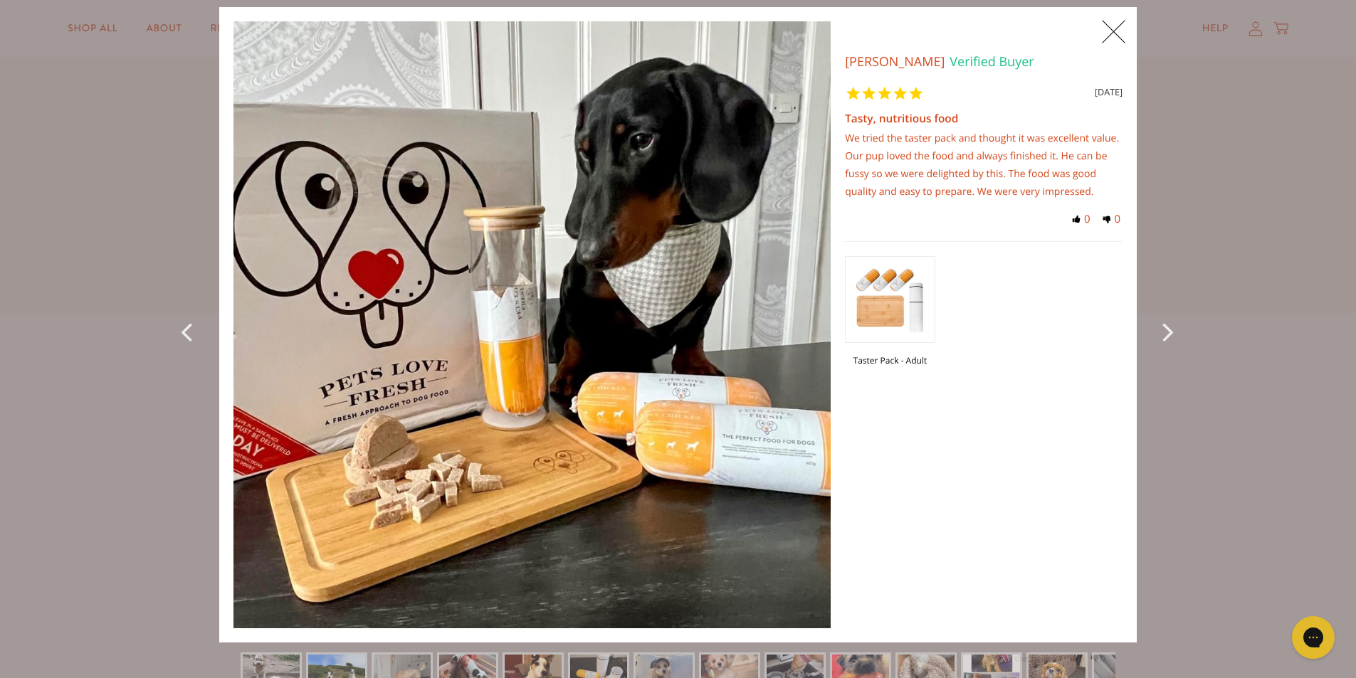
click at [1086, 329] on div "Taster Pack - Adult" at bounding box center [984, 317] width 278 height 153
click at [1162, 327] on icon "Next Photo" at bounding box center [1170, 331] width 17 height 32
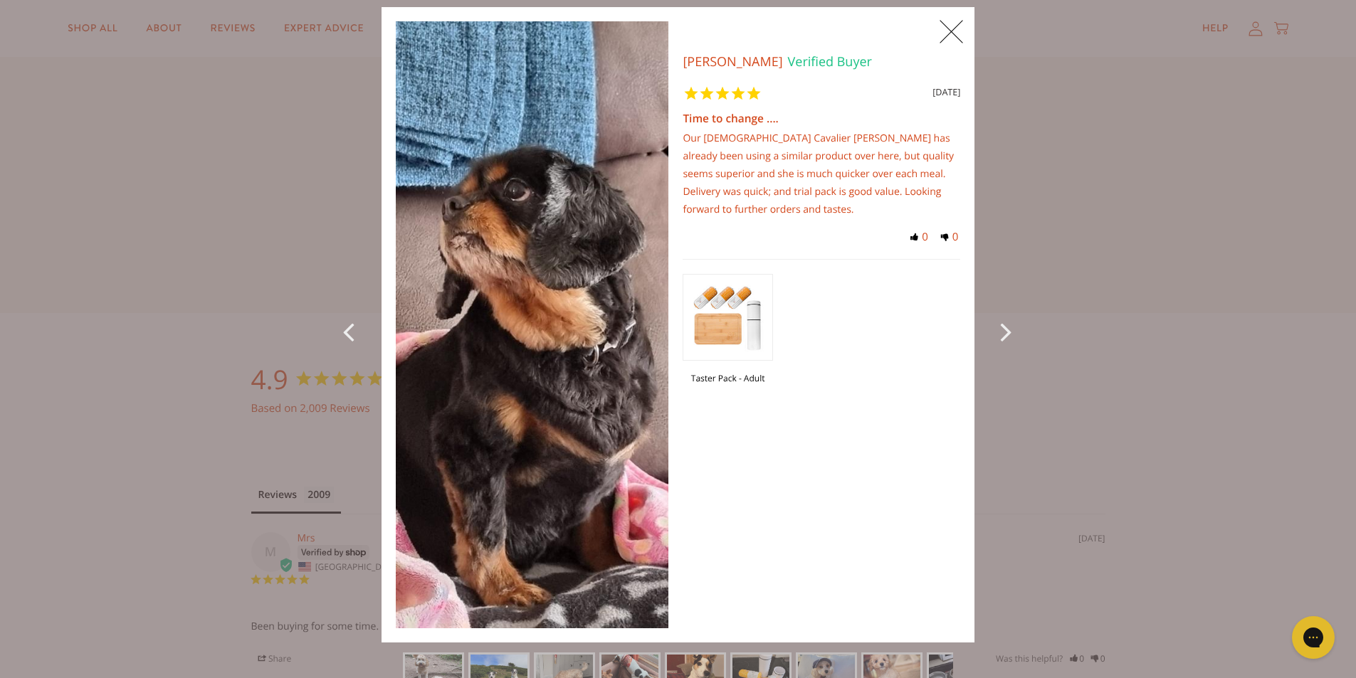
click at [1000, 332] on icon "Next Photo" at bounding box center [1008, 331] width 17 height 32
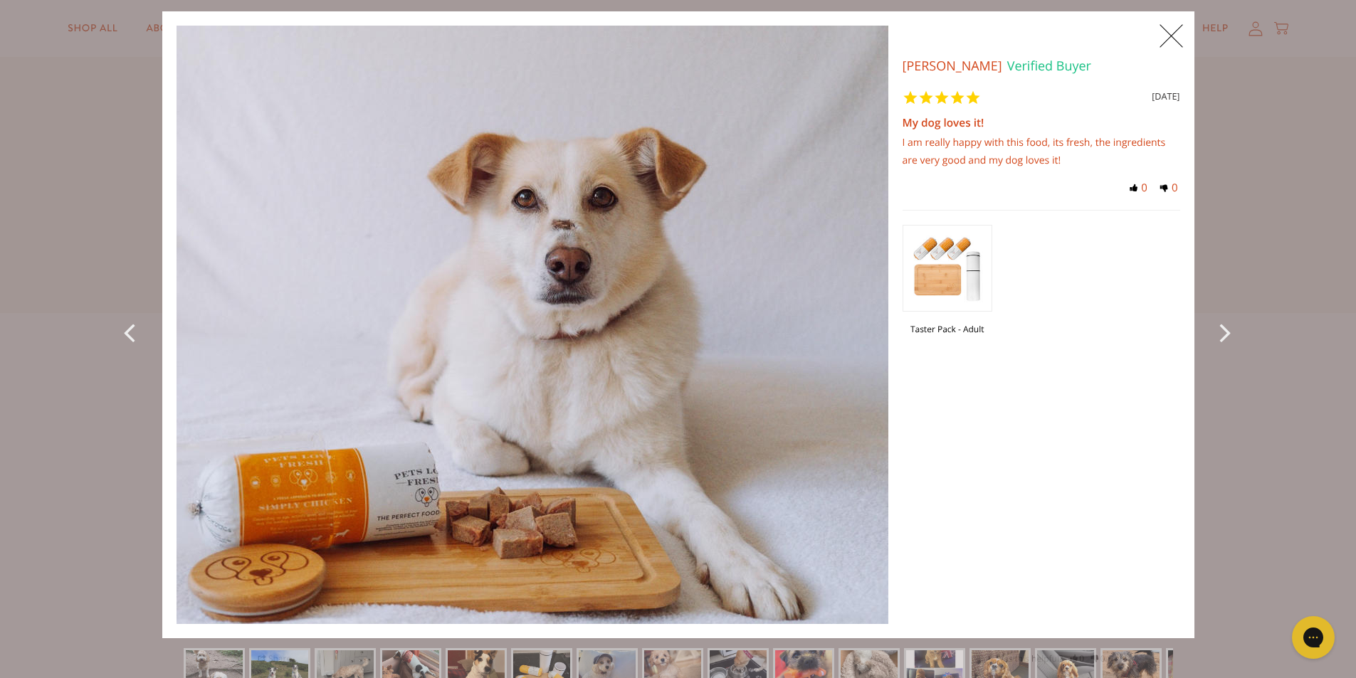
click at [1220, 332] on icon "Next Photo" at bounding box center [1228, 332] width 17 height 32
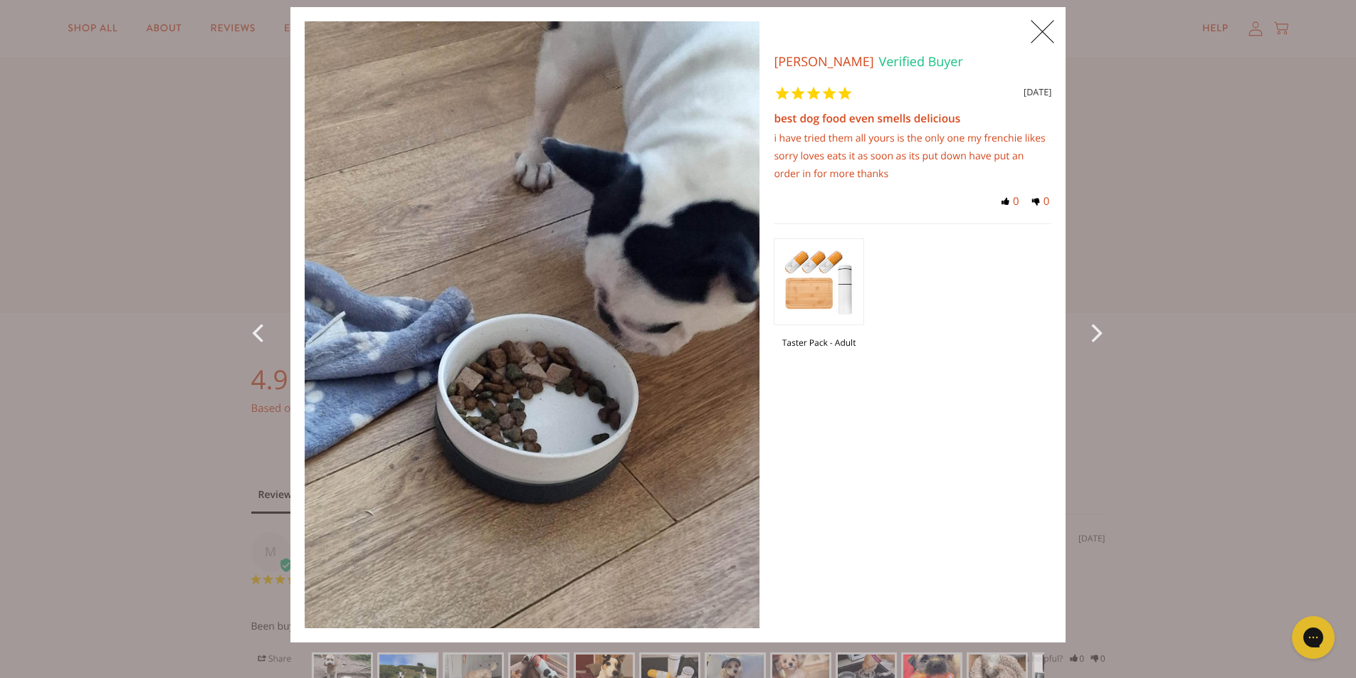
click at [1097, 327] on icon "Next Photo" at bounding box center [1099, 332] width 17 height 32
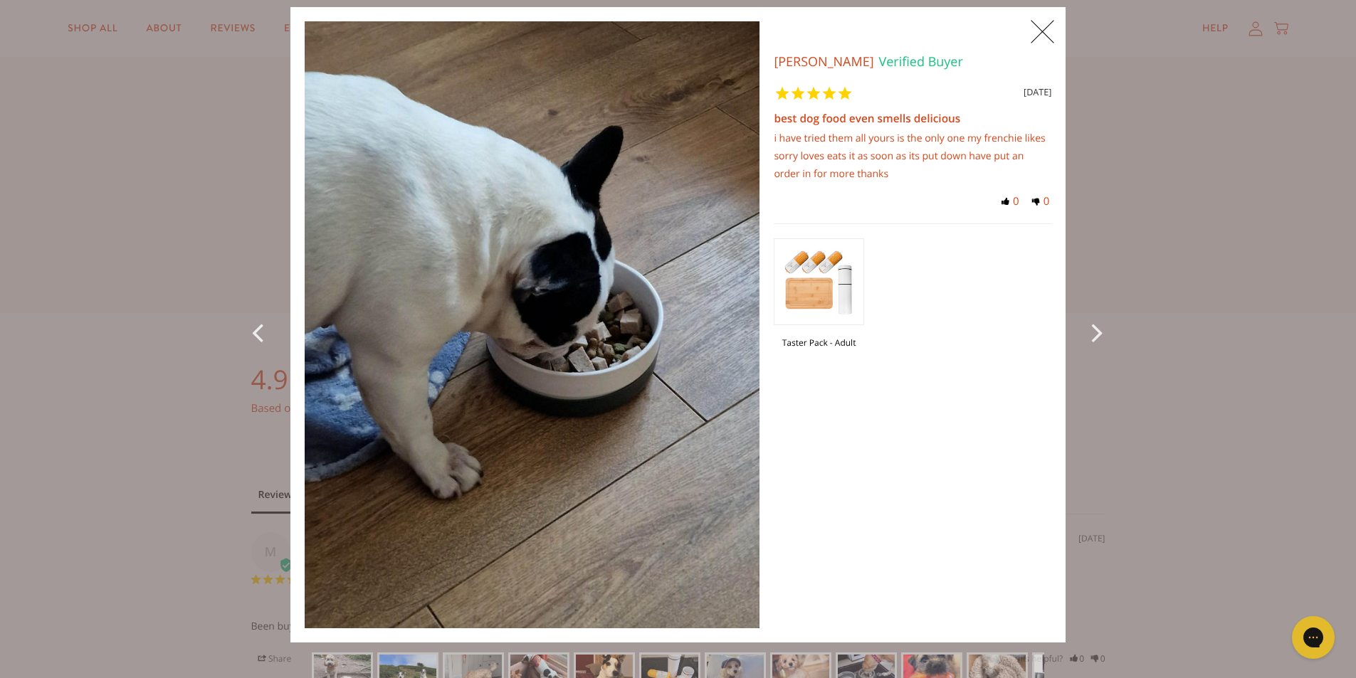
click at [1097, 327] on icon "Next Photo" at bounding box center [1099, 332] width 17 height 32
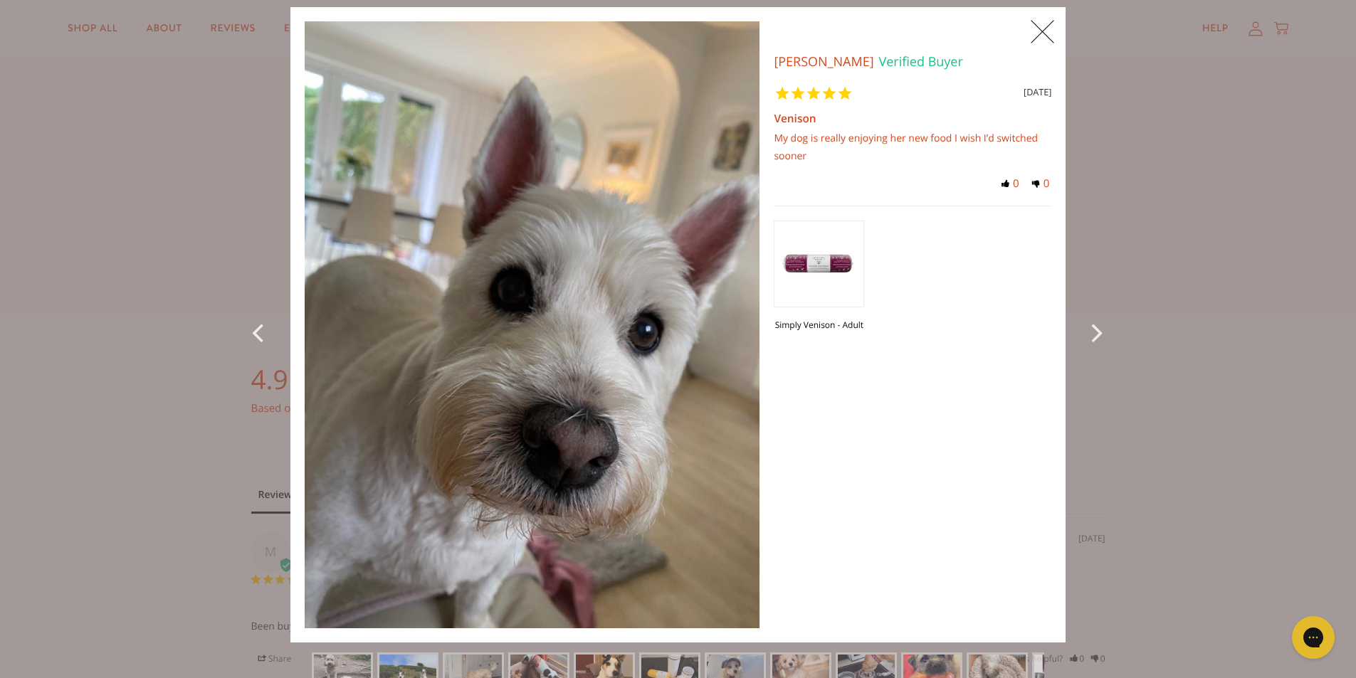
click at [1097, 326] on icon "Next Photo" at bounding box center [1099, 332] width 17 height 32
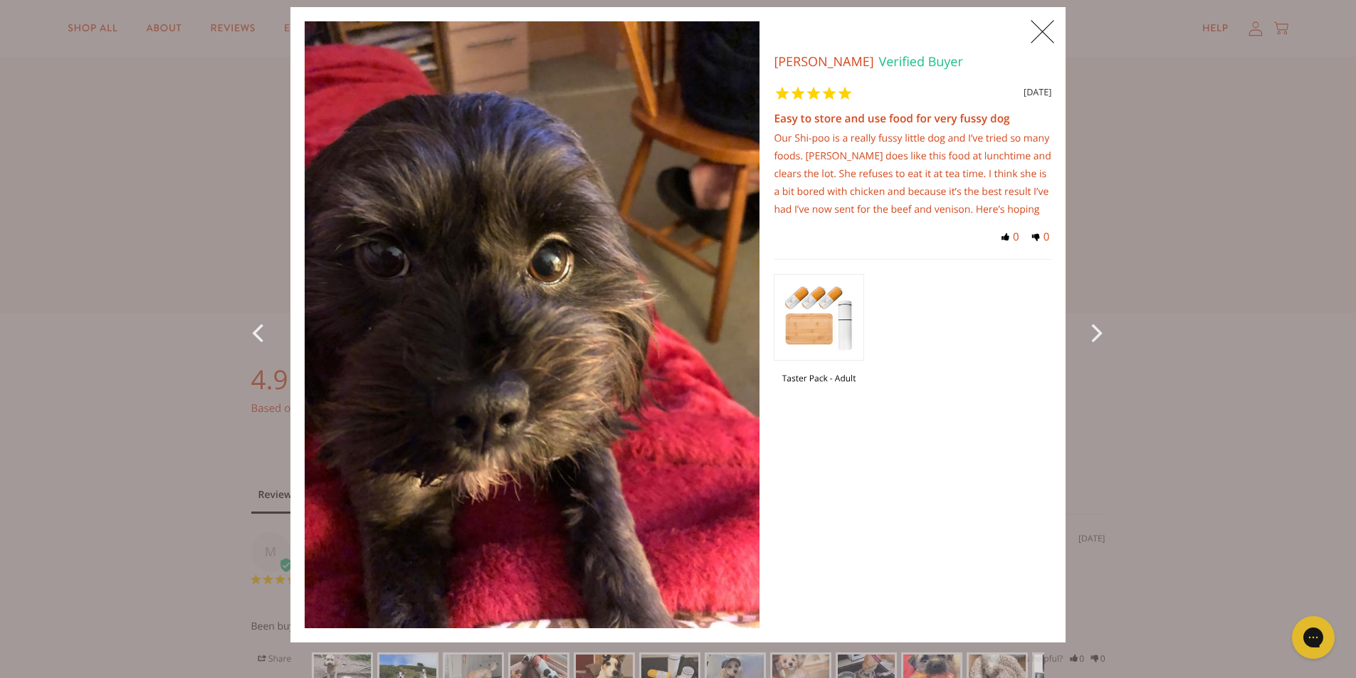
click at [1095, 325] on icon "Next Photo" at bounding box center [1099, 332] width 17 height 32
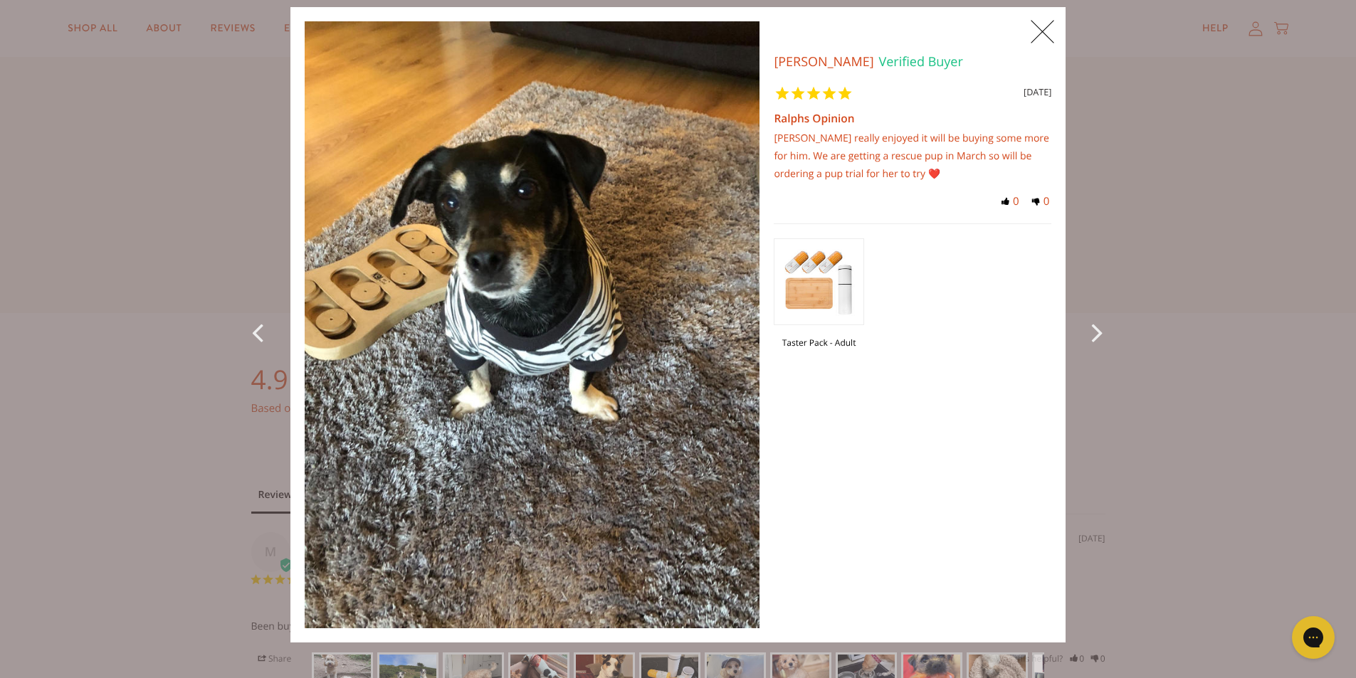
click at [1095, 325] on icon "Next Photo" at bounding box center [1099, 332] width 17 height 32
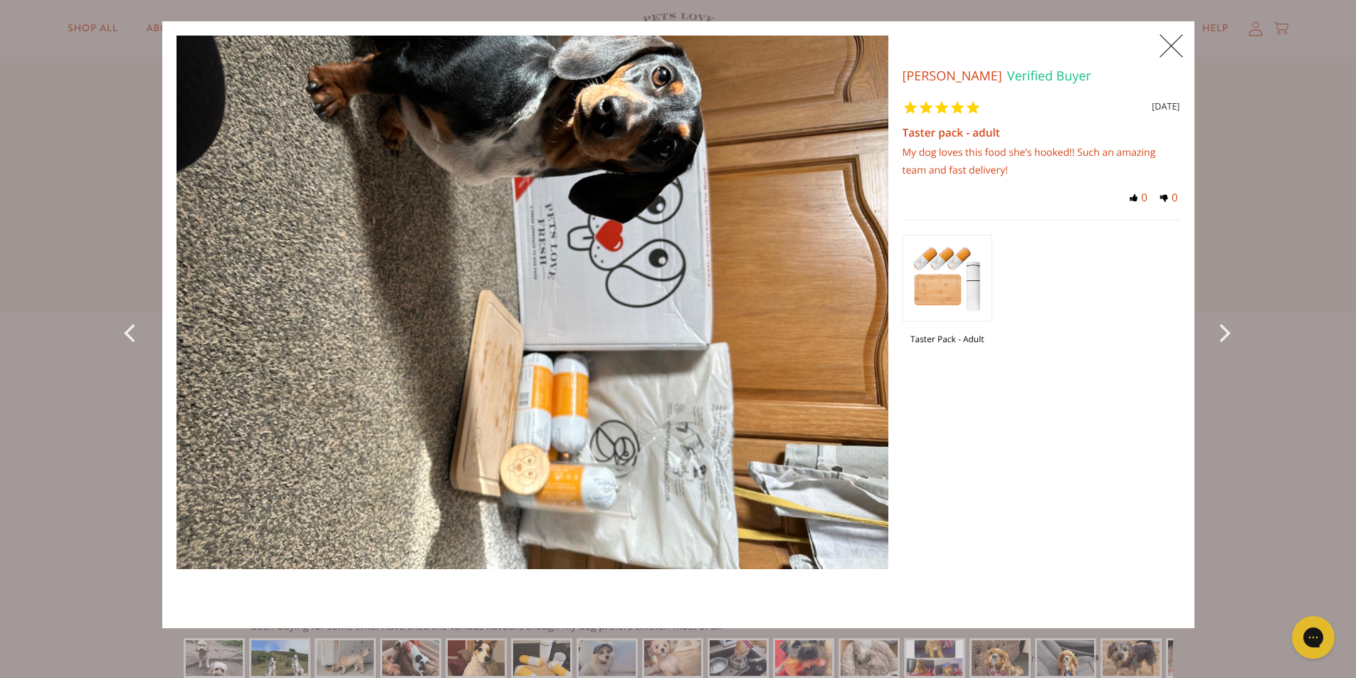
click at [1095, 325] on div "Taster Pack - Adult" at bounding box center [1041, 296] width 278 height 153
click at [1210, 321] on div "Next Photo" at bounding box center [1226, 324] width 36 height 607
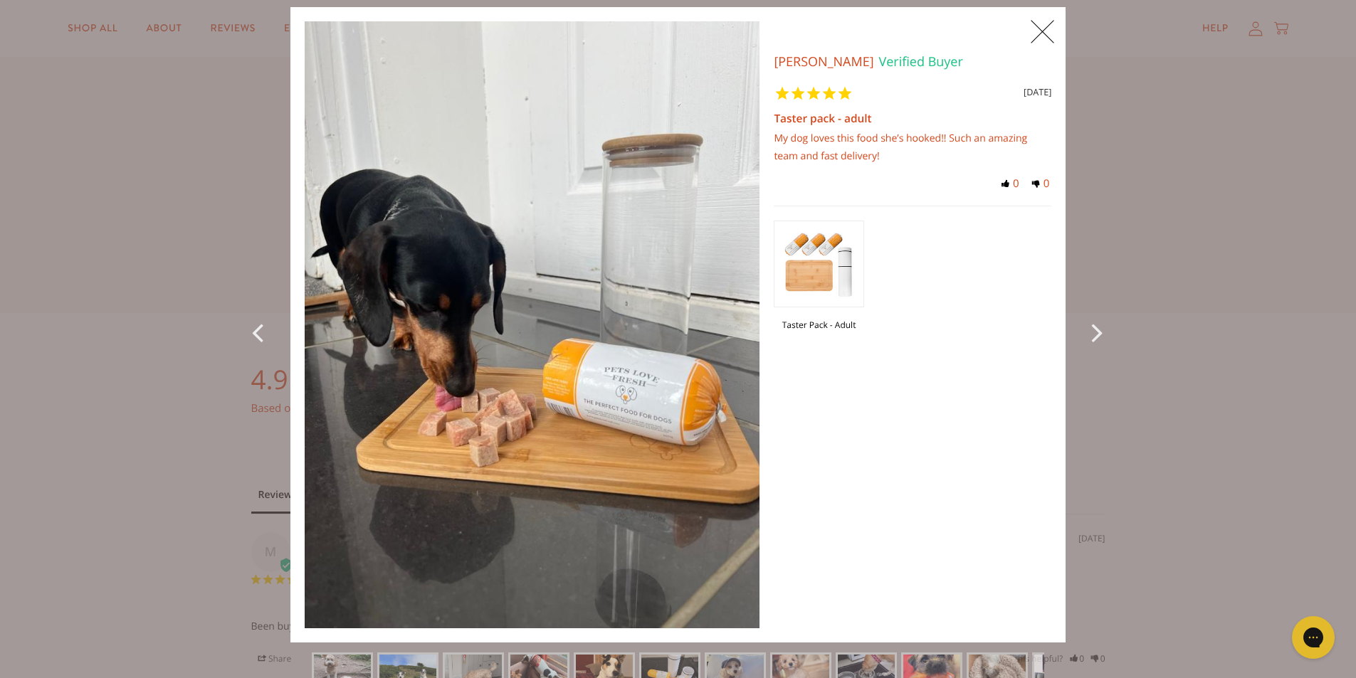
click at [1091, 328] on icon "Next Photo" at bounding box center [1099, 332] width 17 height 32
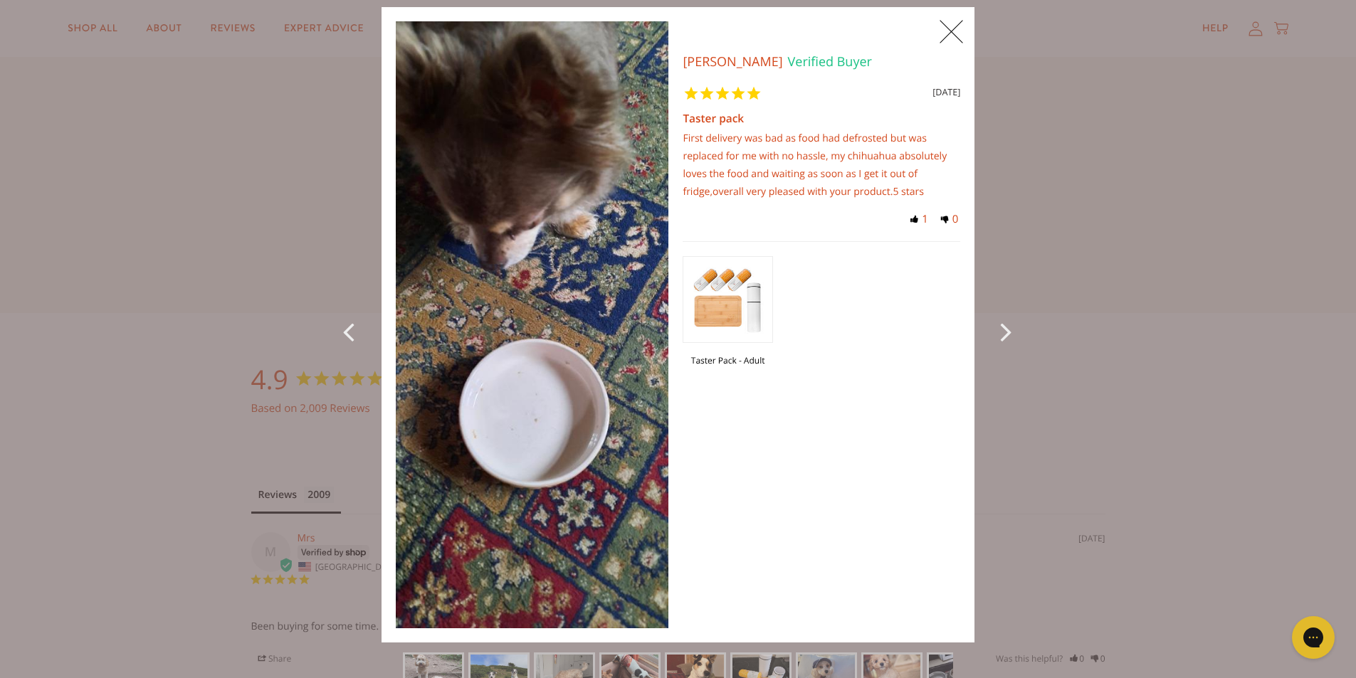
click at [1005, 325] on icon "Next Photo" at bounding box center [1008, 331] width 17 height 32
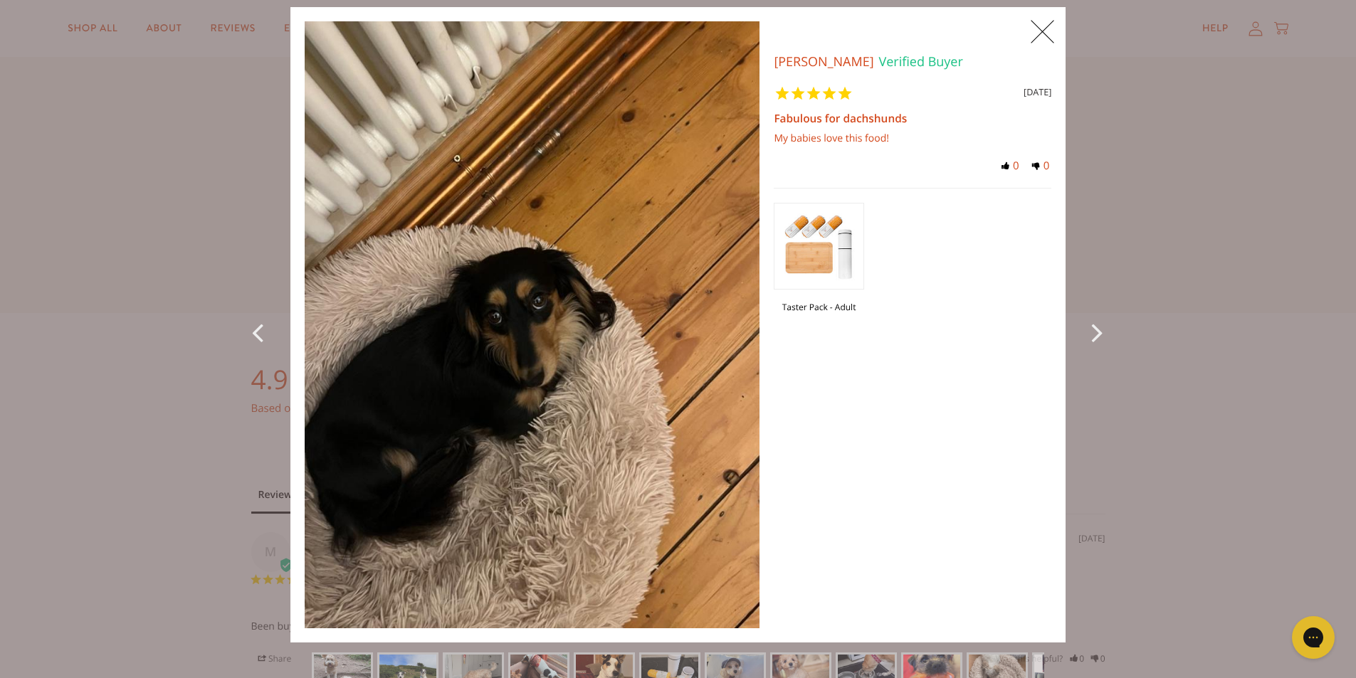
click at [1091, 332] on icon "Next Photo" at bounding box center [1099, 332] width 17 height 32
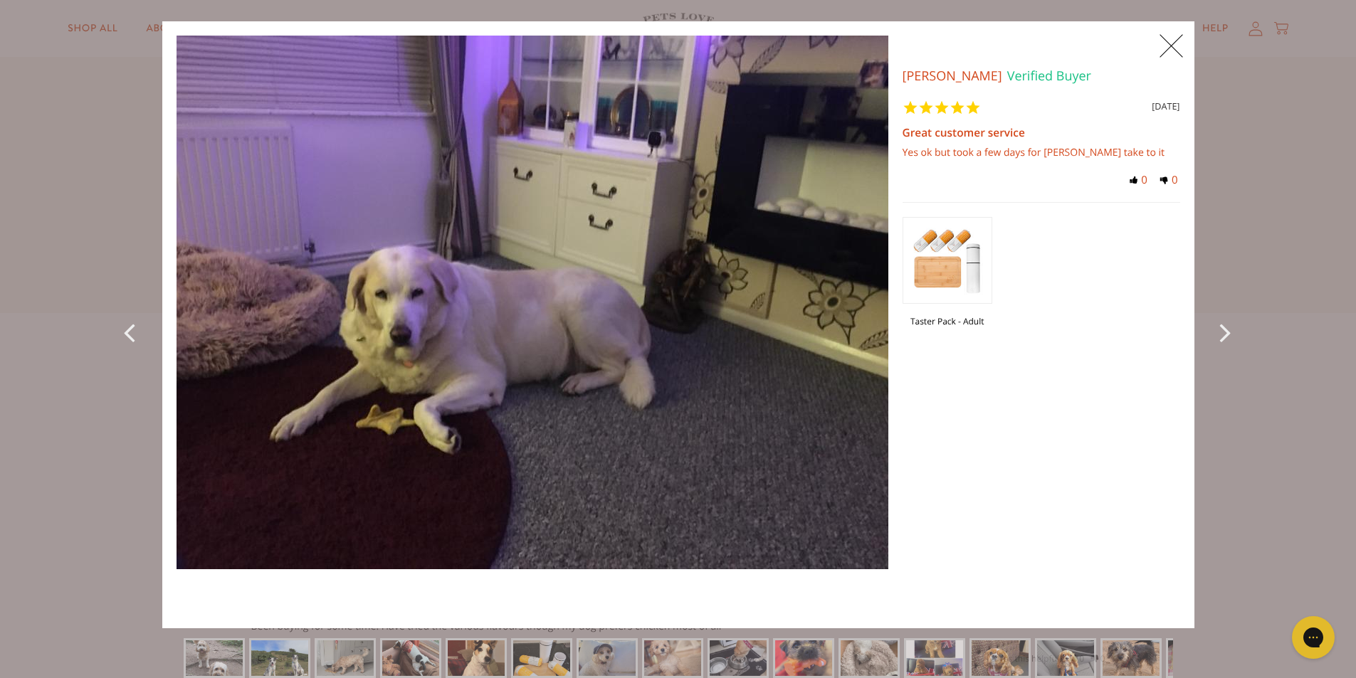
click at [1221, 327] on icon "Next Photo" at bounding box center [1228, 332] width 17 height 32
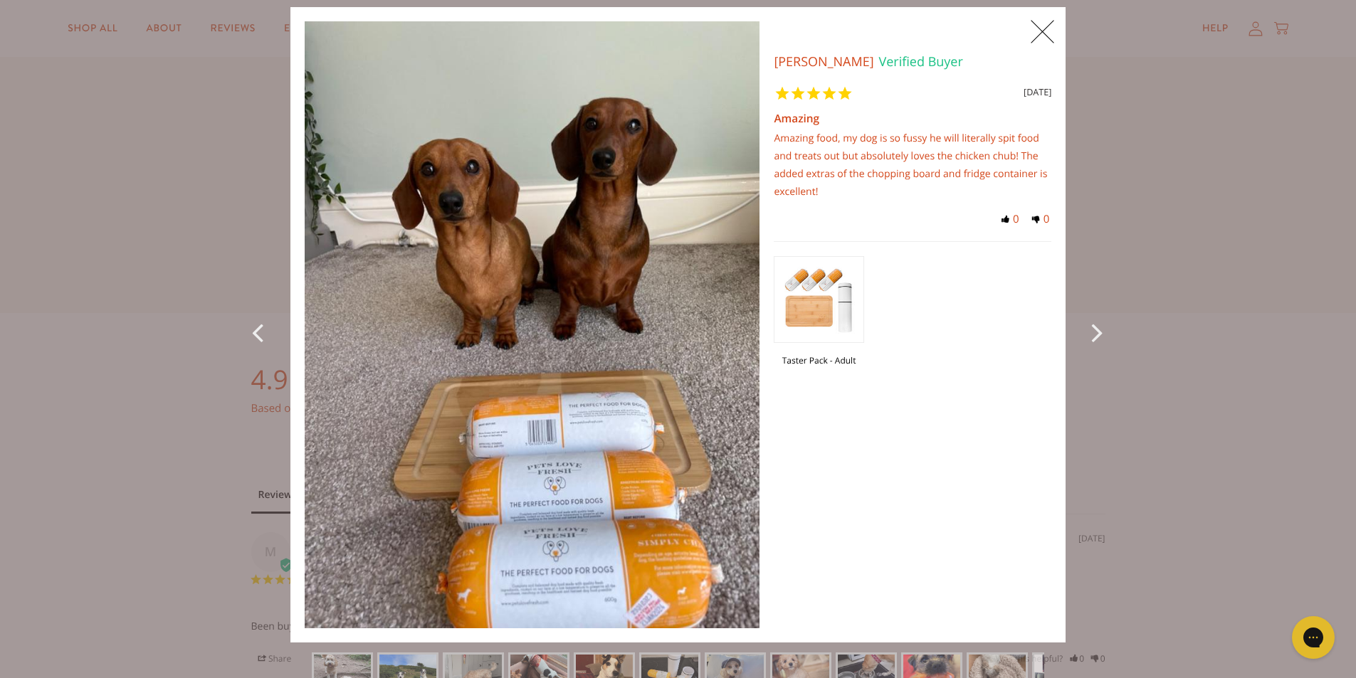
click at [1091, 327] on icon "Next Photo" at bounding box center [1099, 332] width 17 height 32
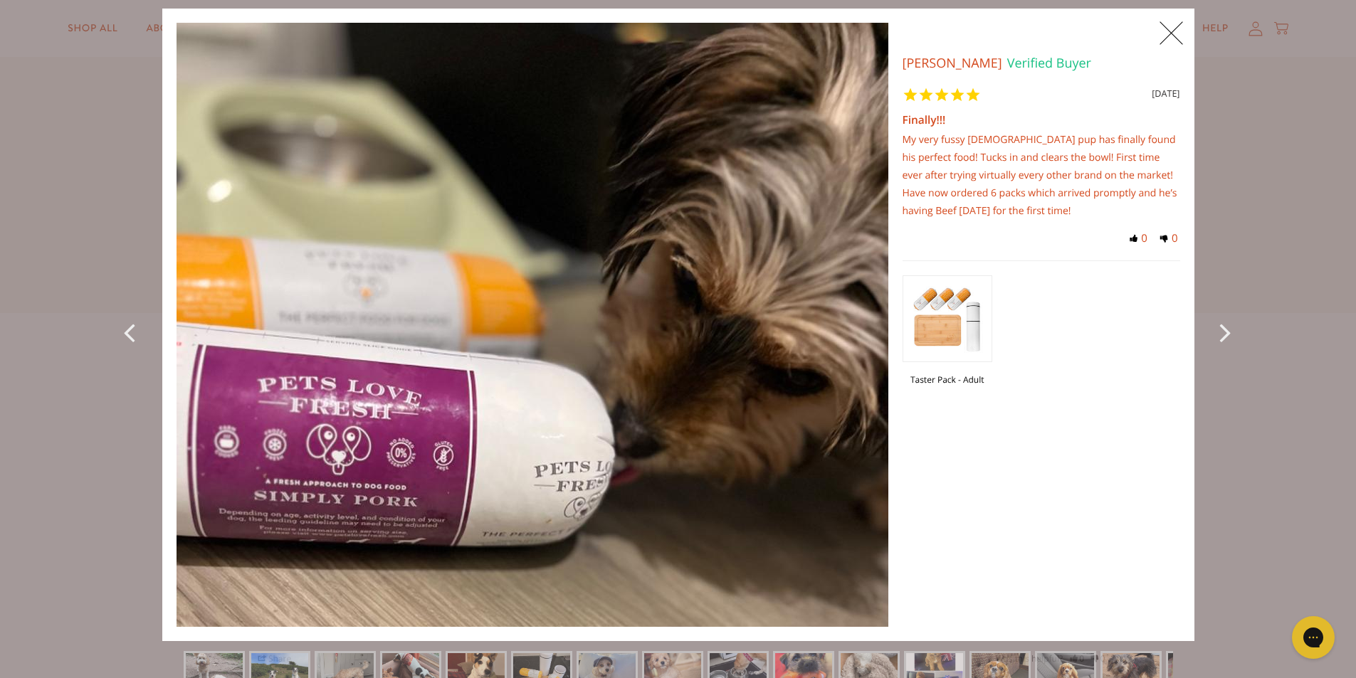
click at [1220, 330] on icon "Next Photo" at bounding box center [1228, 332] width 17 height 32
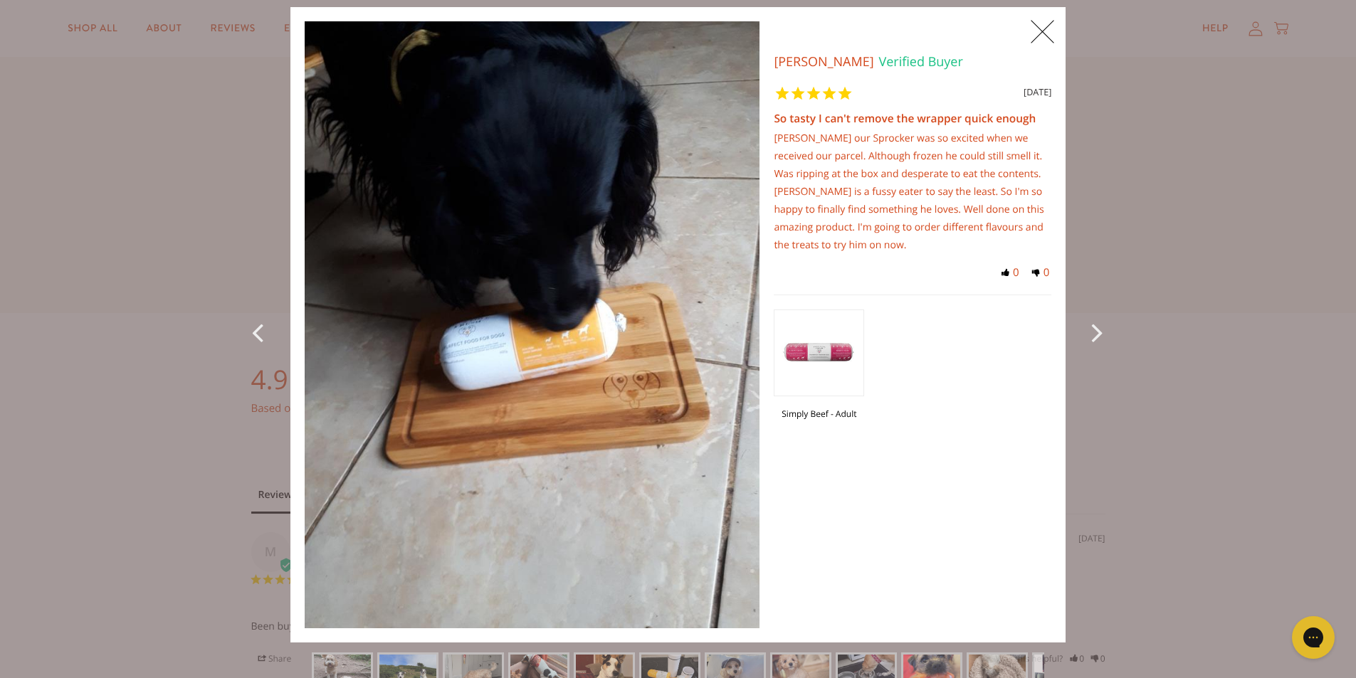
click at [1092, 325] on icon "Next Photo" at bounding box center [1099, 332] width 17 height 32
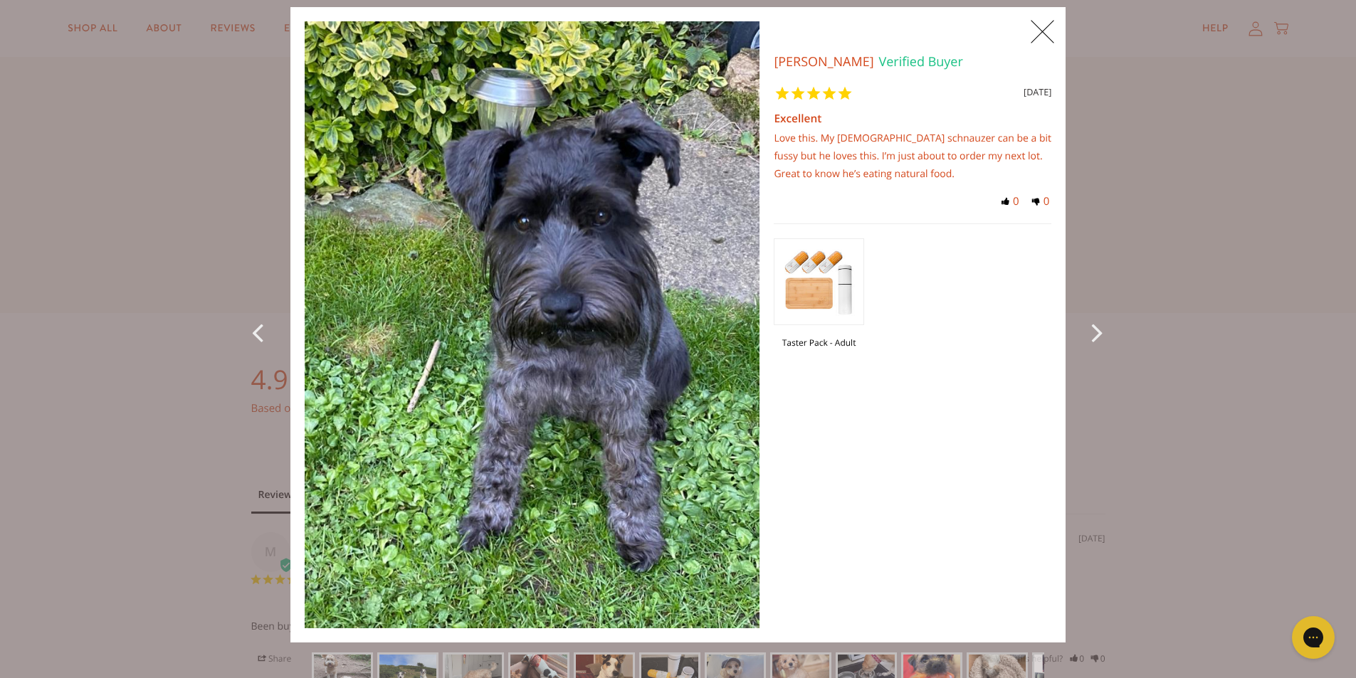
click at [1091, 327] on icon "Next Photo" at bounding box center [1099, 332] width 17 height 32
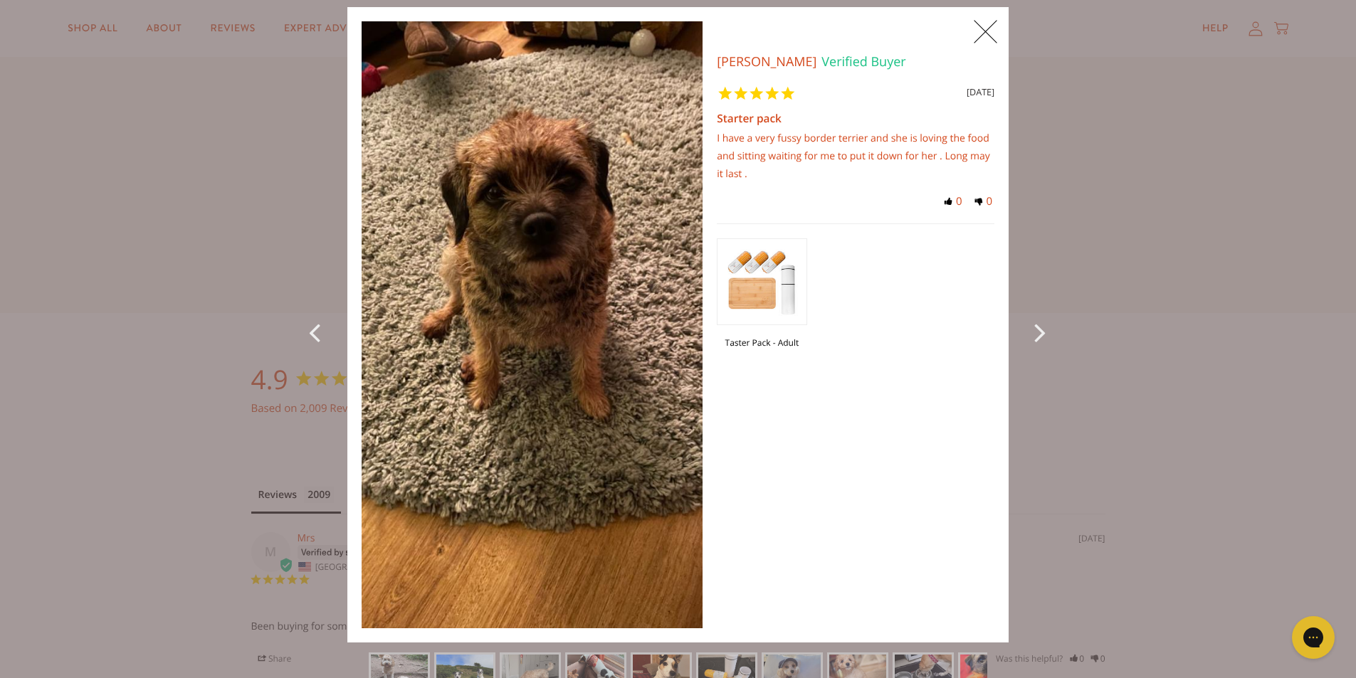
click at [1085, 330] on div "X 0 X Photos Sharon S. Verified Buyer 32 months ago Starter pack I have a very …" at bounding box center [678, 339] width 1356 height 678
click at [1034, 330] on icon "Next Photo" at bounding box center [1042, 332] width 17 height 32
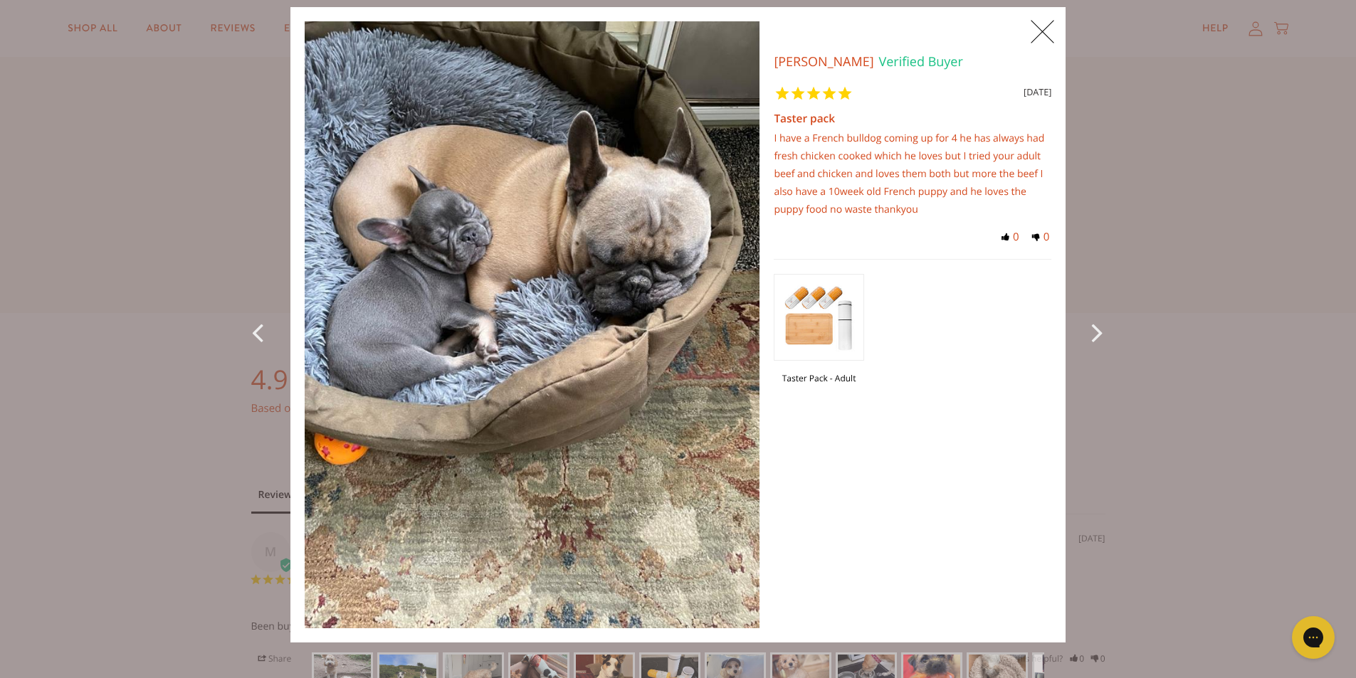
click at [1094, 331] on icon "Next Photo" at bounding box center [1099, 332] width 17 height 32
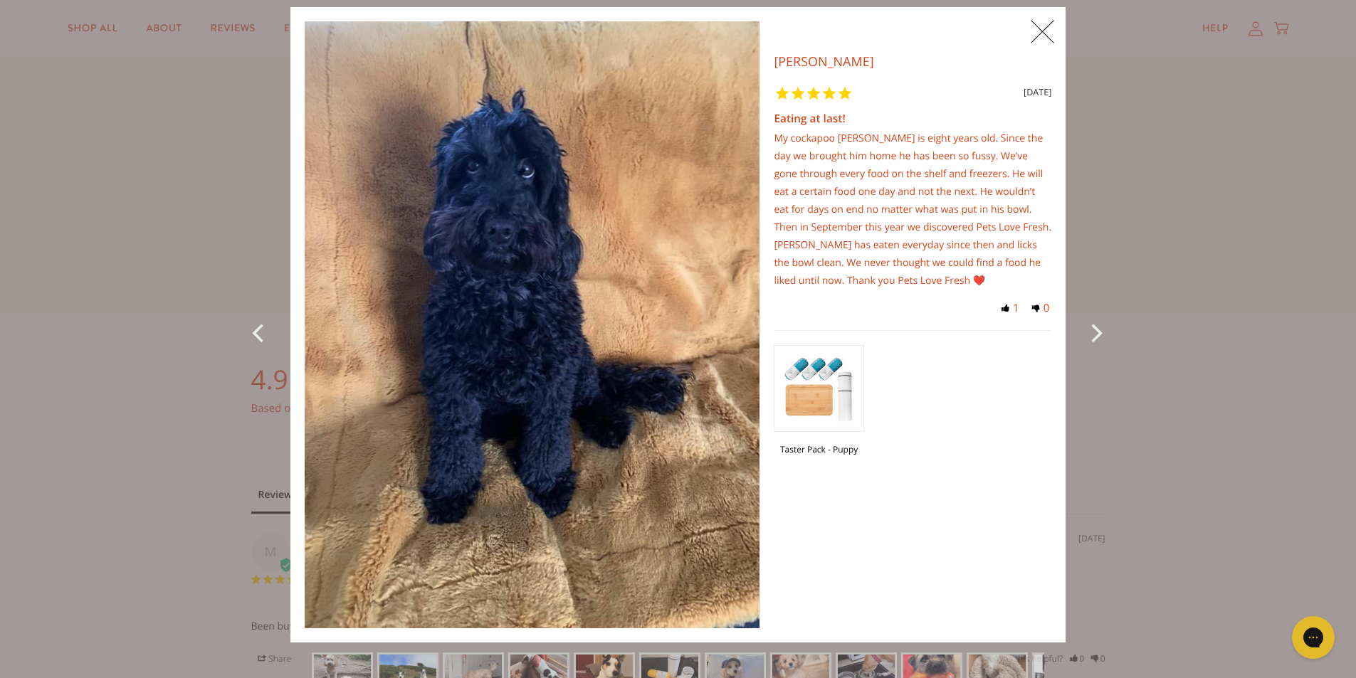
click at [1084, 325] on div "Next Photo" at bounding box center [1098, 325] width 36 height 636
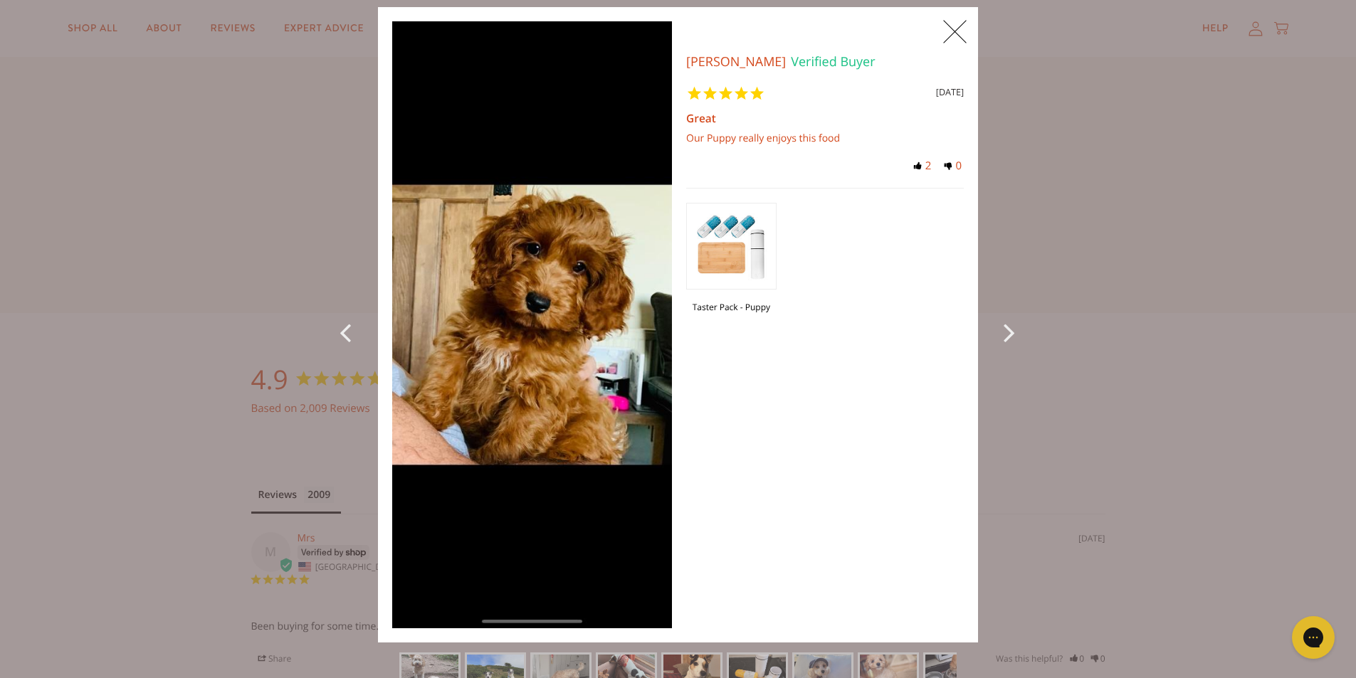
click at [1084, 325] on div "X 0 X Photos Tracy P. Verified Buyer 33 months ago Great Our Puppy really enjoy…" at bounding box center [678, 339] width 1356 height 678
click at [1004, 327] on icon "Next Photo" at bounding box center [1012, 332] width 17 height 32
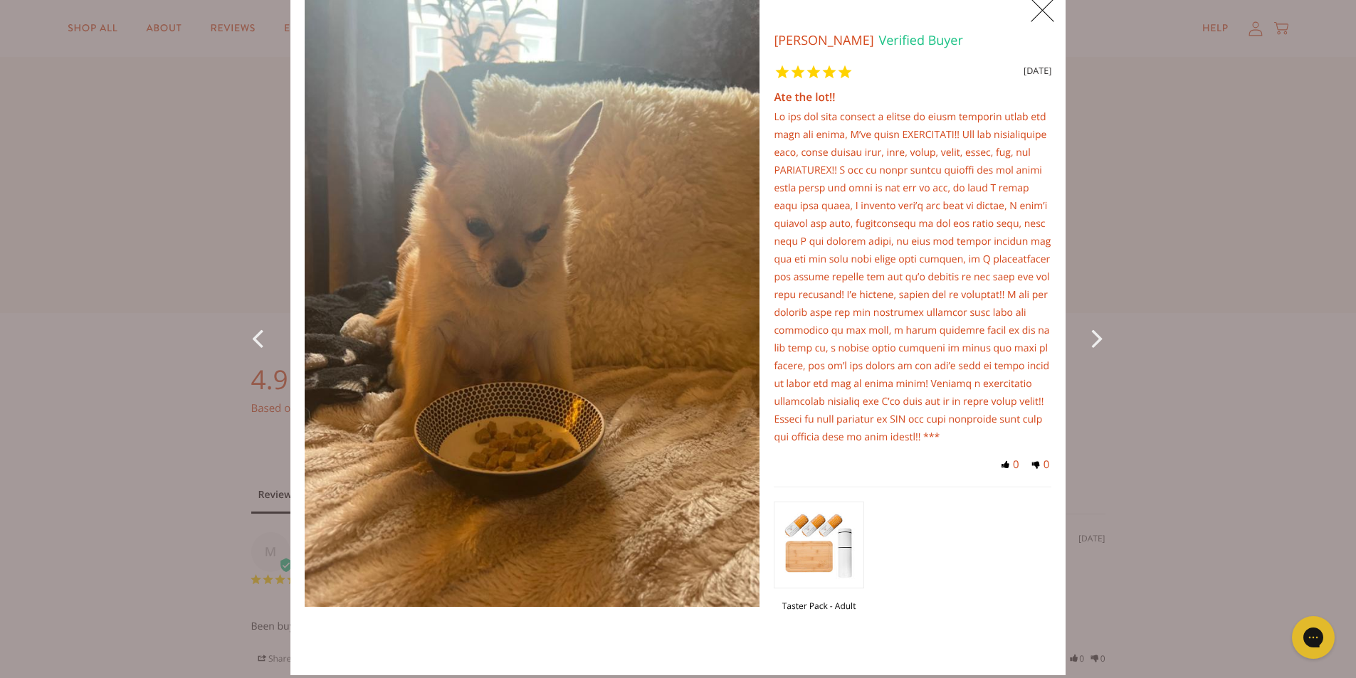
click at [1096, 333] on icon "Next Photo" at bounding box center [1099, 338] width 17 height 32
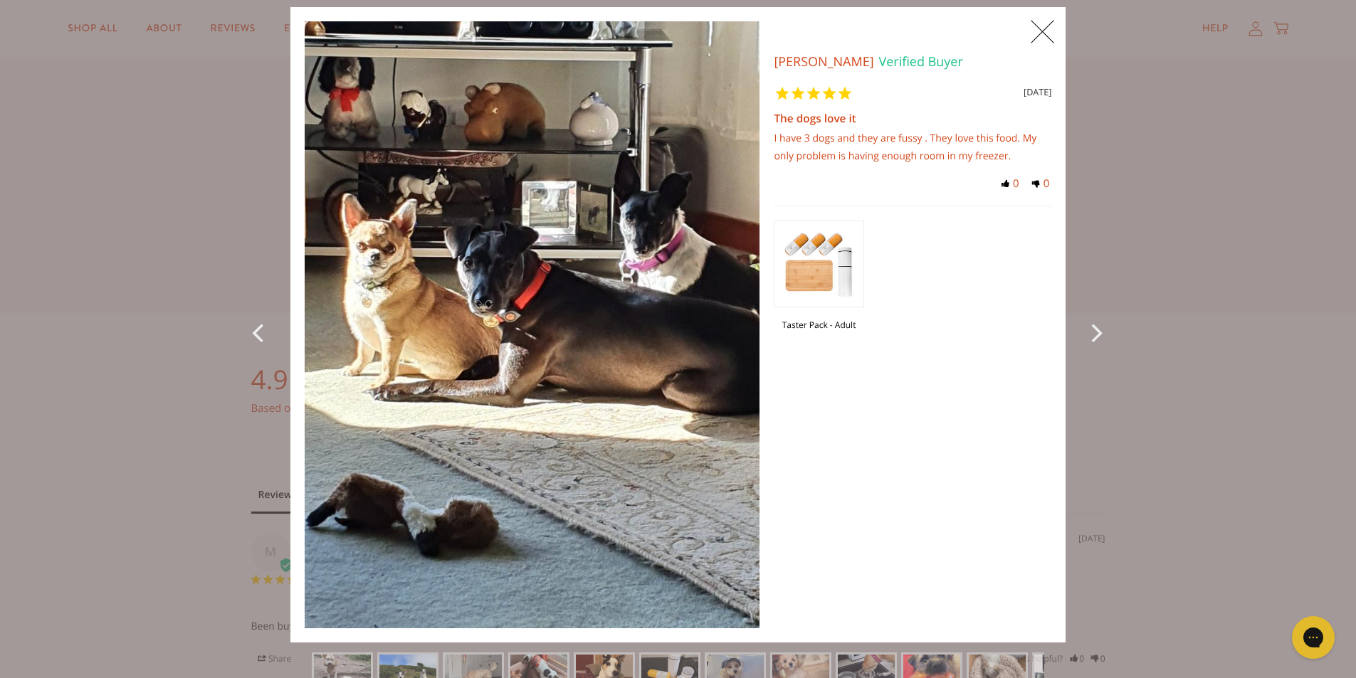
click at [1099, 326] on icon "Next Photo" at bounding box center [1099, 332] width 17 height 32
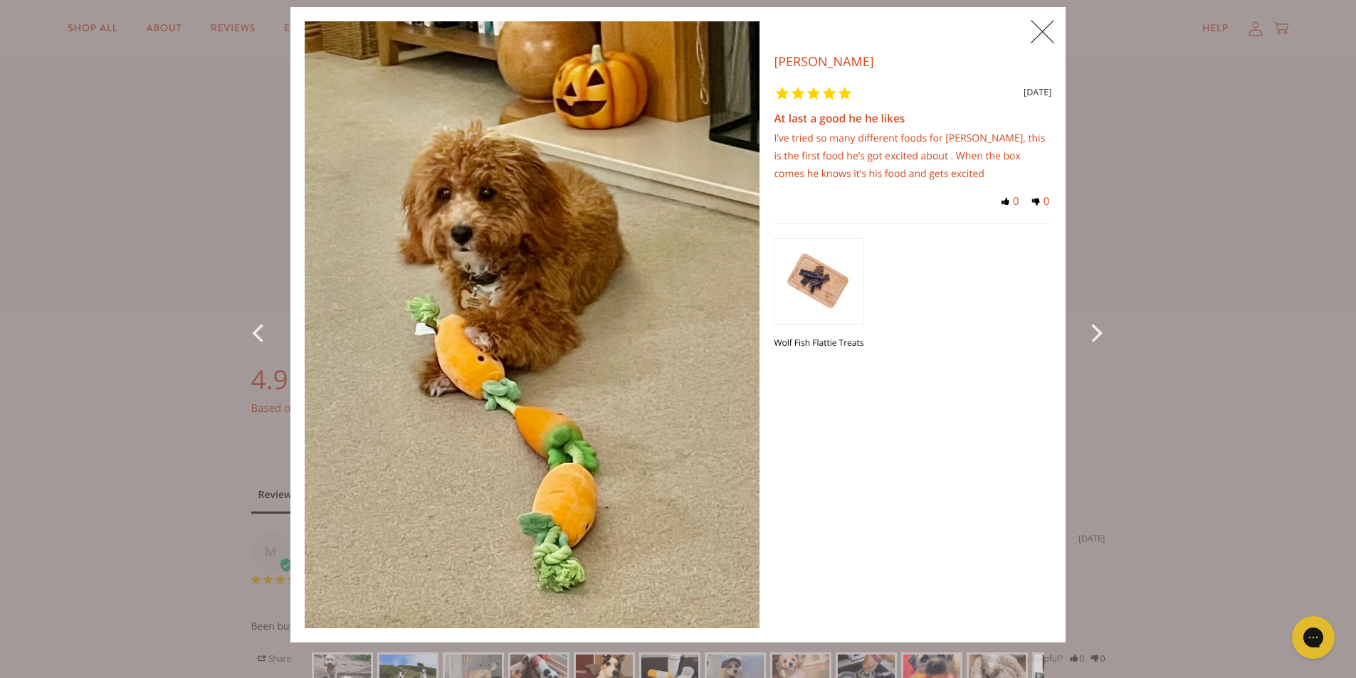
click at [1095, 332] on icon "Next Photo" at bounding box center [1099, 332] width 17 height 32
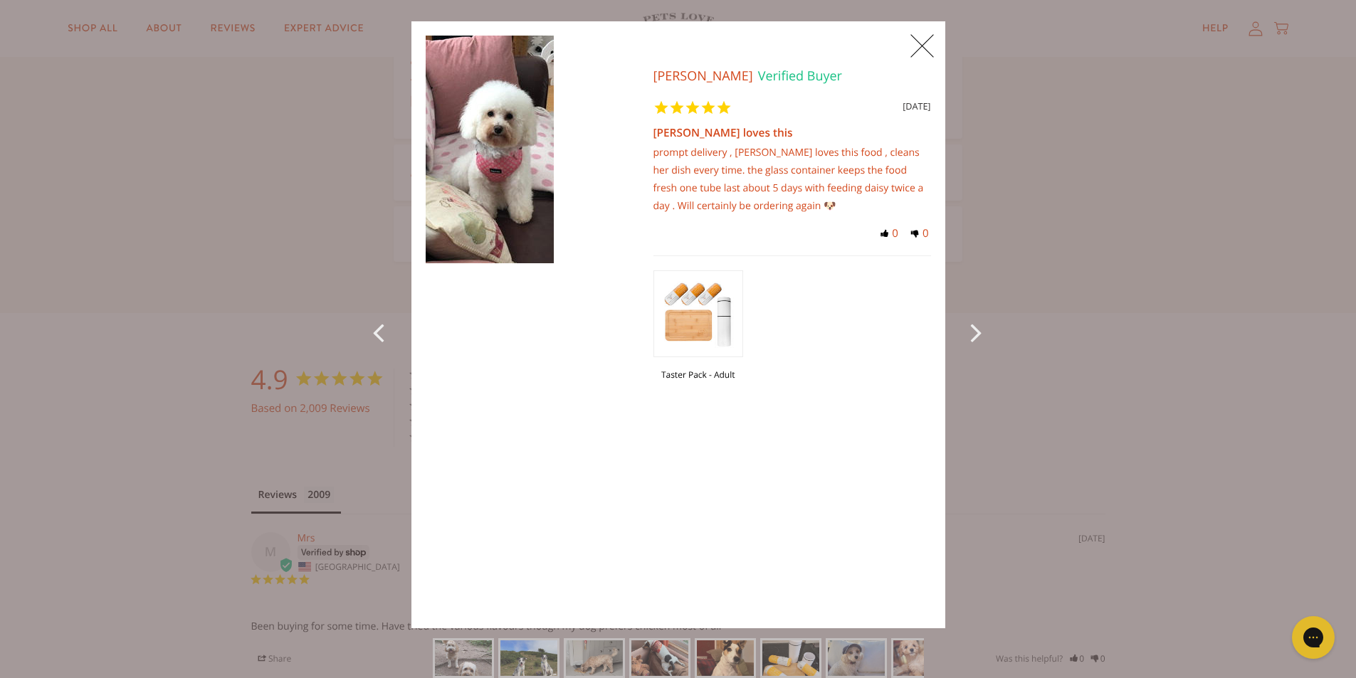
click at [1095, 332] on div "X 0 X Photos Gilly H. Verified Buyer 34 months ago Daisys loves this prompt del…" at bounding box center [678, 339] width 1356 height 678
click at [972, 328] on icon "Next Photo" at bounding box center [979, 332] width 17 height 32
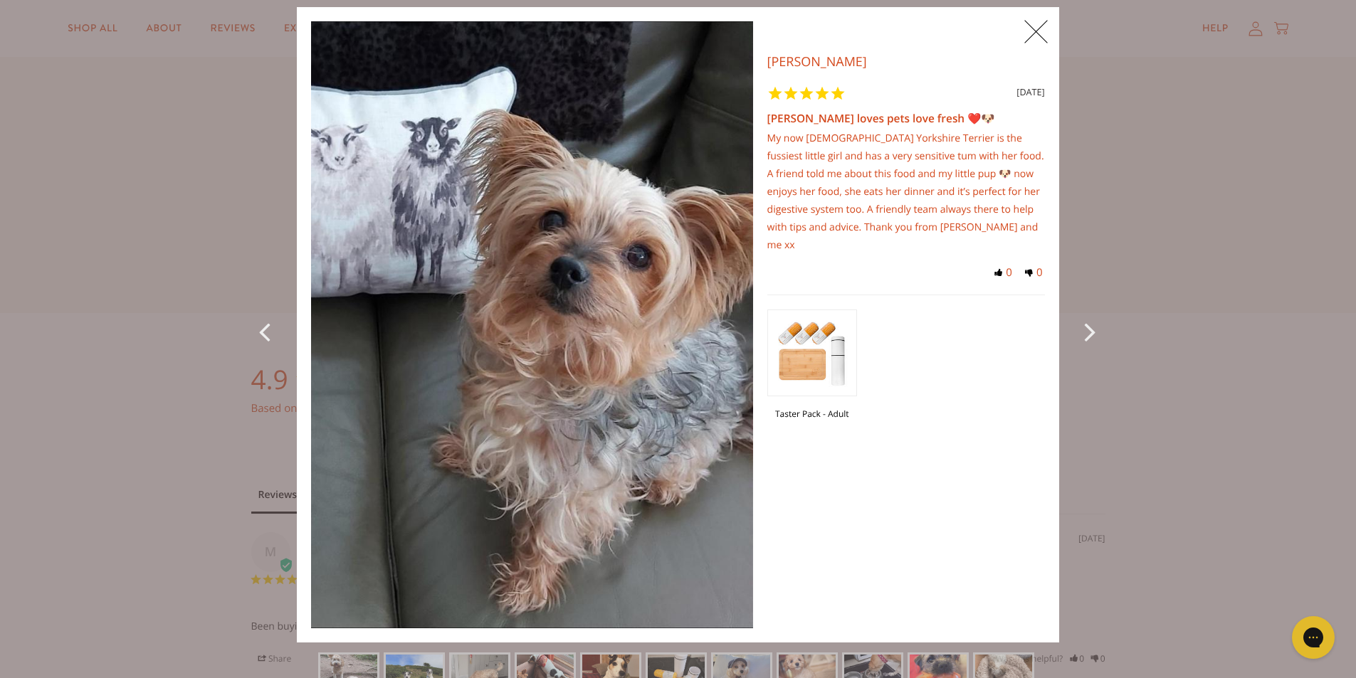
click at [1078, 335] on div "Next Photo" at bounding box center [1091, 325] width 36 height 636
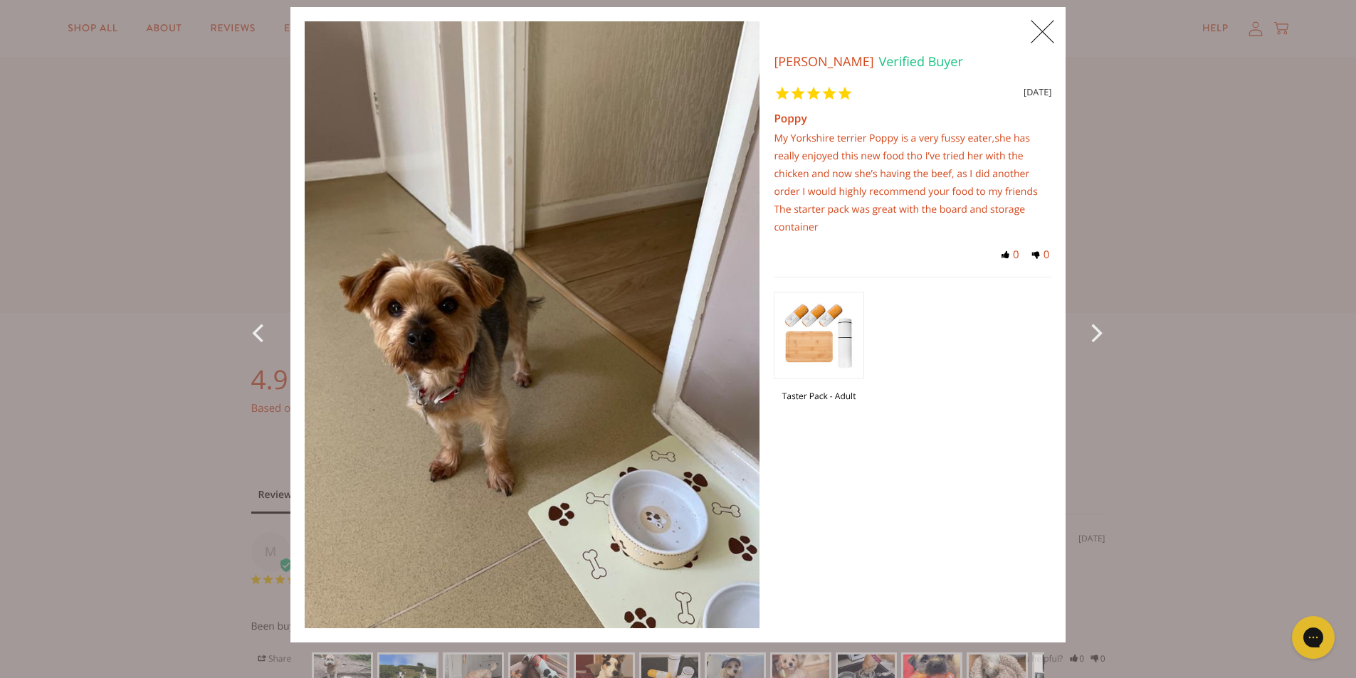
click at [1091, 325] on icon "Next Photo" at bounding box center [1099, 332] width 17 height 32
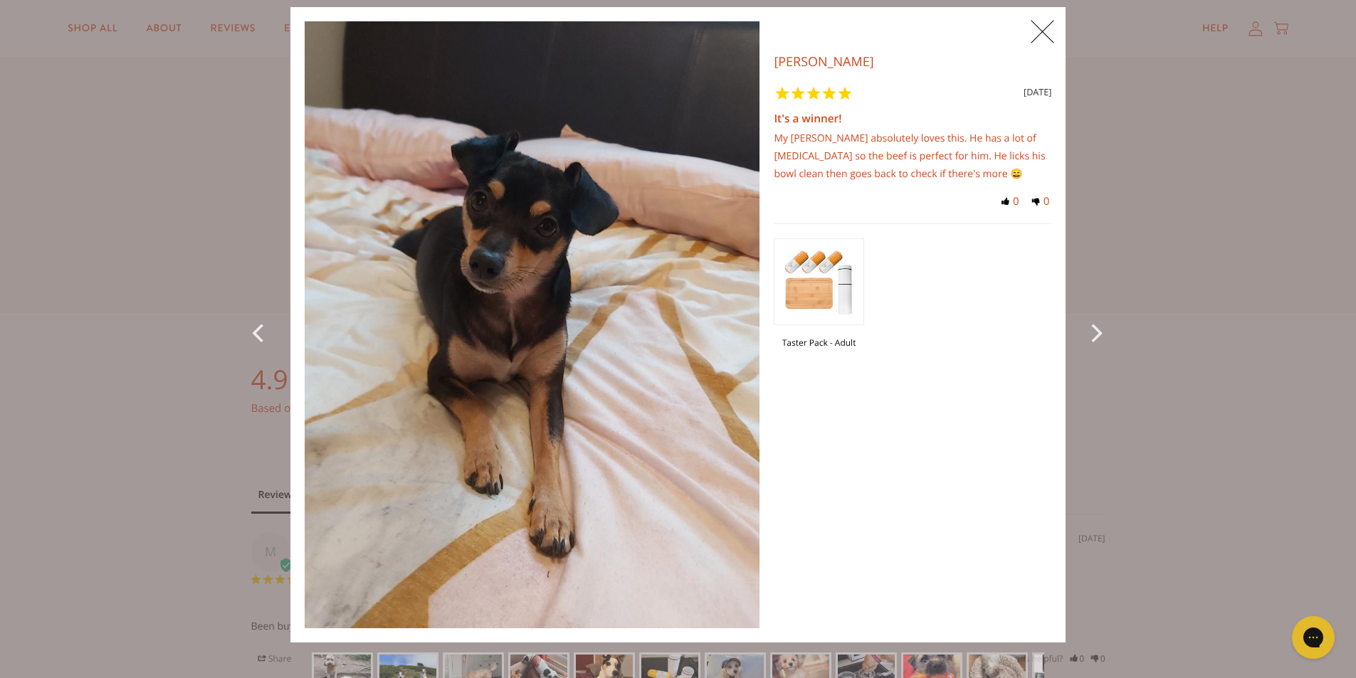
click at [1091, 330] on icon "Next Photo" at bounding box center [1099, 332] width 17 height 32
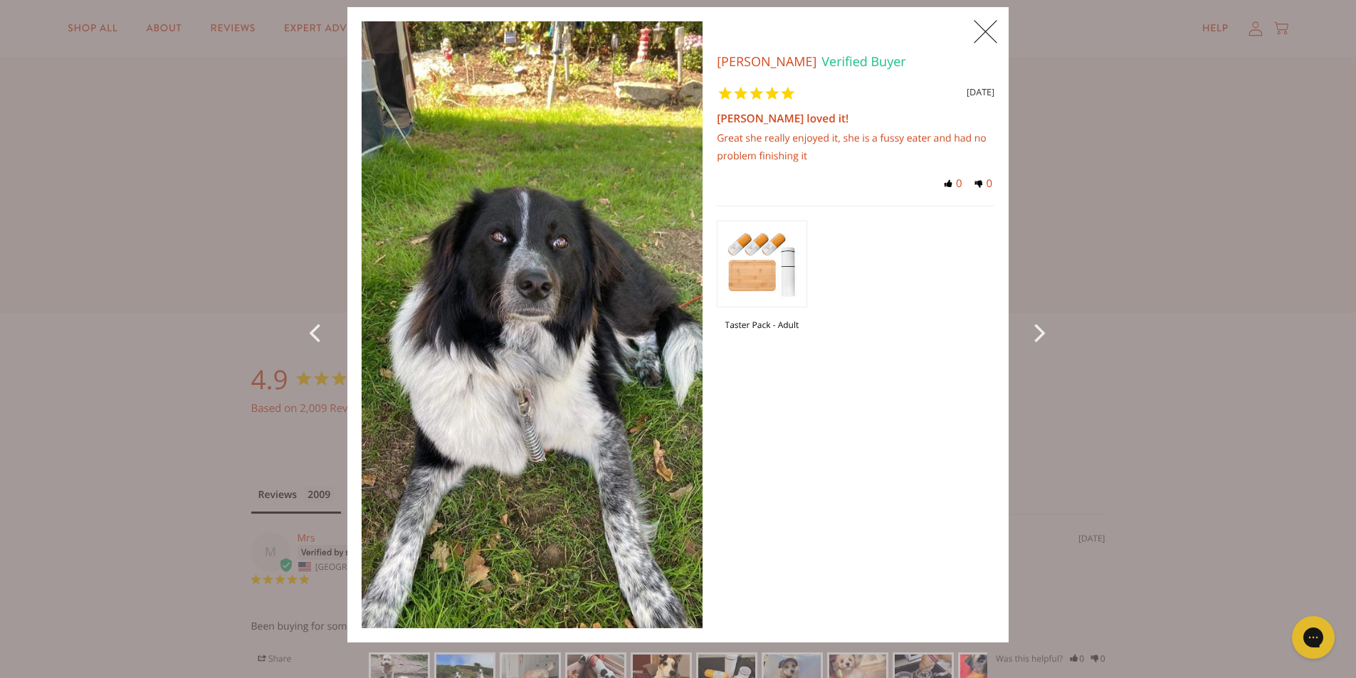
click at [1090, 330] on div "X 0 X Photos Laura A. Verified Buyer 36 months ago Maisie loved it! Great she r…" at bounding box center [678, 339] width 1356 height 678
click at [1035, 327] on icon "Next Photo" at bounding box center [1042, 332] width 17 height 32
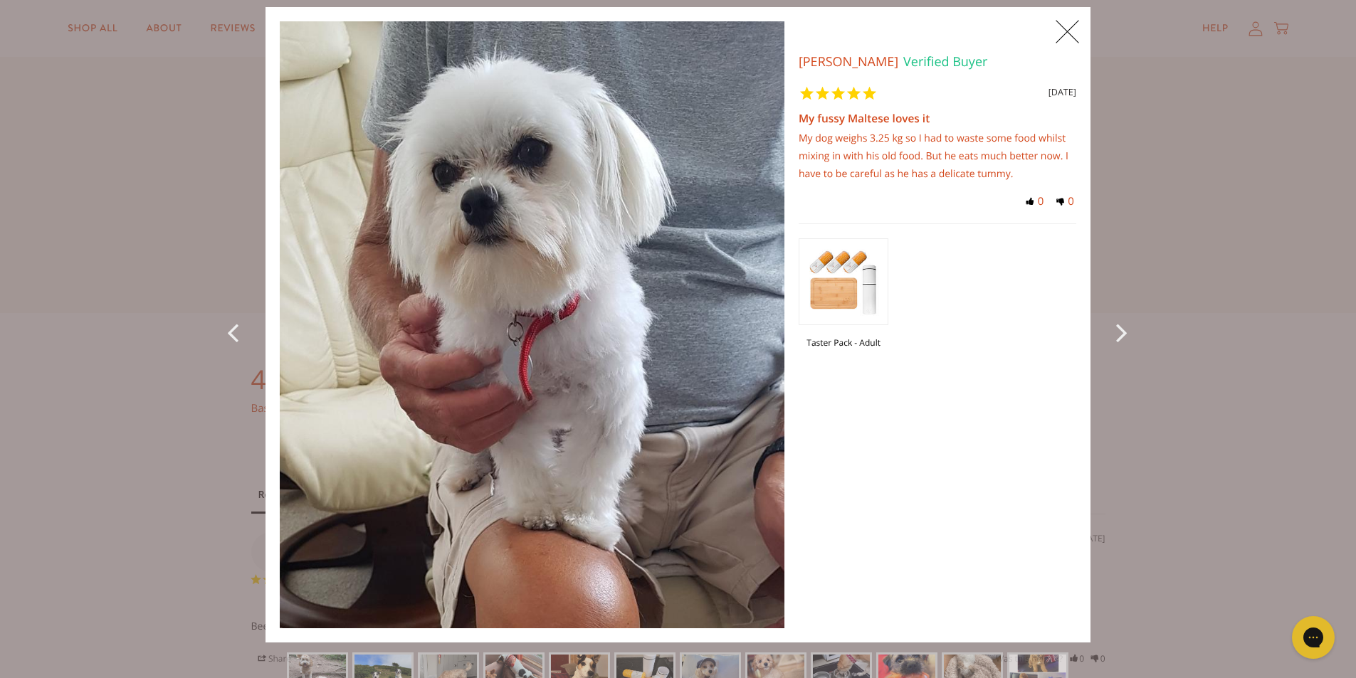
click at [1120, 331] on icon "Next Photo" at bounding box center [1124, 332] width 17 height 32
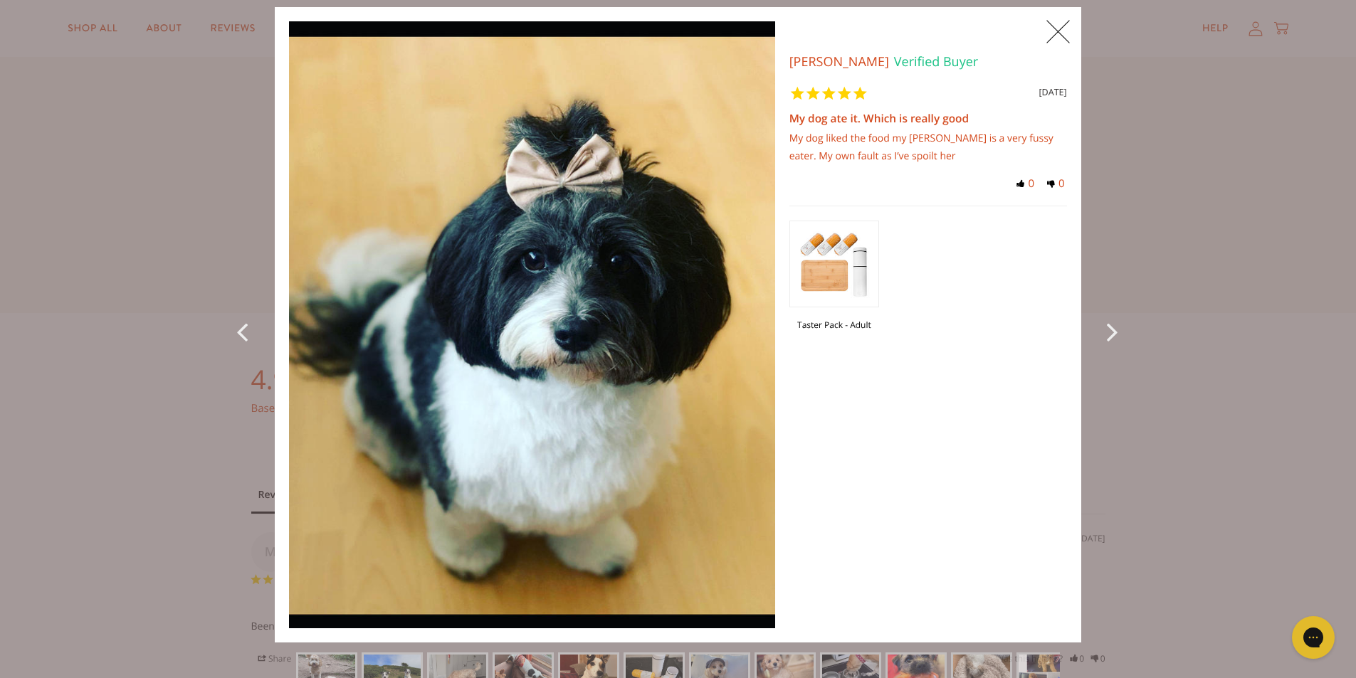
click at [1107, 330] on icon "Next Photo" at bounding box center [1115, 331] width 17 height 32
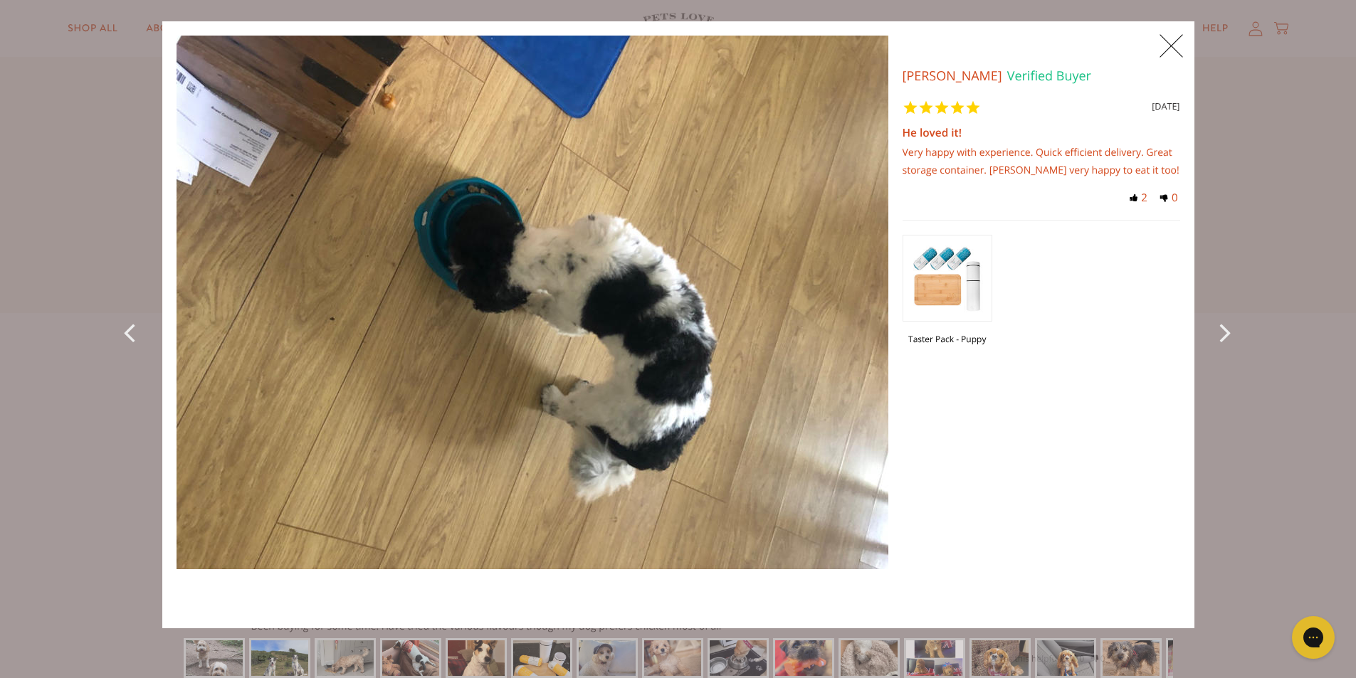
click at [1166, 46] on span "X" at bounding box center [1171, 46] width 32 height 36
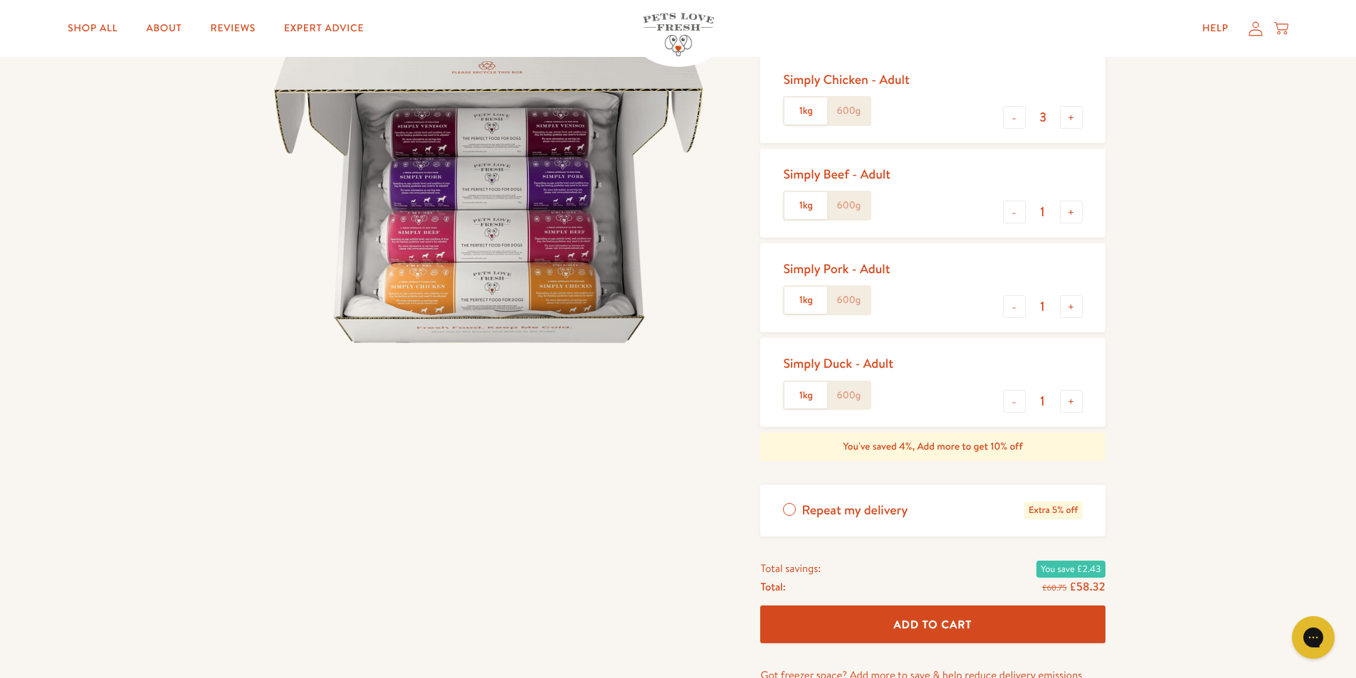
scroll to position [214, 0]
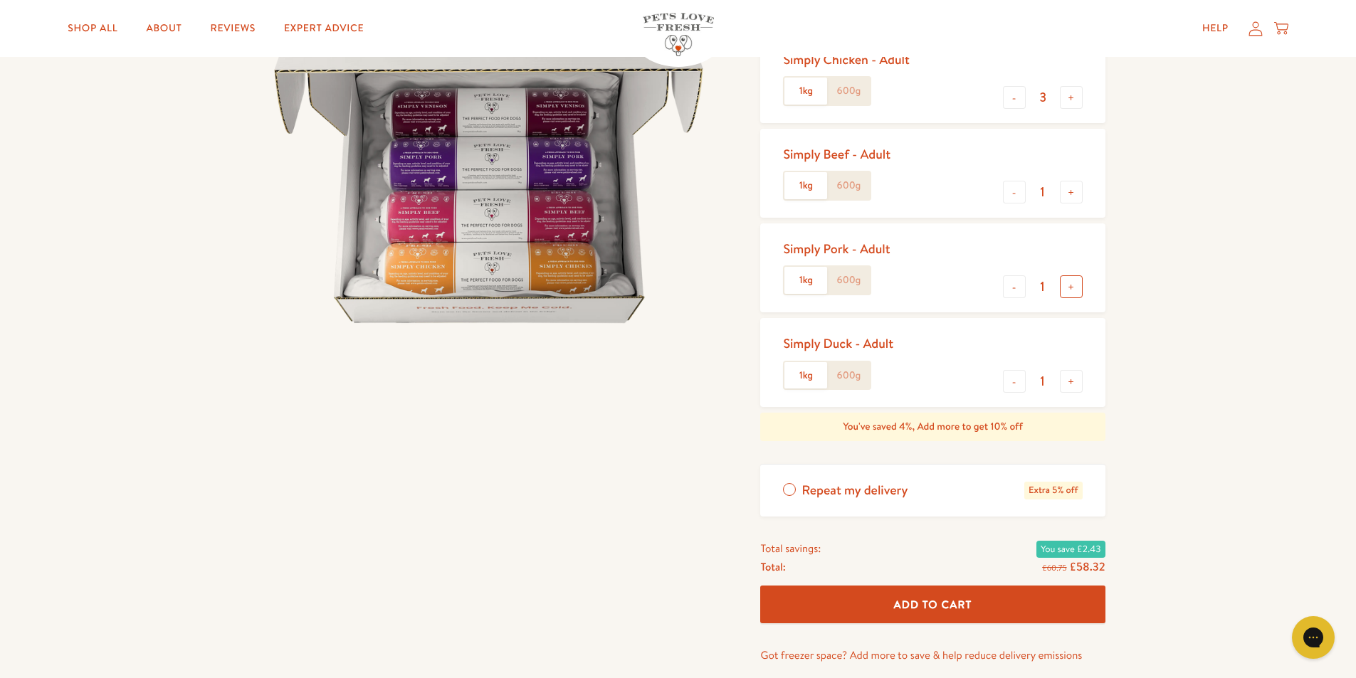
click at [1072, 281] on button "+" at bounding box center [1071, 286] width 23 height 23
type input "2"
click at [1018, 98] on button "-" at bounding box center [1014, 97] width 23 height 23
type input "2"
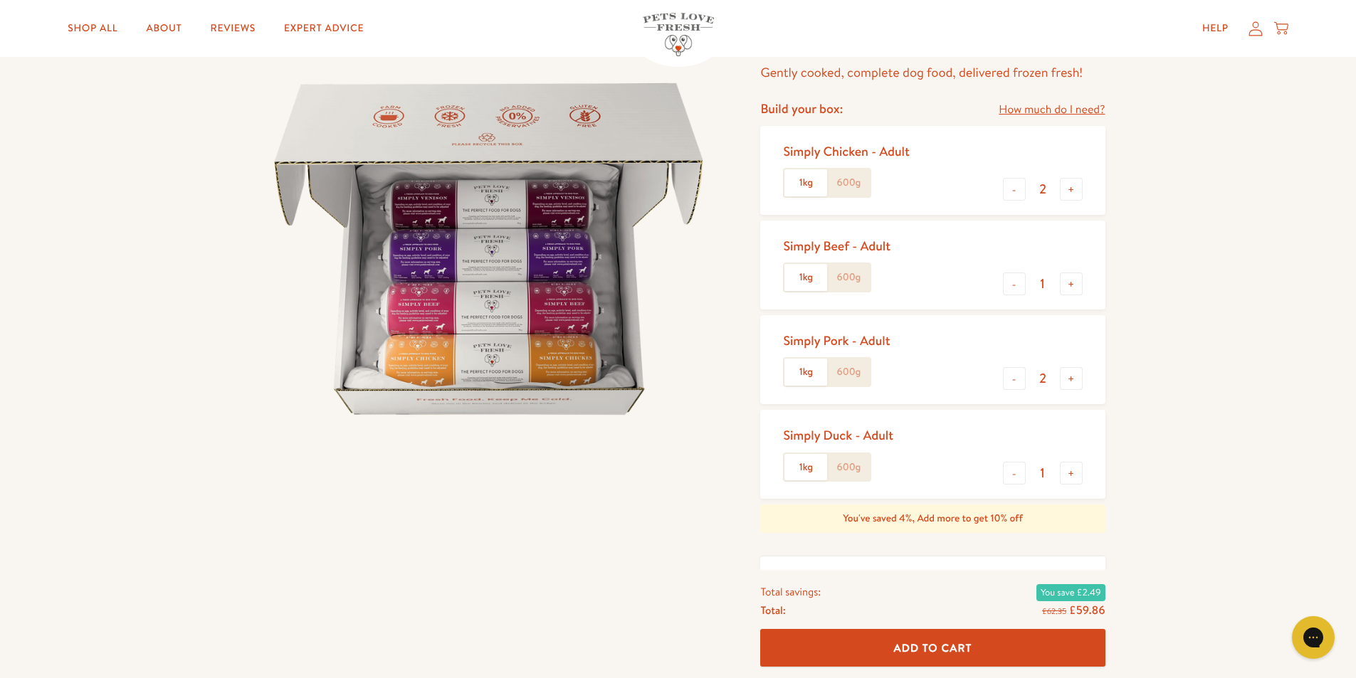
scroll to position [142, 0]
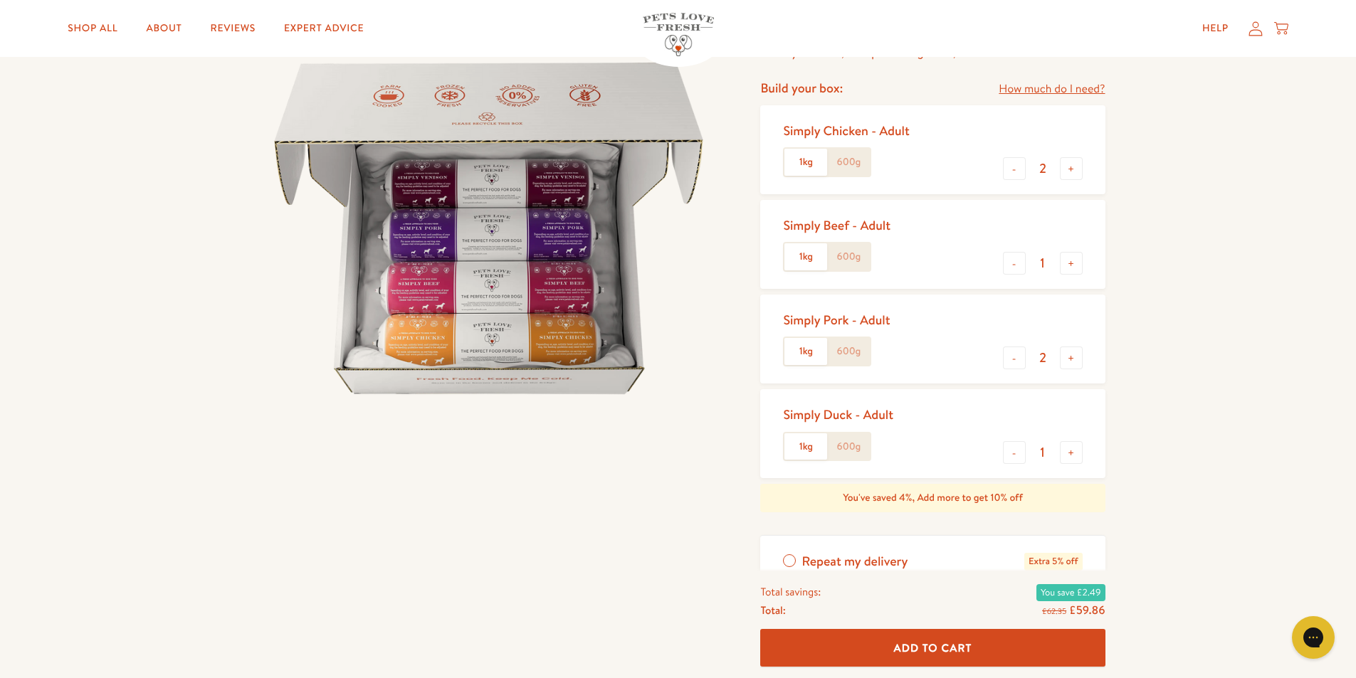
click at [850, 167] on label "600g" at bounding box center [848, 162] width 43 height 27
click at [0, 0] on input "600g" at bounding box center [0, 0] width 0 height 0
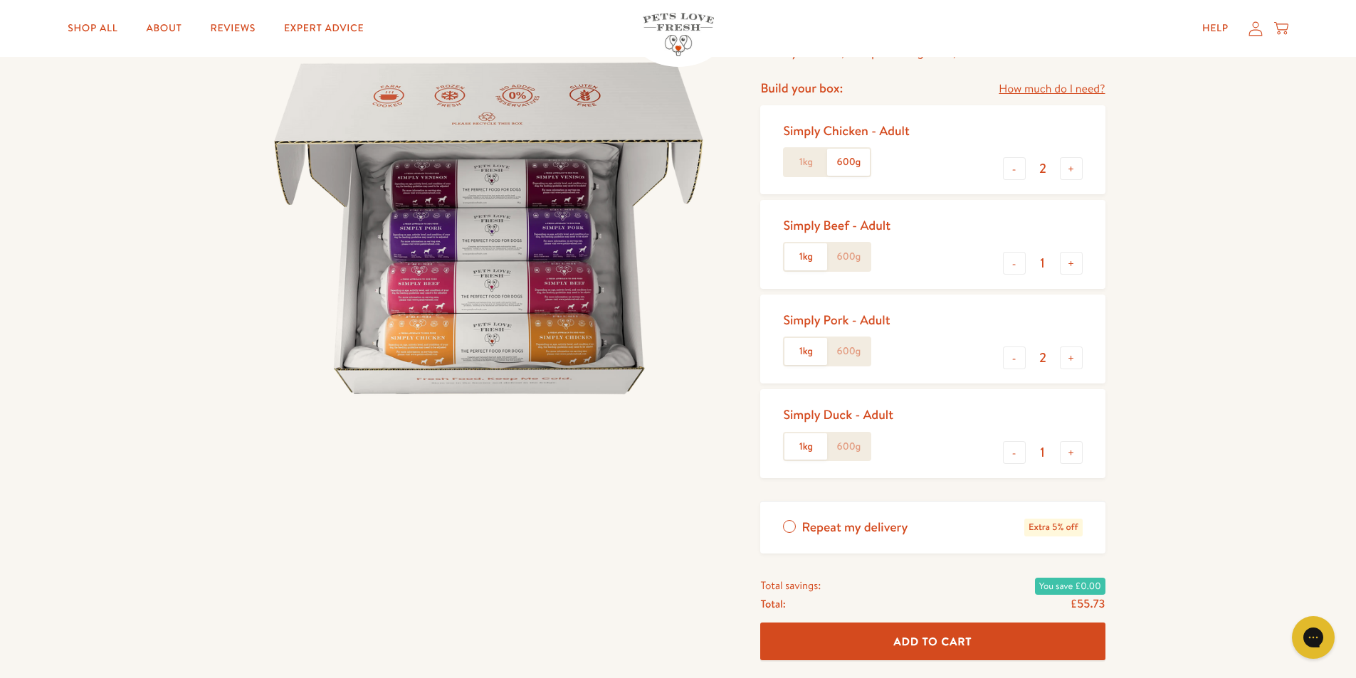
click at [848, 262] on label "600g" at bounding box center [848, 256] width 43 height 27
click at [0, 0] on input "600g" at bounding box center [0, 0] width 0 height 0
click at [844, 347] on label "600g" at bounding box center [848, 351] width 43 height 27
click at [0, 0] on input "600g" at bounding box center [0, 0] width 0 height 0
click at [861, 445] on label "600g" at bounding box center [848, 446] width 43 height 27
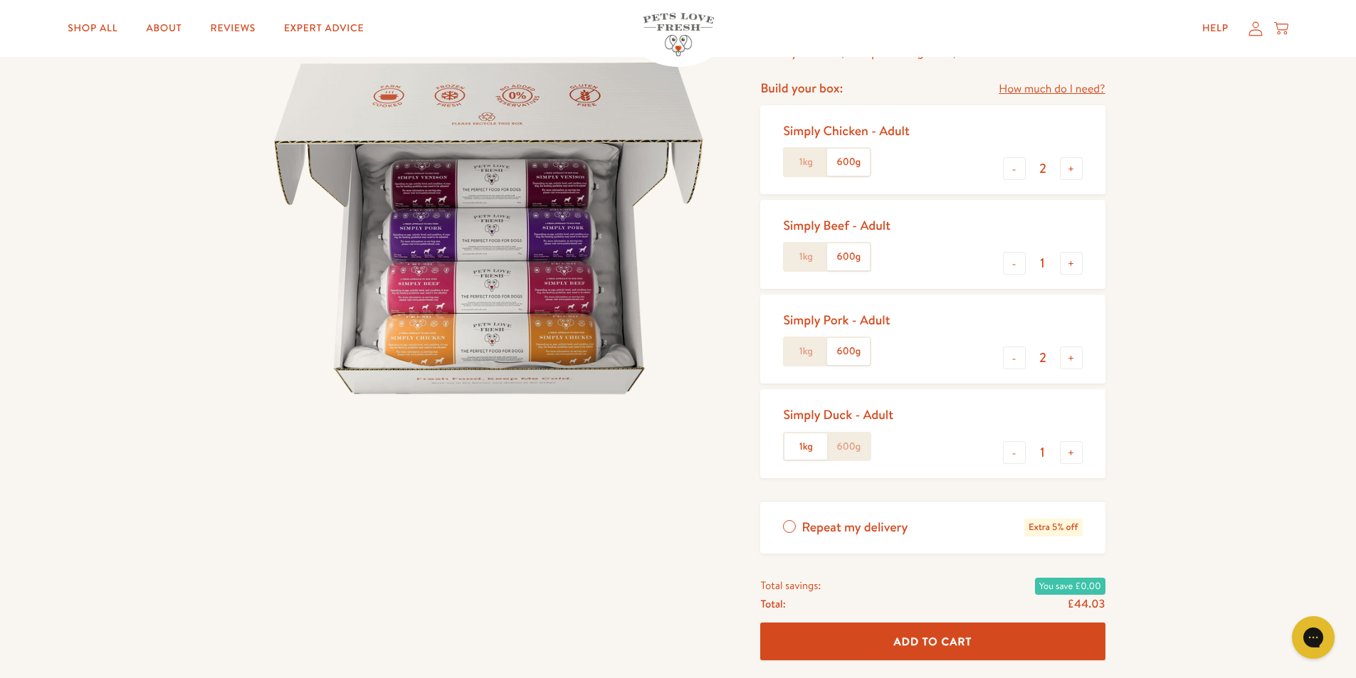
click at [0, 0] on input "600g" at bounding box center [0, 0] width 0 height 0
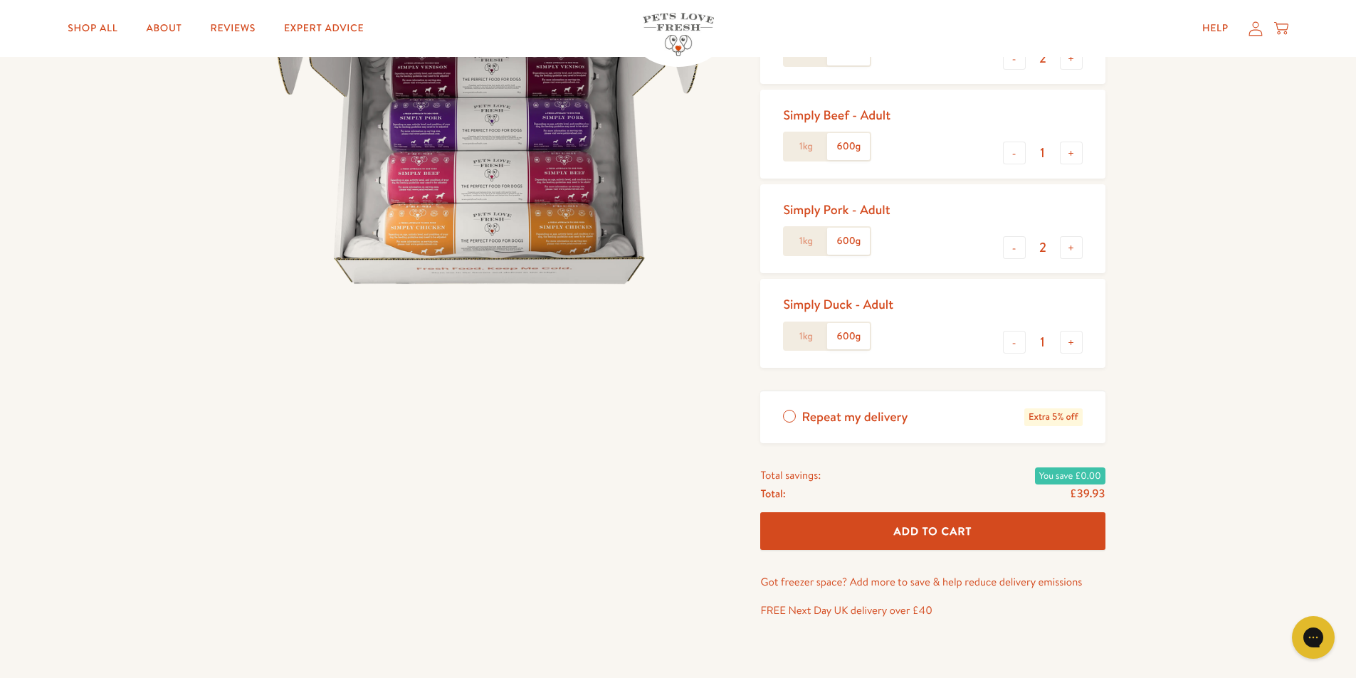
scroll to position [71, 0]
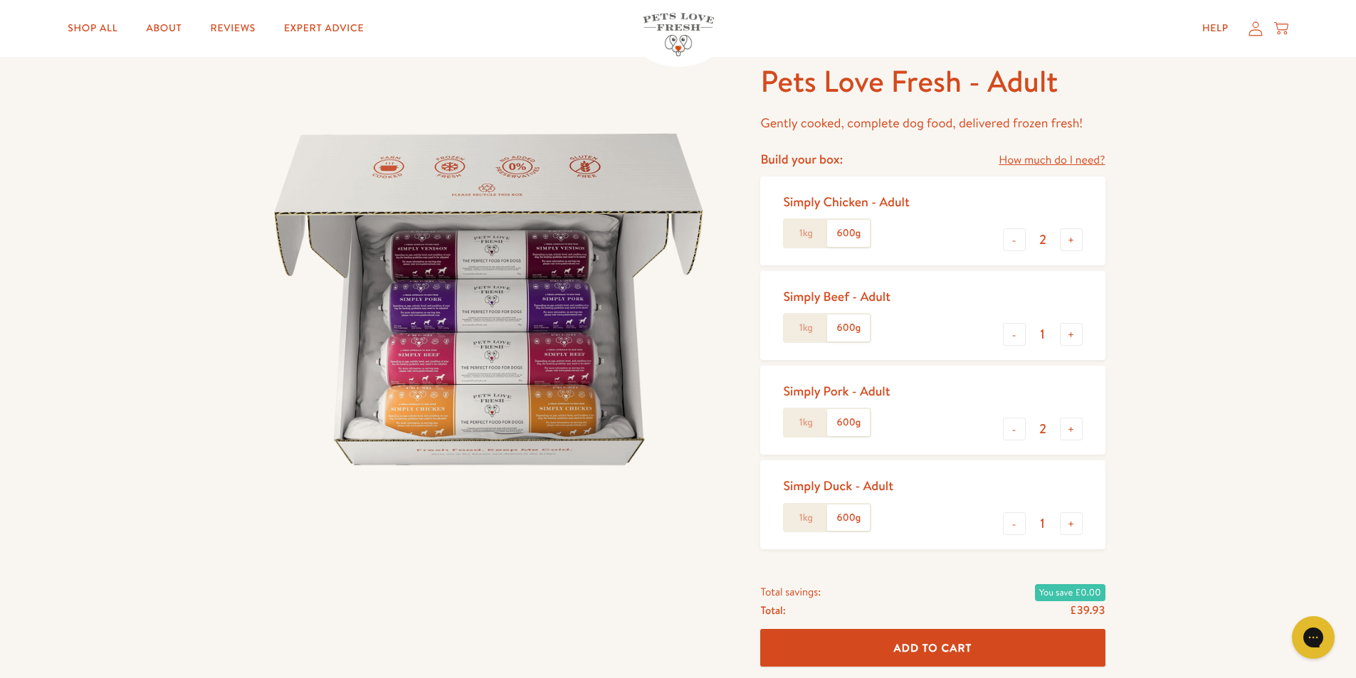
click at [941, 648] on span "Add To Cart" at bounding box center [933, 648] width 78 height 15
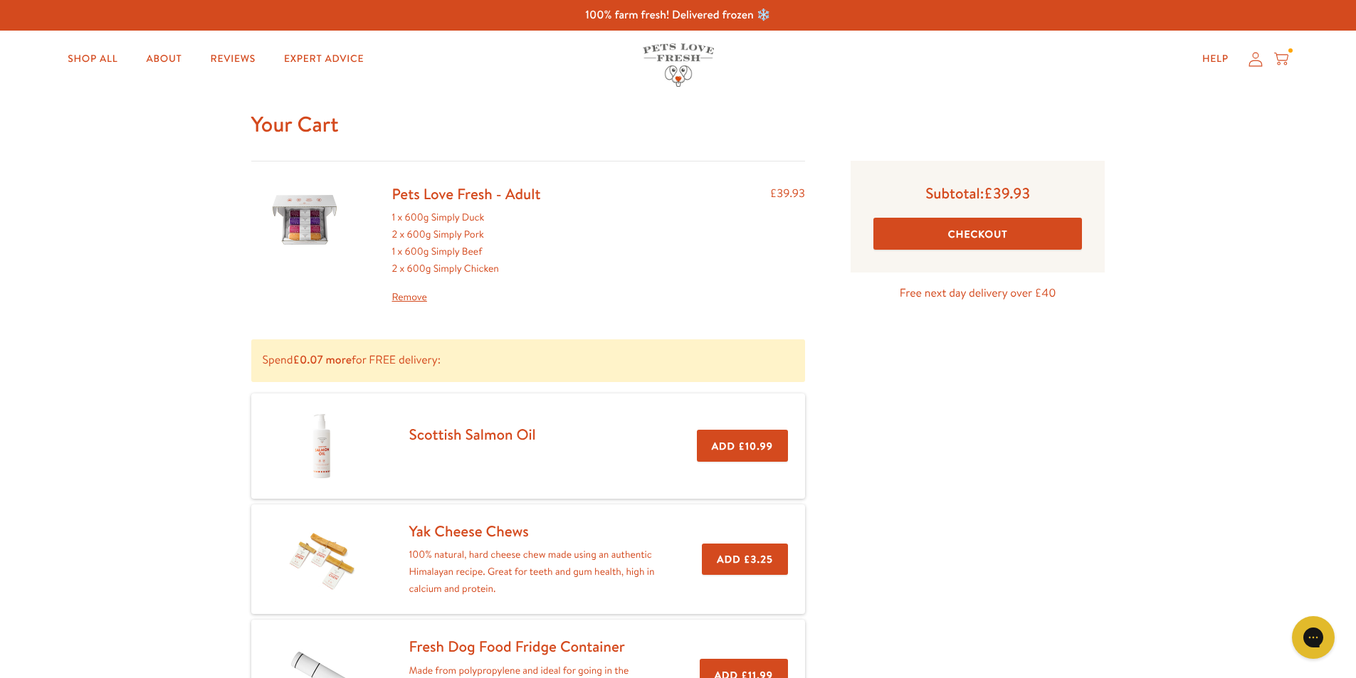
scroll to position [214, 0]
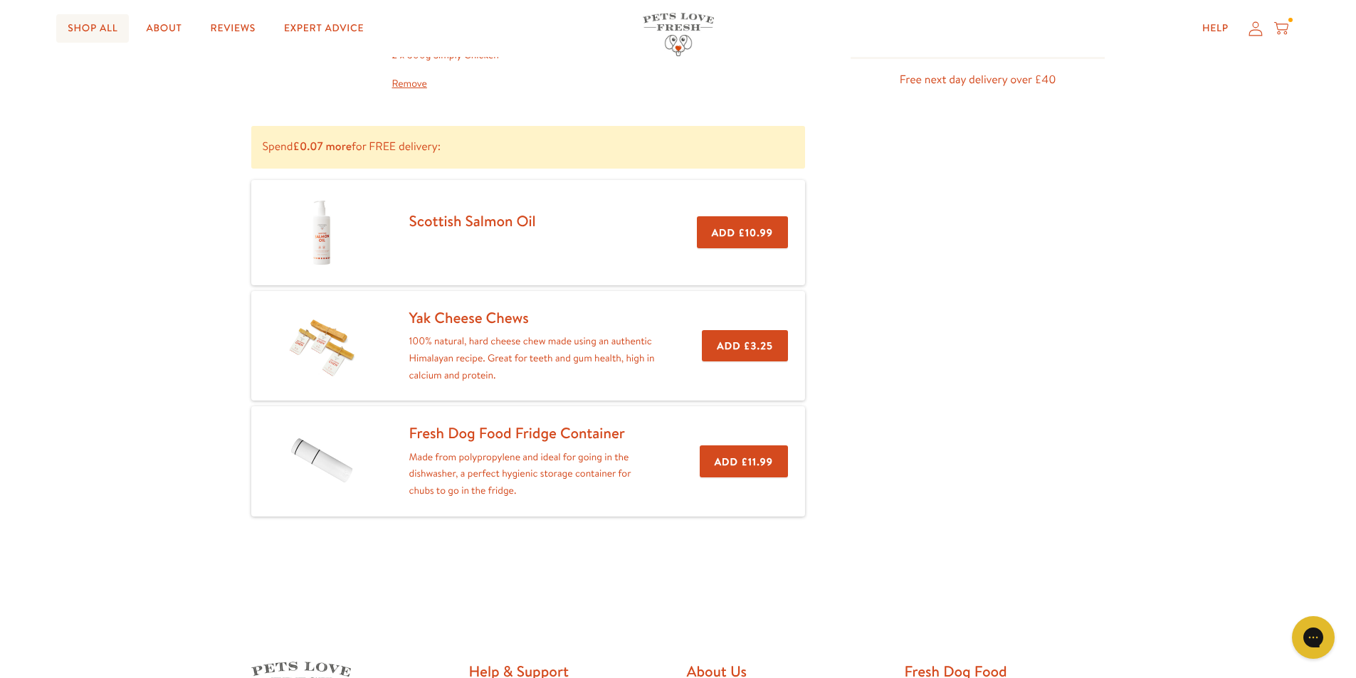
click at [80, 23] on link "Shop All" at bounding box center [92, 28] width 73 height 28
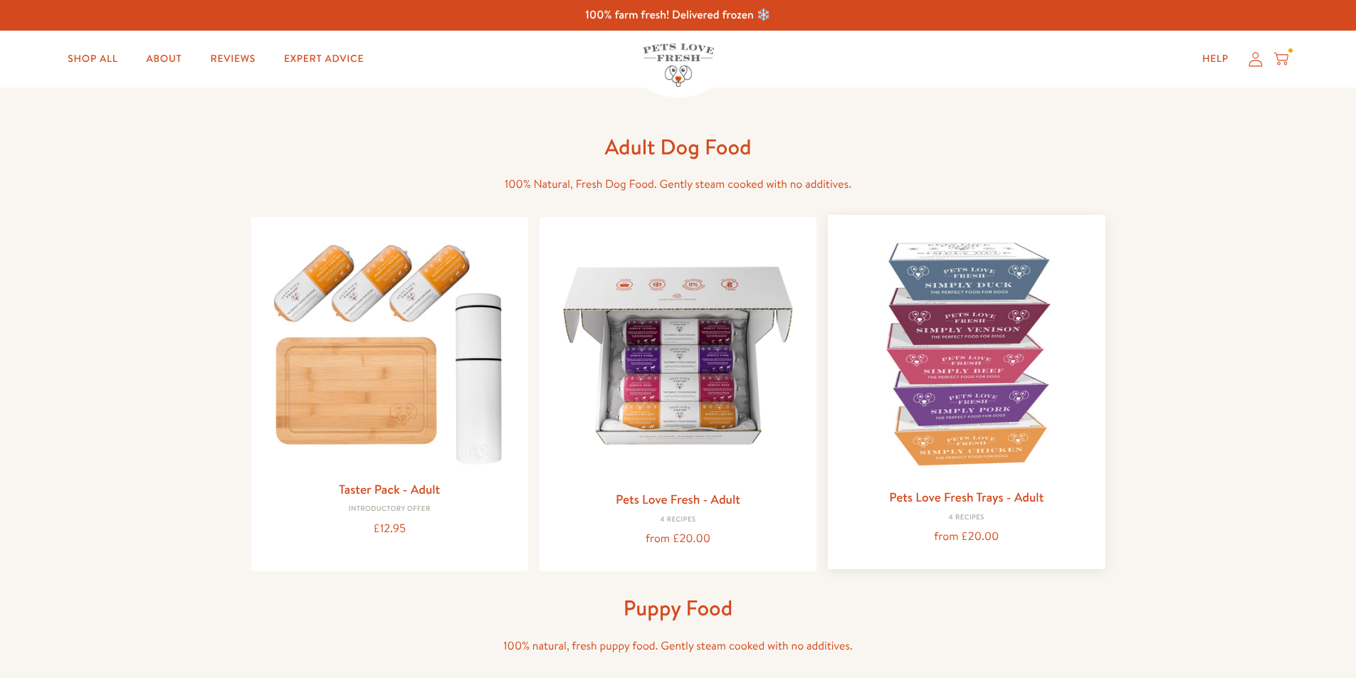
click at [908, 344] on img at bounding box center [966, 353] width 254 height 254
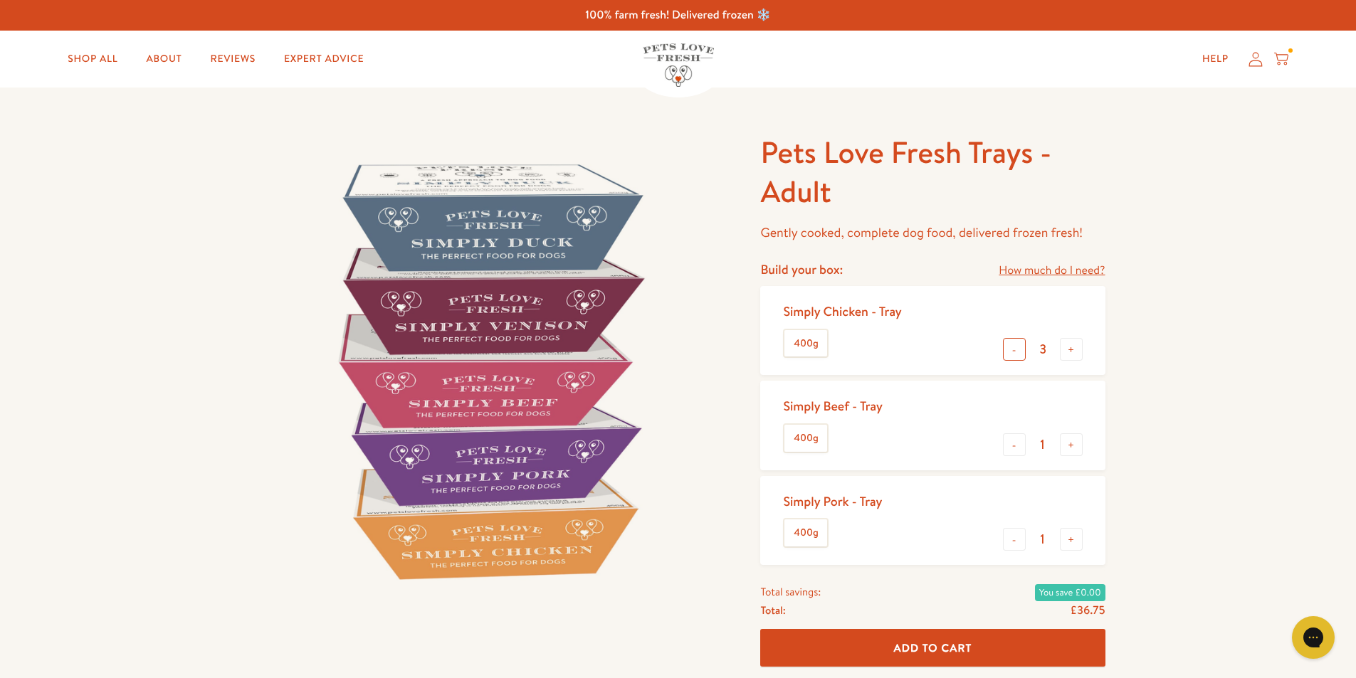
click at [1021, 350] on button "-" at bounding box center [1014, 349] width 23 height 23
type input "1"
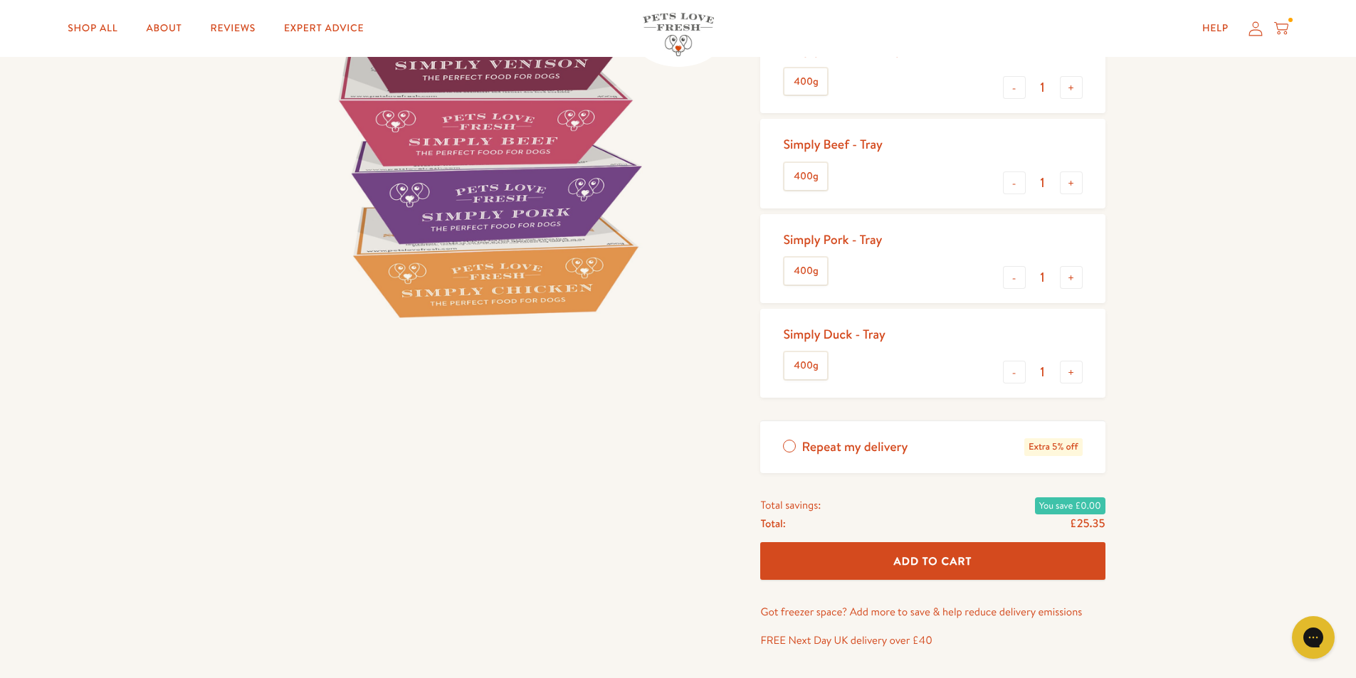
scroll to position [214, 0]
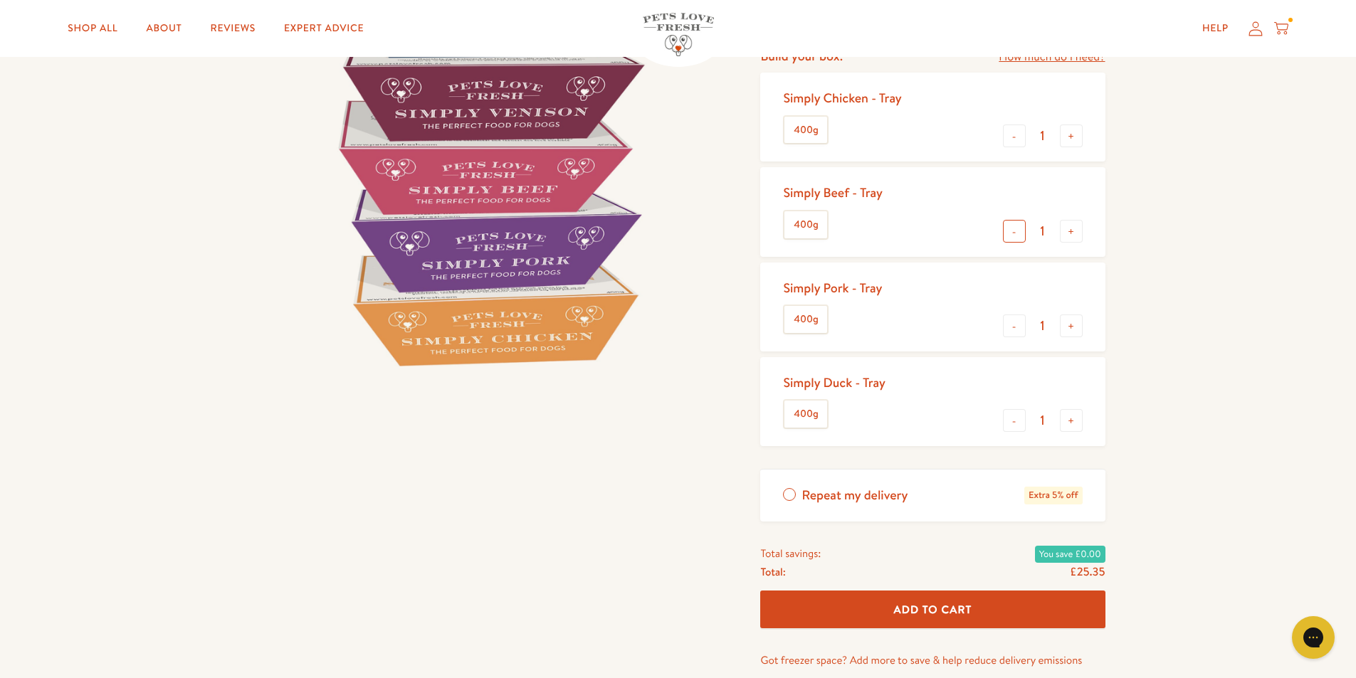
click at [1012, 236] on button "-" at bounding box center [1014, 231] width 23 height 23
type input "0"
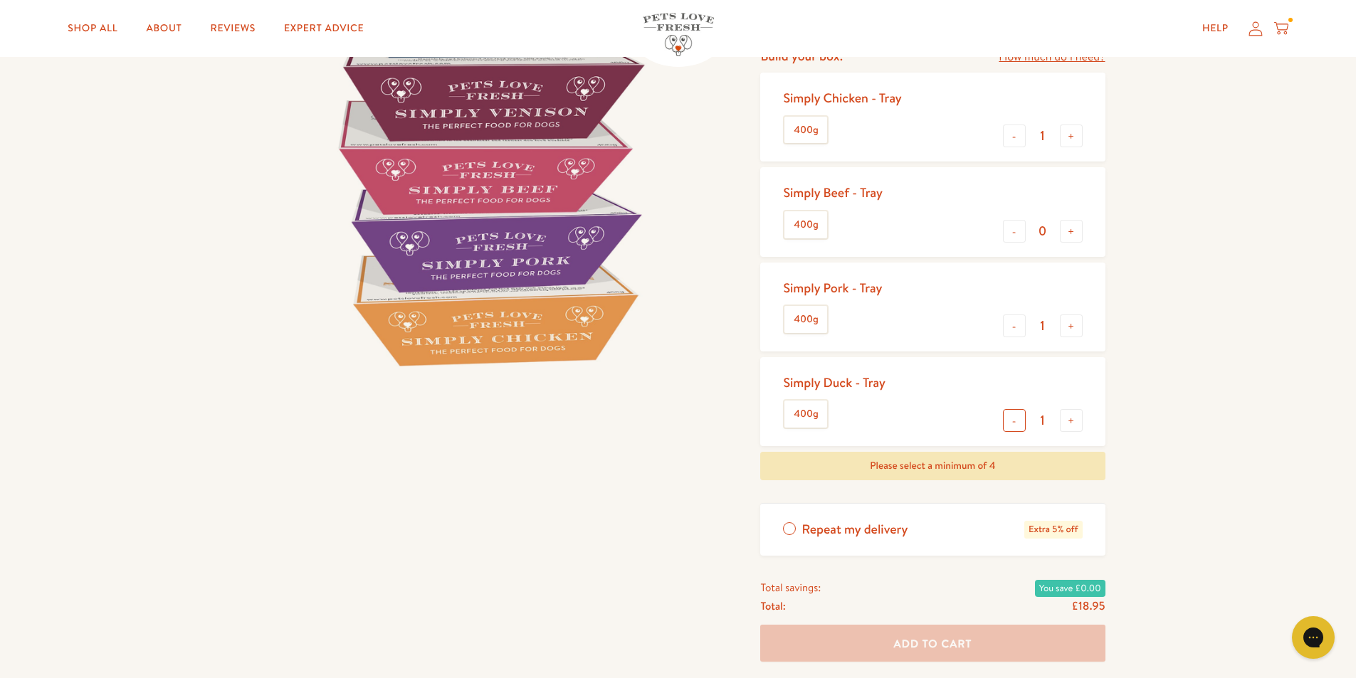
click at [1011, 418] on button "-" at bounding box center [1014, 420] width 23 height 23
type input "0"
click at [1073, 235] on button "+" at bounding box center [1071, 231] width 23 height 23
type input "1"
click at [1071, 424] on button "+" at bounding box center [1071, 420] width 23 height 23
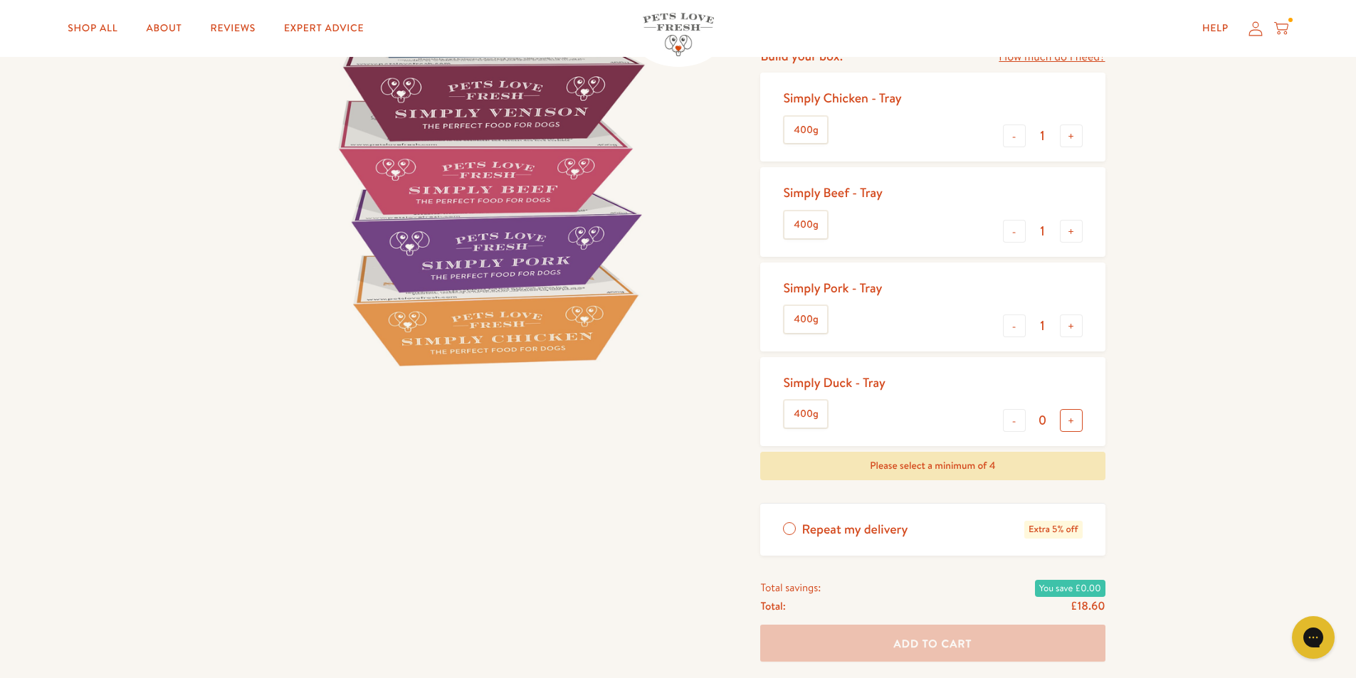
type input "1"
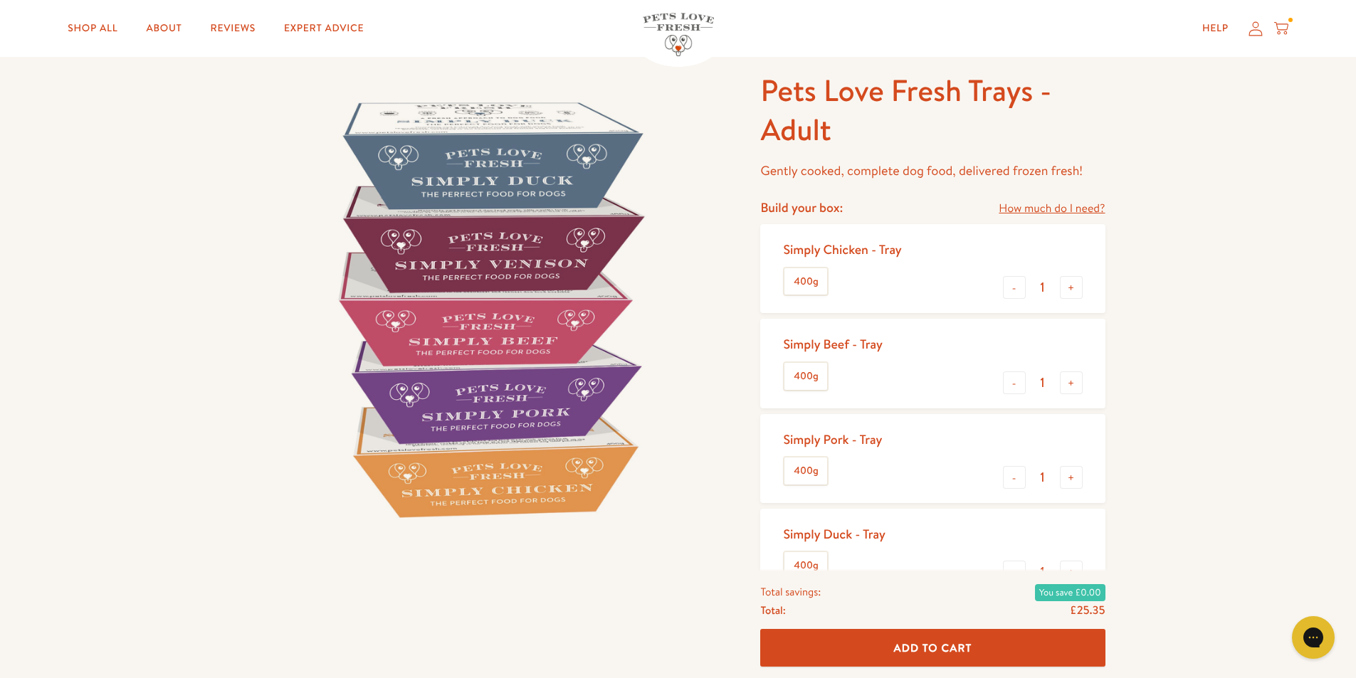
scroll to position [0, 0]
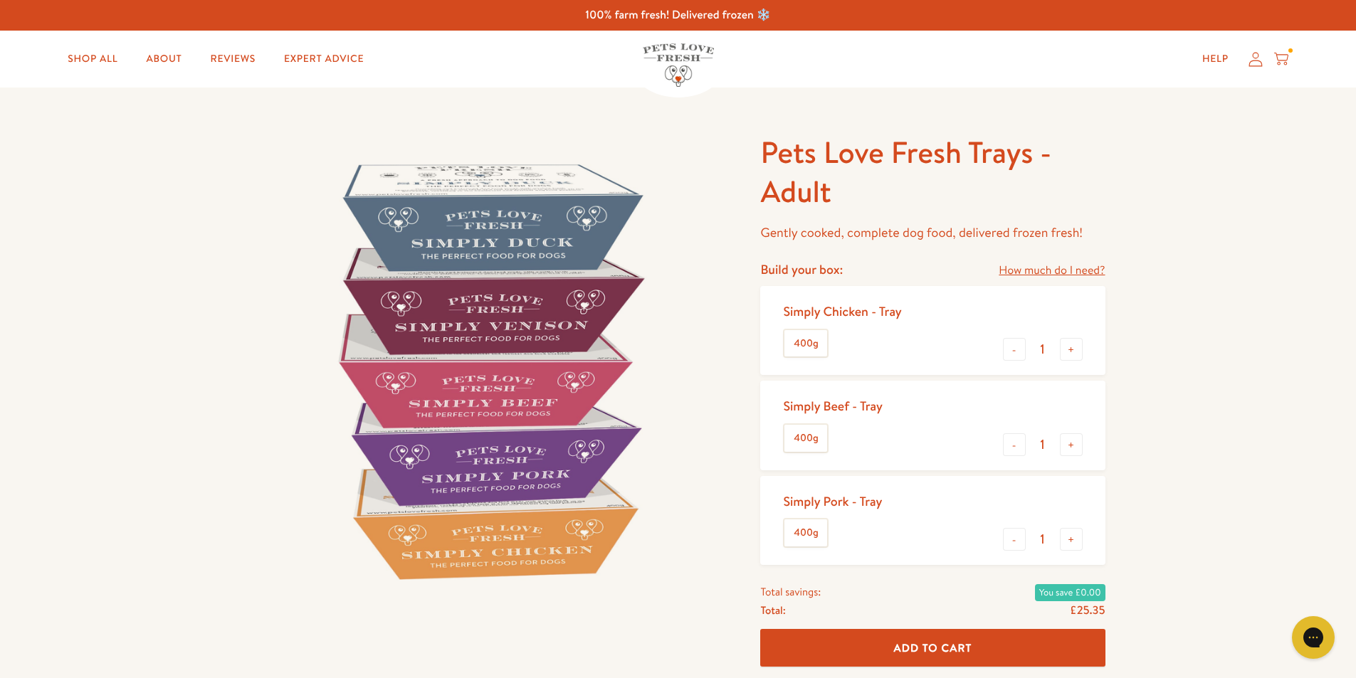
click at [906, 639] on button "Add To Cart" at bounding box center [932, 649] width 344 height 38
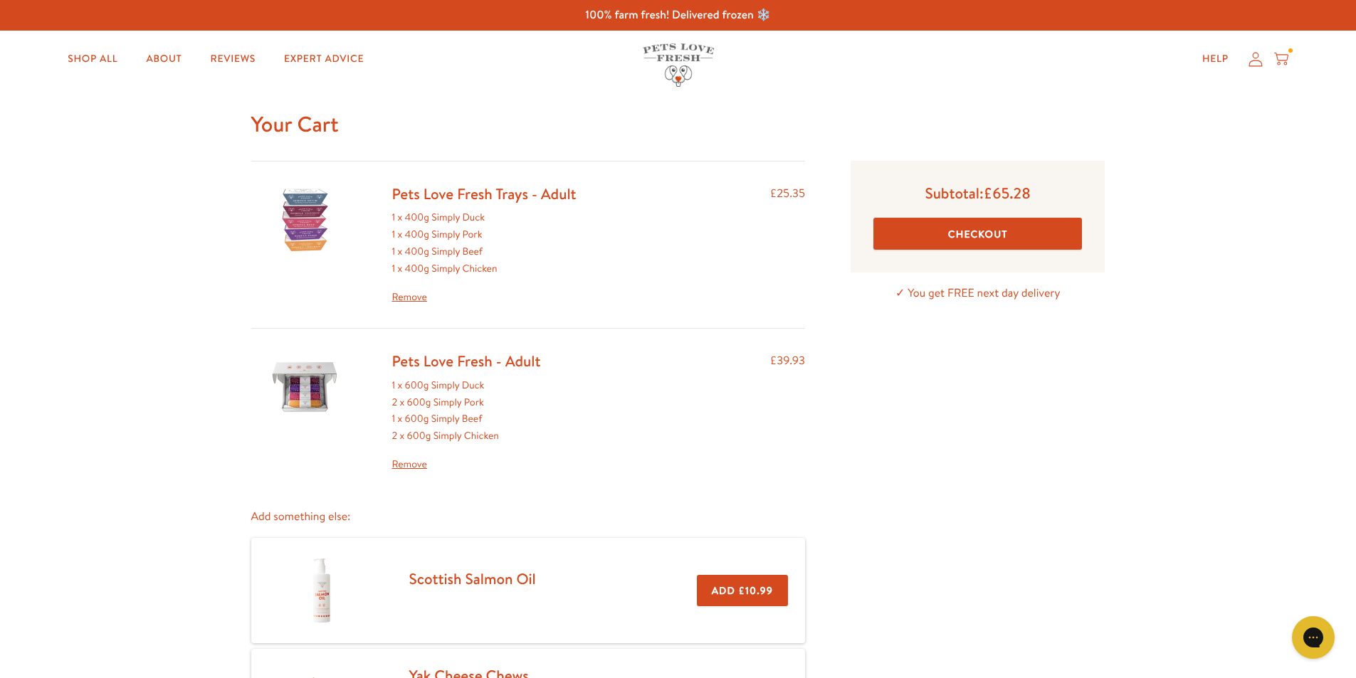
click at [399, 465] on link "Remove" at bounding box center [466, 464] width 149 height 17
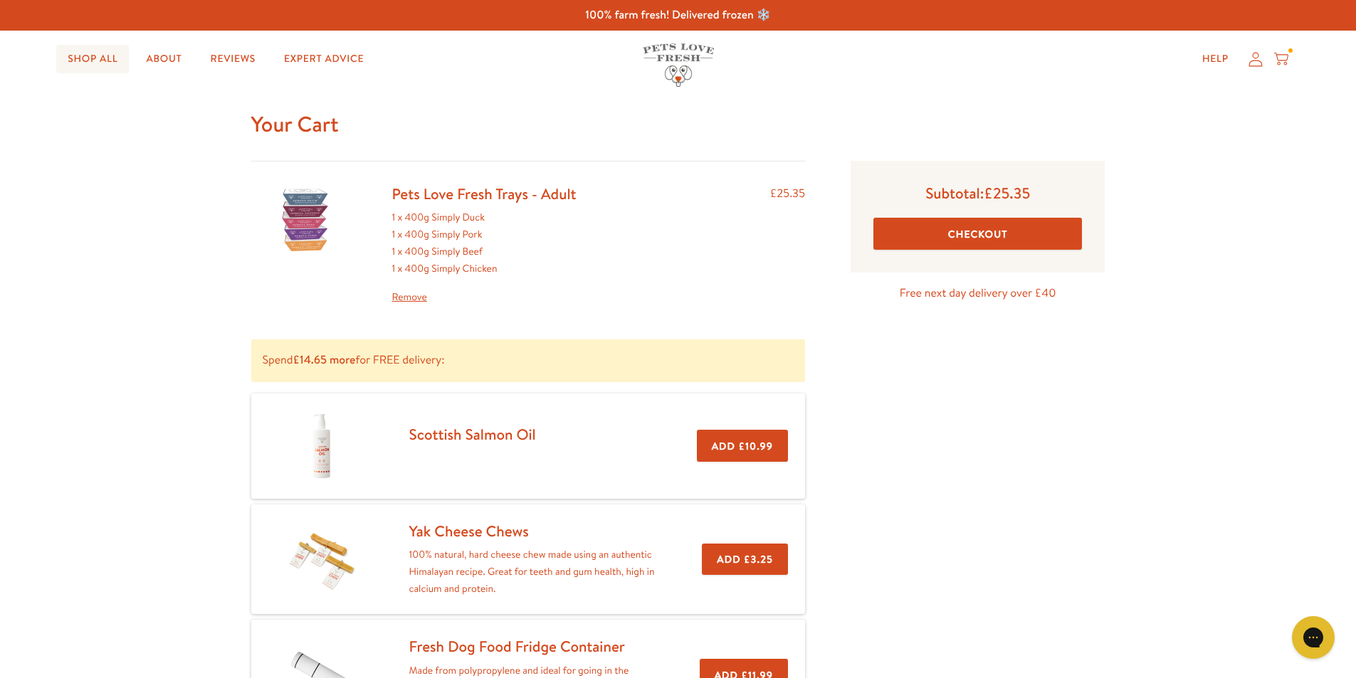
click at [85, 60] on link "Shop All" at bounding box center [92, 59] width 73 height 28
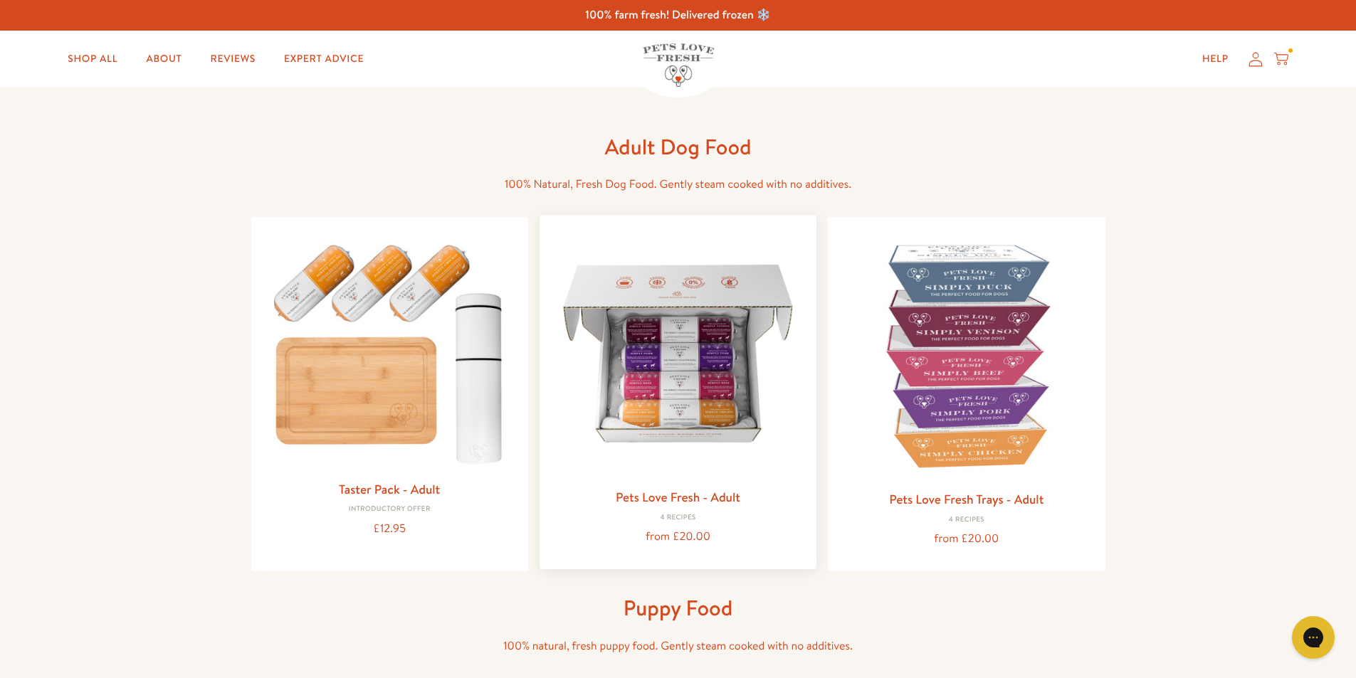
click at [677, 411] on img at bounding box center [678, 353] width 254 height 254
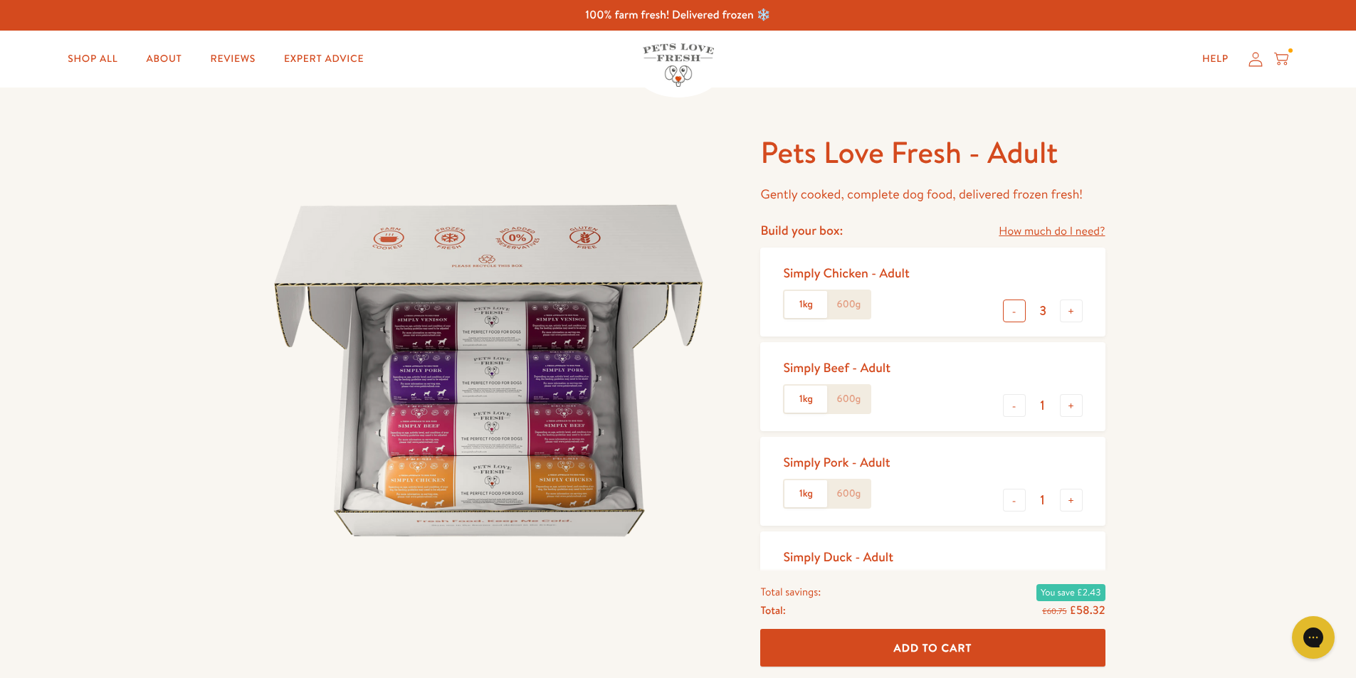
click at [1018, 312] on button "-" at bounding box center [1014, 311] width 23 height 23
type input "2"
click at [848, 303] on label "600g" at bounding box center [848, 304] width 43 height 27
click at [0, 0] on input "600g" at bounding box center [0, 0] width 0 height 0
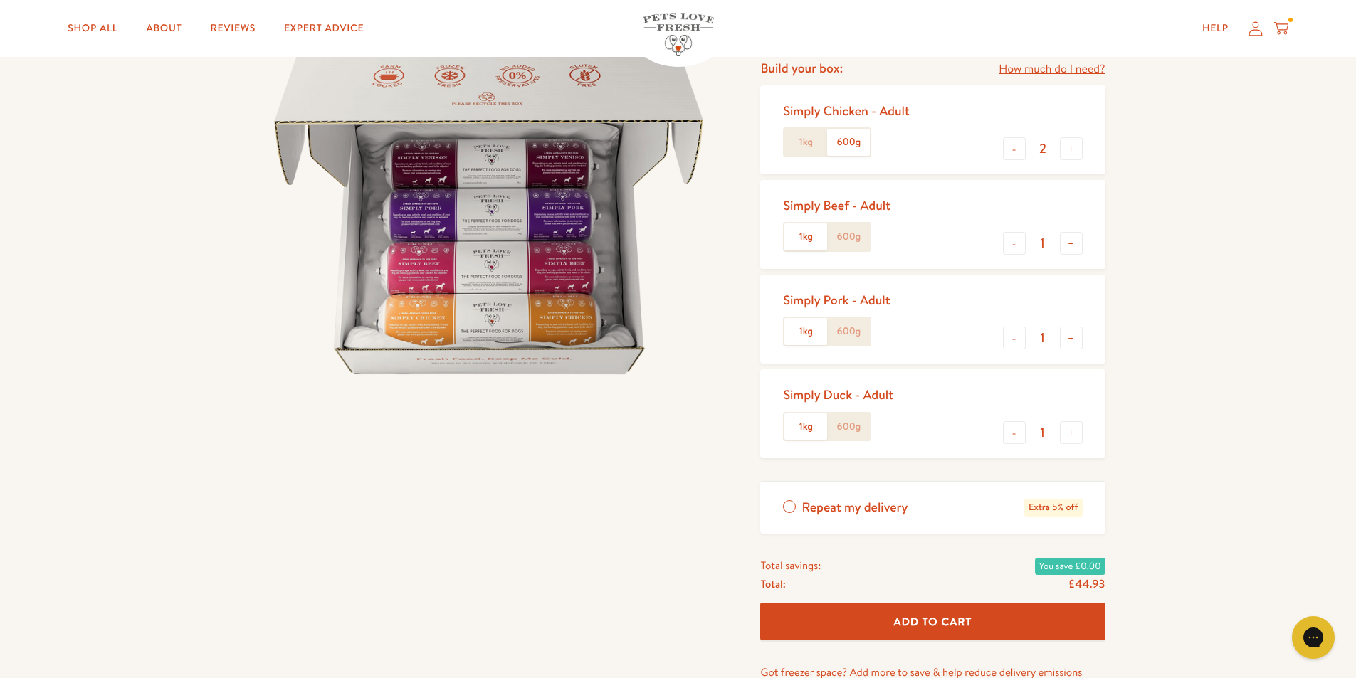
scroll to position [142, 0]
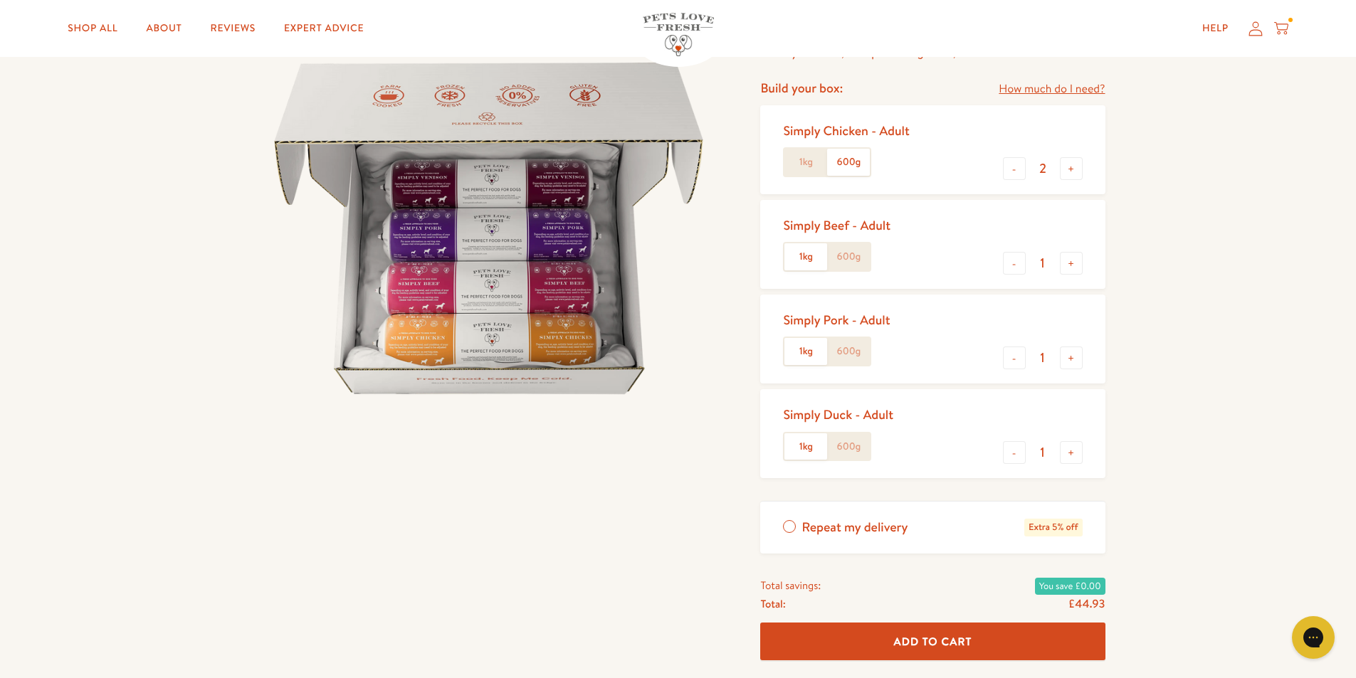
click at [851, 350] on label "600g" at bounding box center [848, 351] width 43 height 27
click at [0, 0] on input "600g" at bounding box center [0, 0] width 0 height 0
click at [1018, 263] on button "-" at bounding box center [1014, 263] width 23 height 23
type input "0"
click at [936, 653] on button "Add To Cart" at bounding box center [932, 642] width 344 height 38
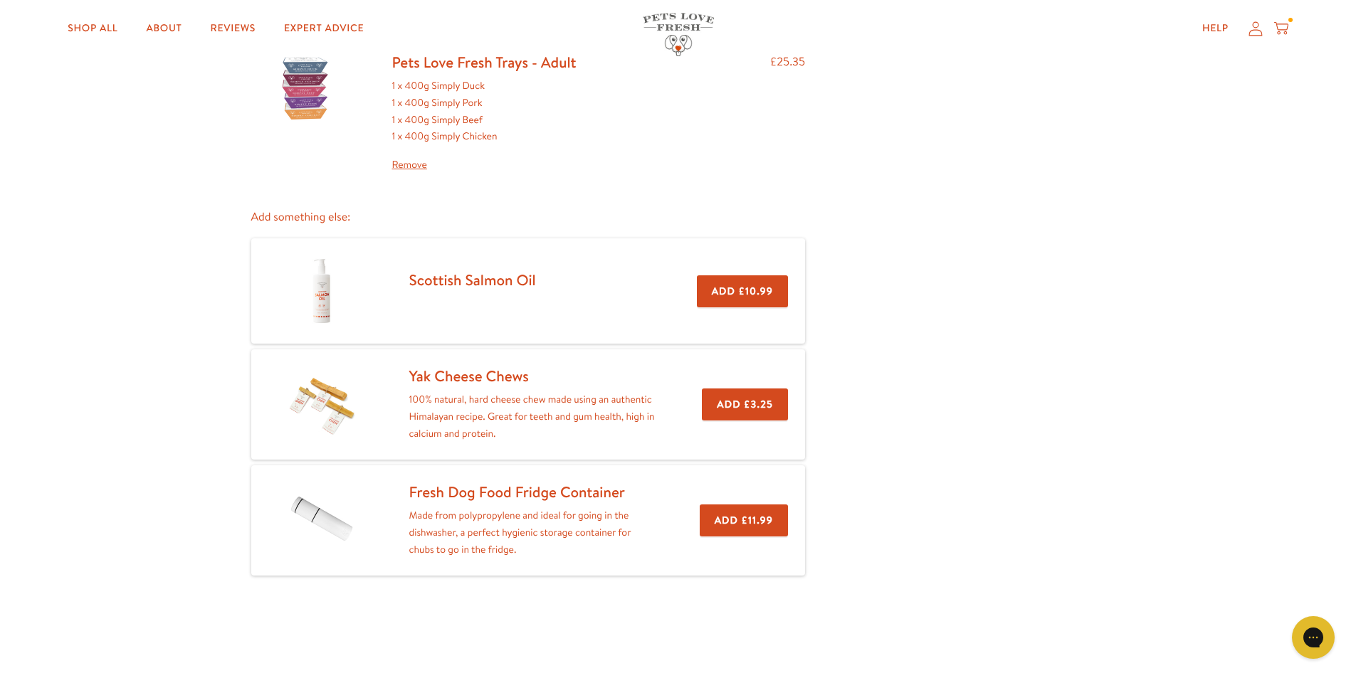
scroll to position [285, 0]
